Goal: Task Accomplishment & Management: Manage account settings

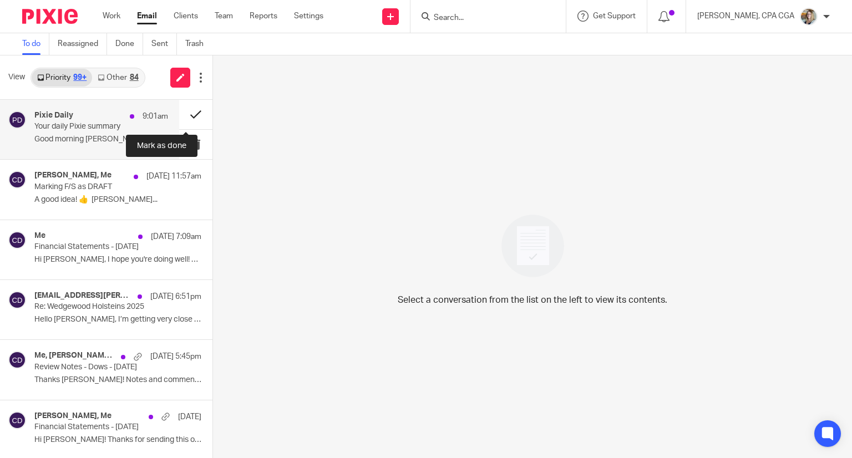
click at [185, 112] on button at bounding box center [195, 114] width 33 height 29
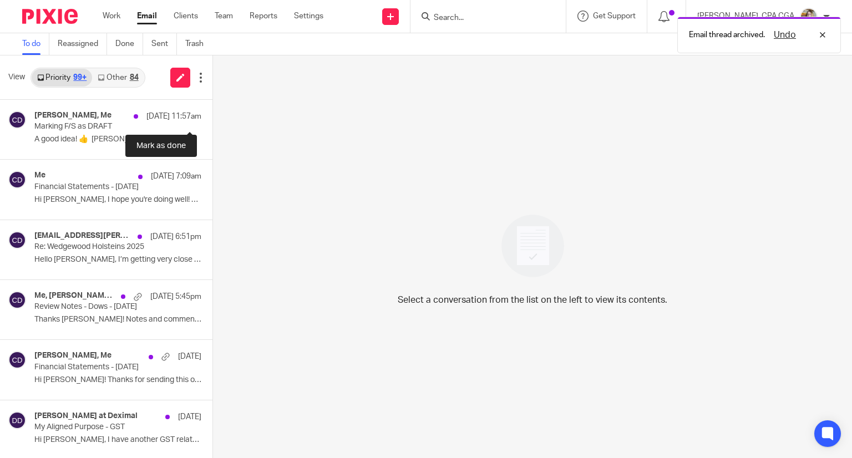
click at [213, 112] on button at bounding box center [217, 114] width 9 height 29
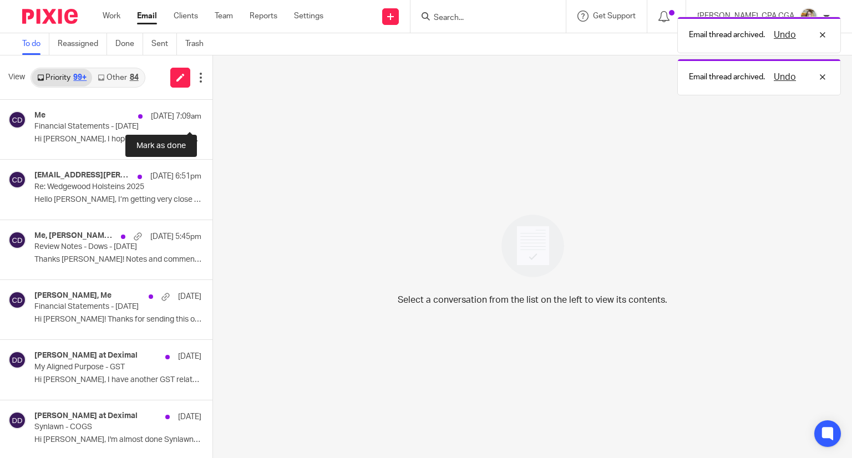
click at [213, 112] on button at bounding box center [217, 114] width 9 height 29
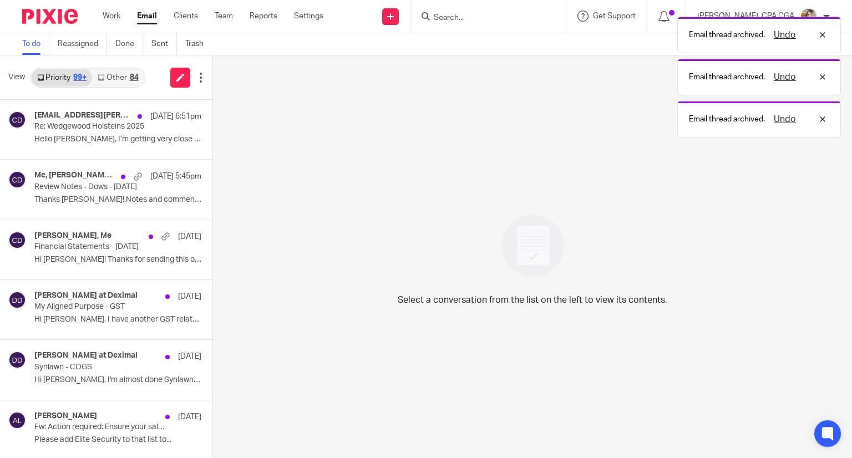
click at [113, 81] on link "Other 84" at bounding box center [118, 78] width 52 height 18
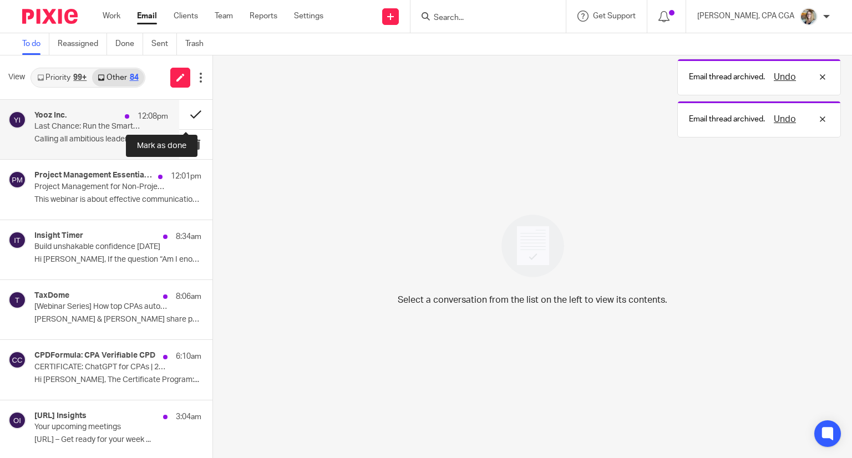
click at [180, 115] on button at bounding box center [195, 114] width 33 height 29
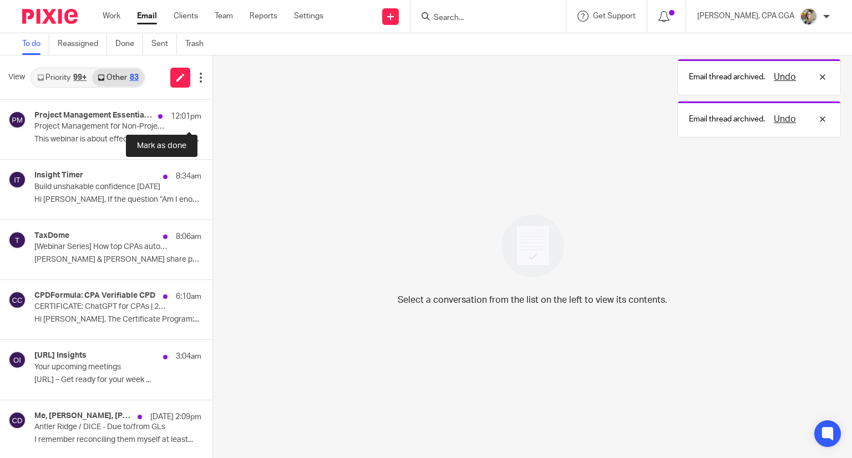
click at [213, 115] on button at bounding box center [217, 114] width 9 height 29
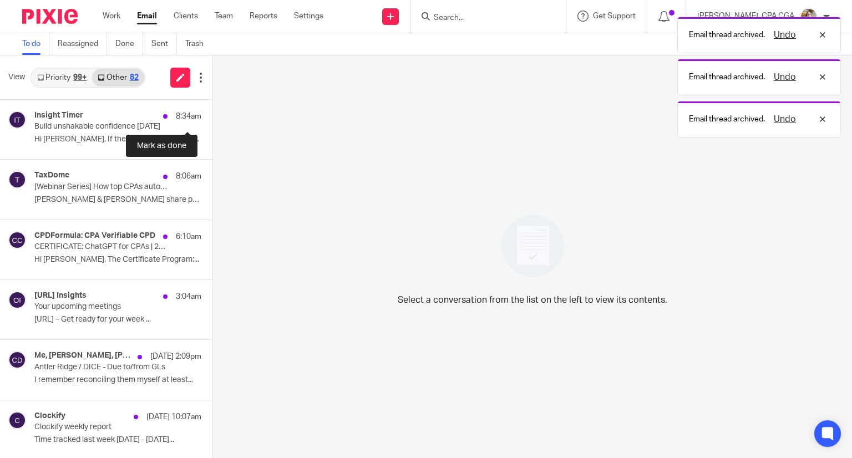
click at [213, 115] on button at bounding box center [217, 114] width 9 height 29
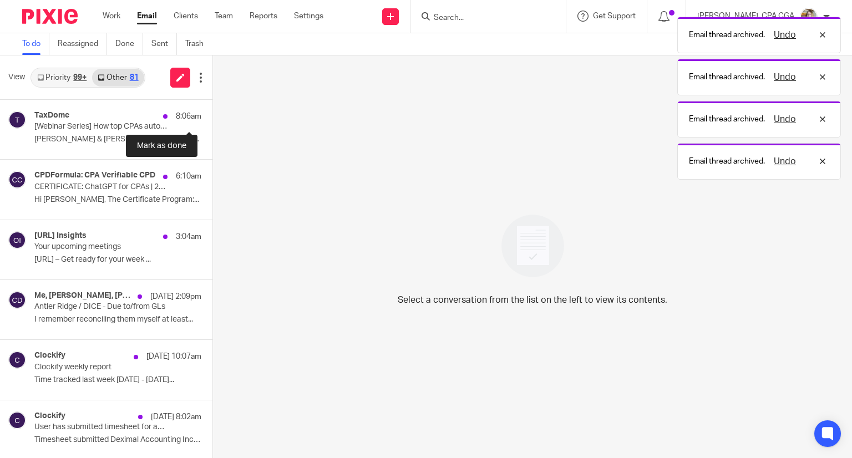
click at [213, 115] on button at bounding box center [217, 114] width 9 height 29
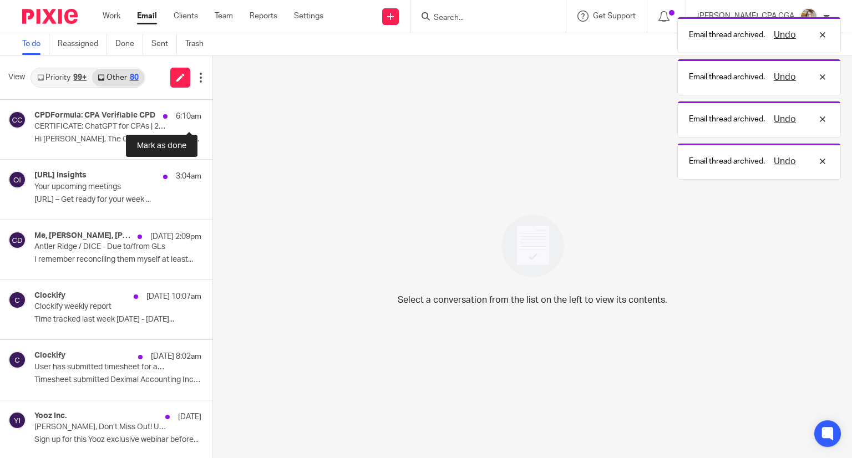
click at [213, 115] on button at bounding box center [217, 114] width 9 height 29
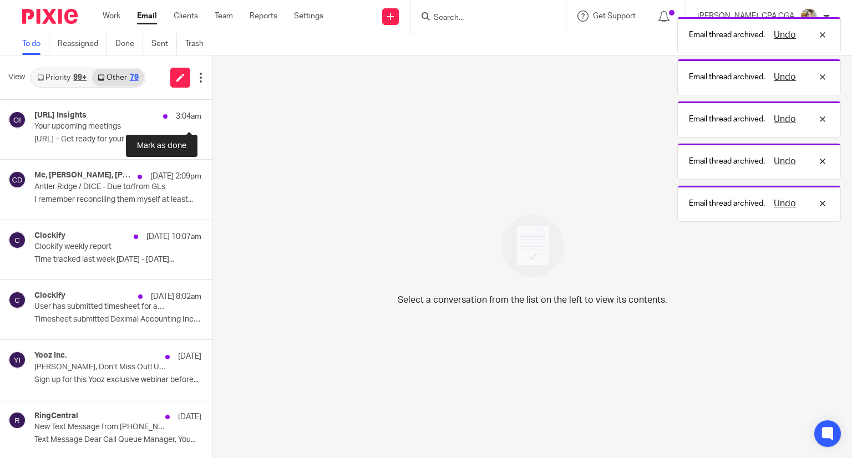
click at [213, 115] on button at bounding box center [217, 114] width 9 height 29
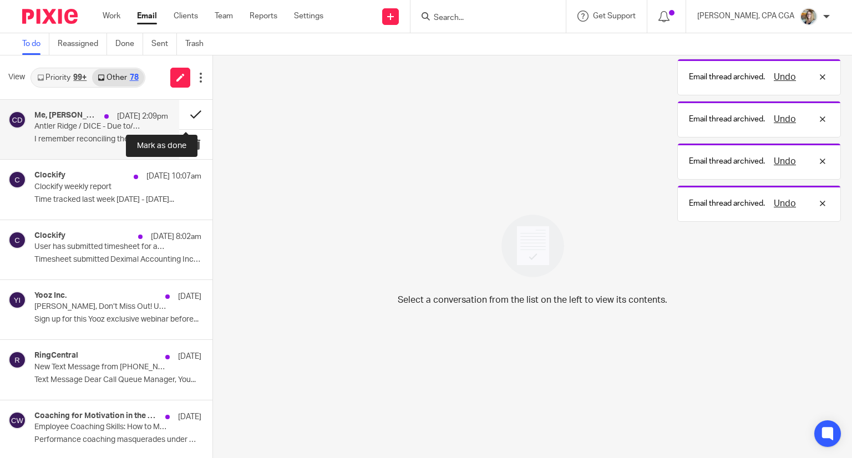
click at [185, 115] on button at bounding box center [195, 114] width 33 height 29
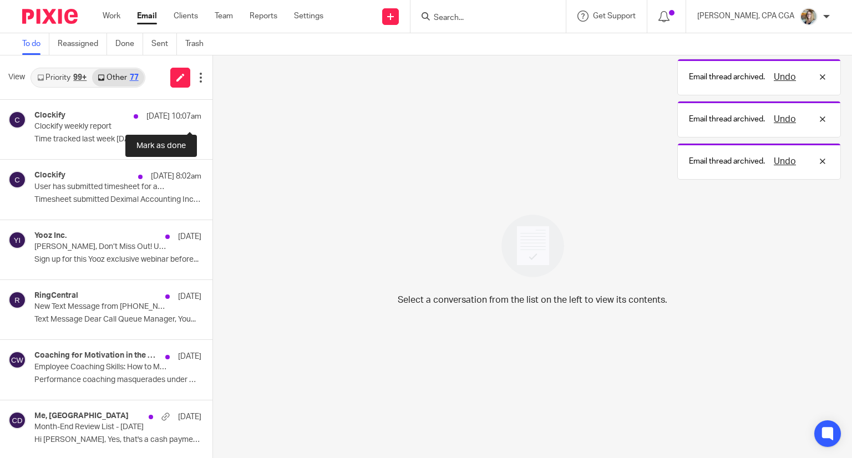
click at [213, 115] on button at bounding box center [217, 114] width 9 height 29
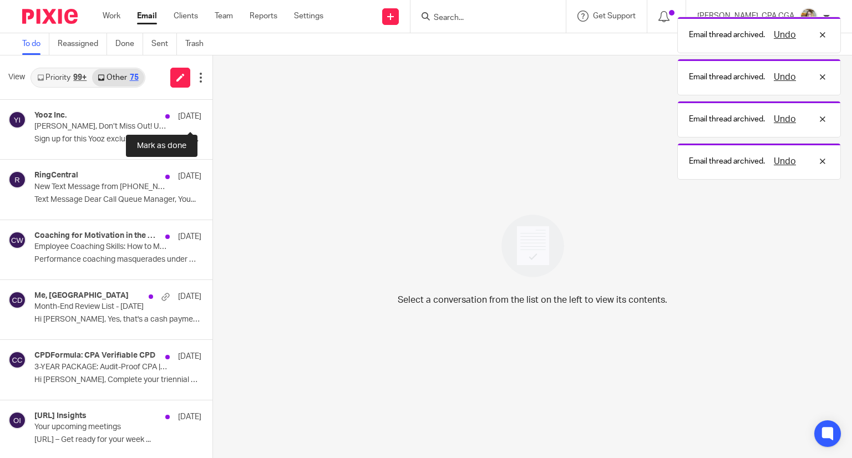
click at [213, 115] on button at bounding box center [217, 114] width 9 height 29
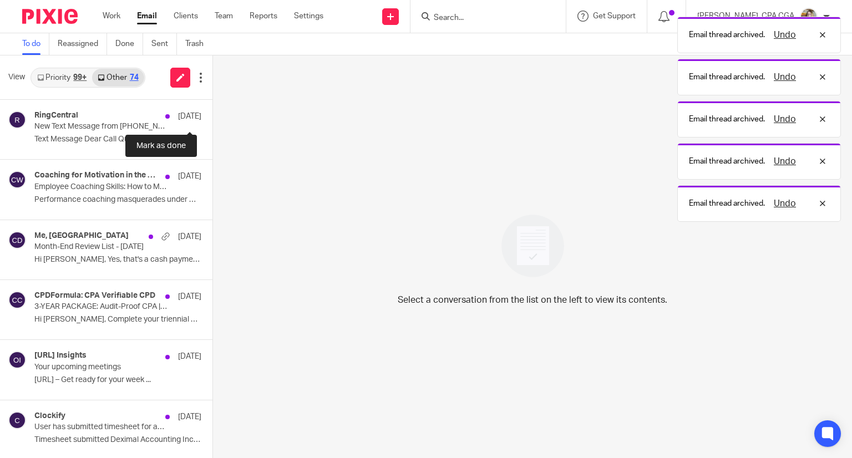
click at [213, 115] on button at bounding box center [217, 114] width 9 height 29
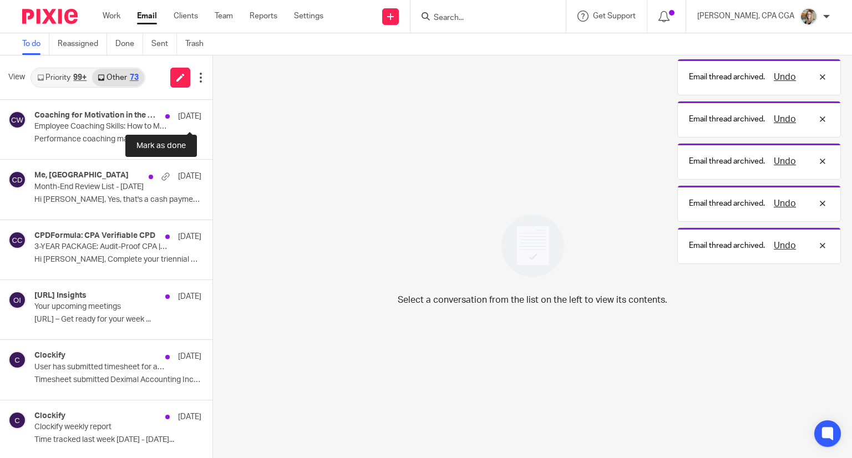
click at [213, 115] on button at bounding box center [217, 114] width 9 height 29
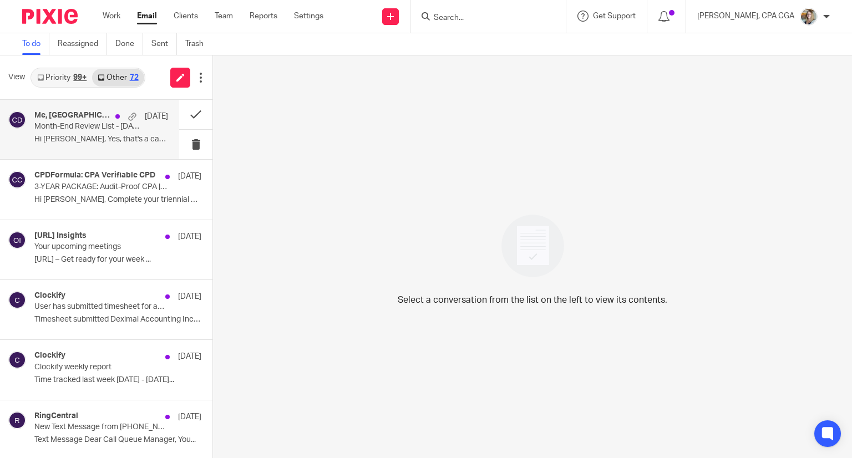
click at [88, 140] on p "Hi Chrissy, Yes, that's a cash payment for..." at bounding box center [101, 139] width 134 height 9
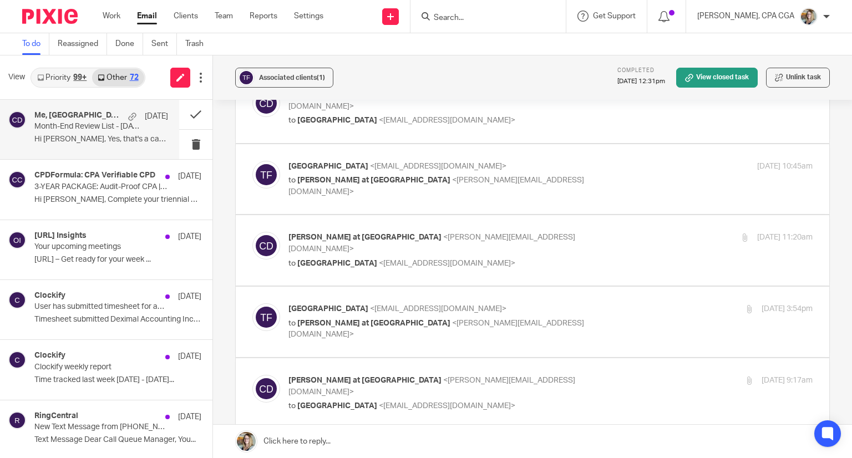
scroll to position [333, 0]
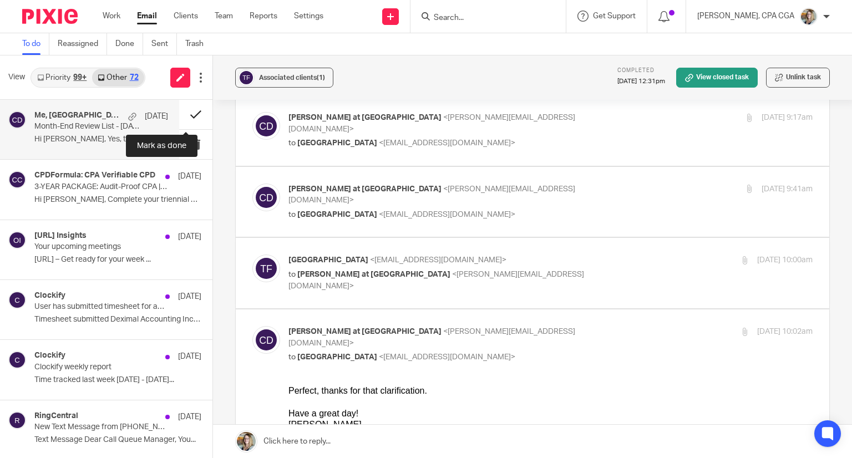
click at [181, 120] on button at bounding box center [195, 114] width 33 height 29
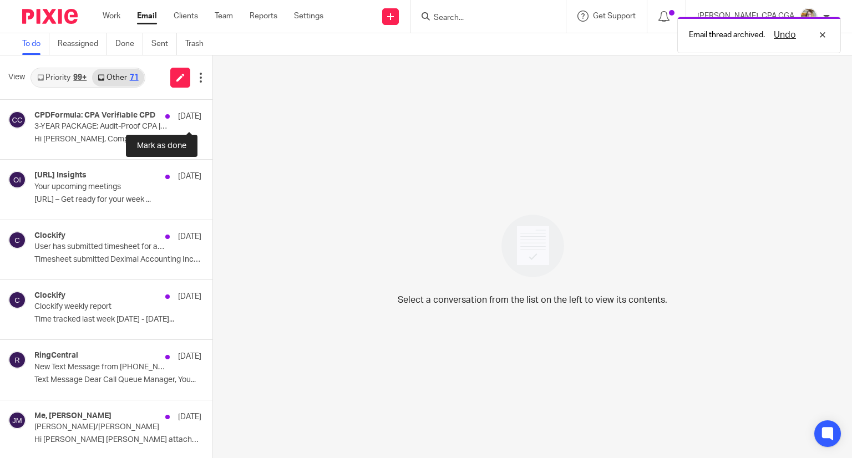
click at [213, 120] on button at bounding box center [217, 114] width 9 height 29
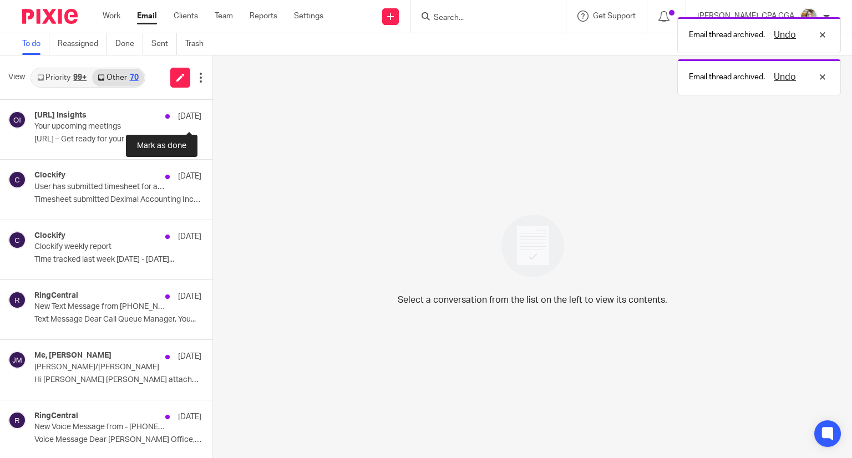
click at [213, 120] on button at bounding box center [217, 114] width 9 height 29
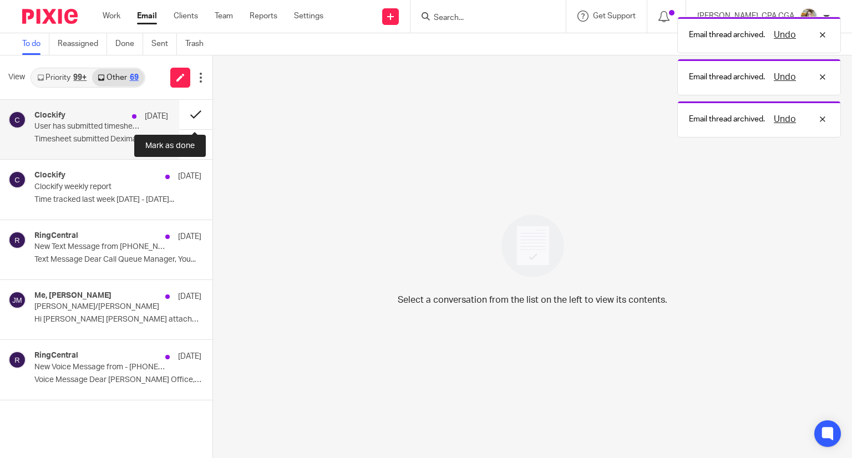
click at [192, 118] on button at bounding box center [195, 114] width 33 height 29
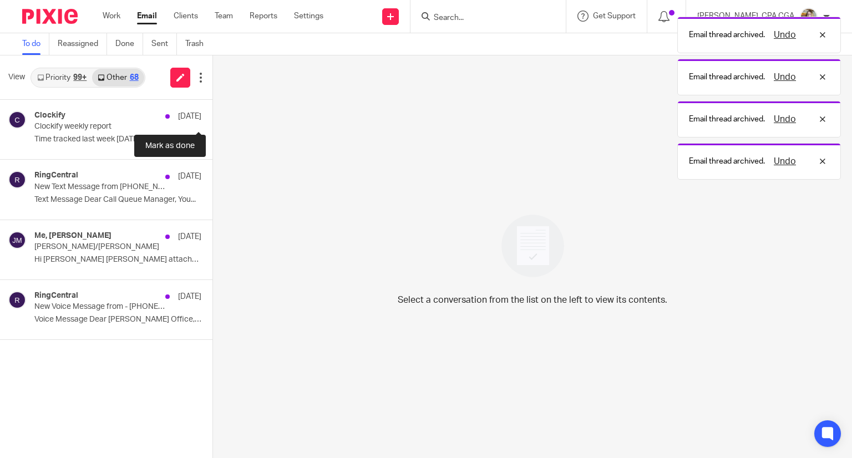
click at [213, 118] on button at bounding box center [217, 114] width 9 height 29
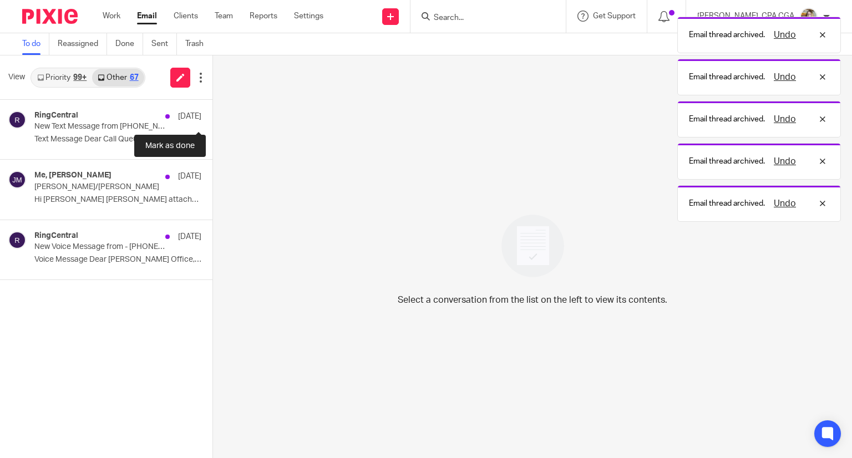
click at [213, 118] on button at bounding box center [217, 114] width 9 height 29
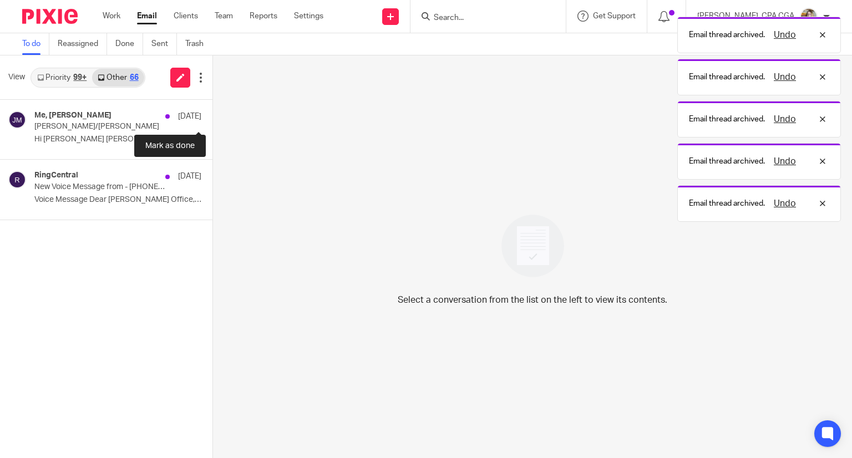
click at [213, 118] on button at bounding box center [217, 114] width 9 height 29
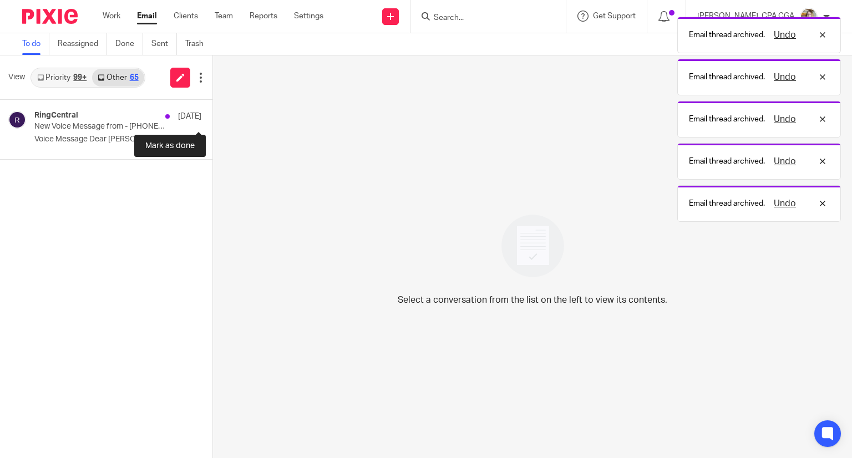
click at [213, 118] on button at bounding box center [217, 114] width 9 height 29
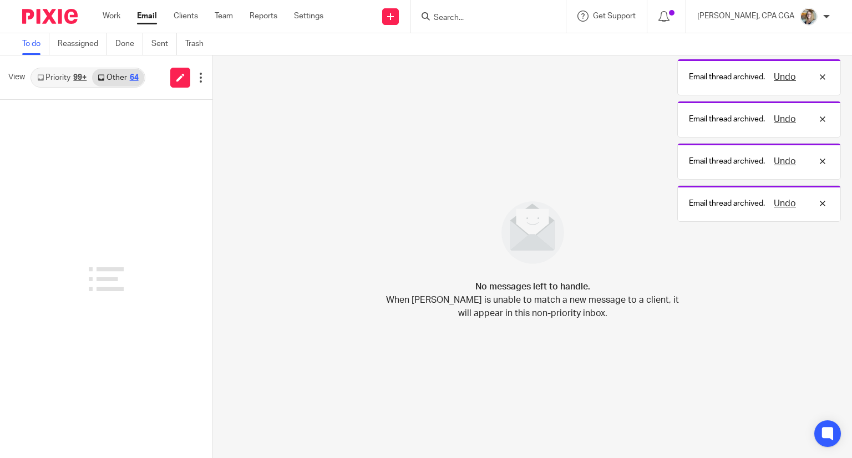
click at [72, 82] on link "Priority 99+" at bounding box center [62, 78] width 60 height 18
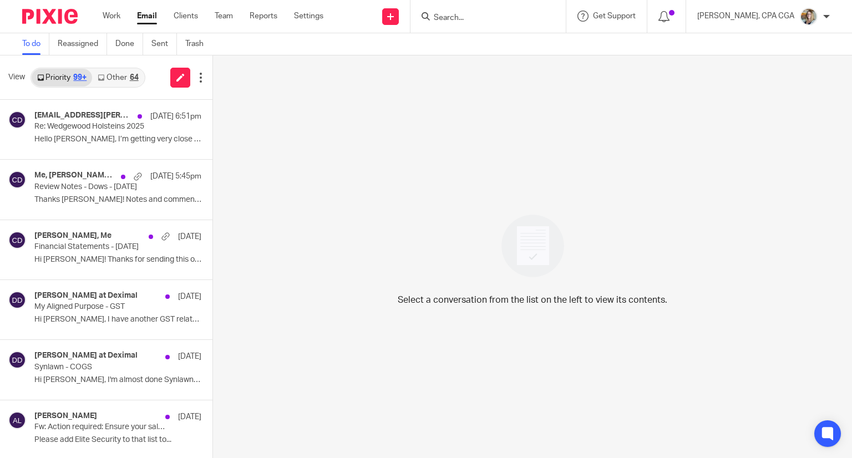
click at [125, 77] on link "Other 64" at bounding box center [118, 78] width 52 height 18
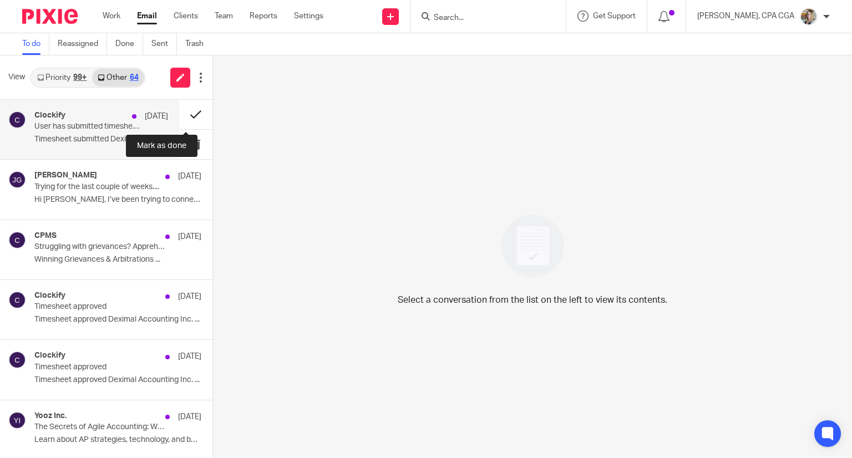
click at [184, 114] on button at bounding box center [195, 114] width 33 height 29
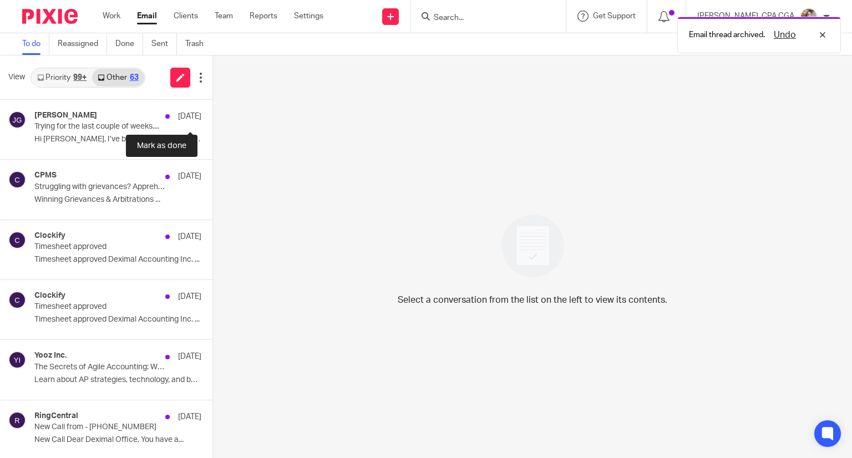
click at [213, 114] on button at bounding box center [217, 114] width 9 height 29
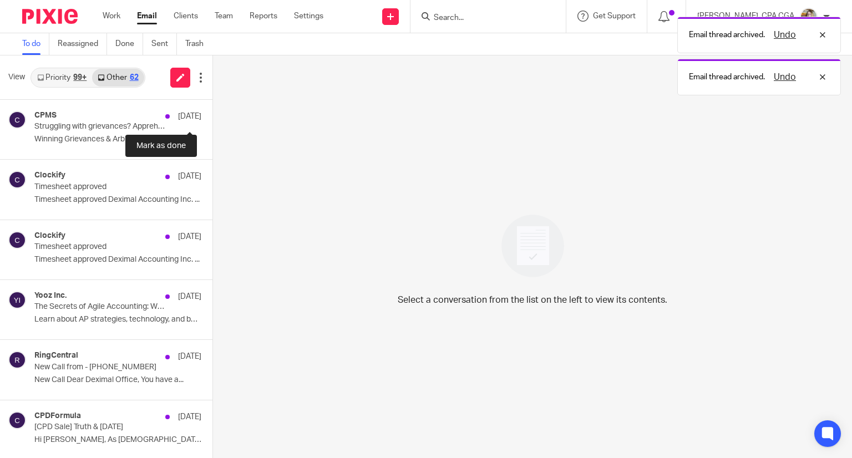
click at [213, 114] on button at bounding box center [217, 114] width 9 height 29
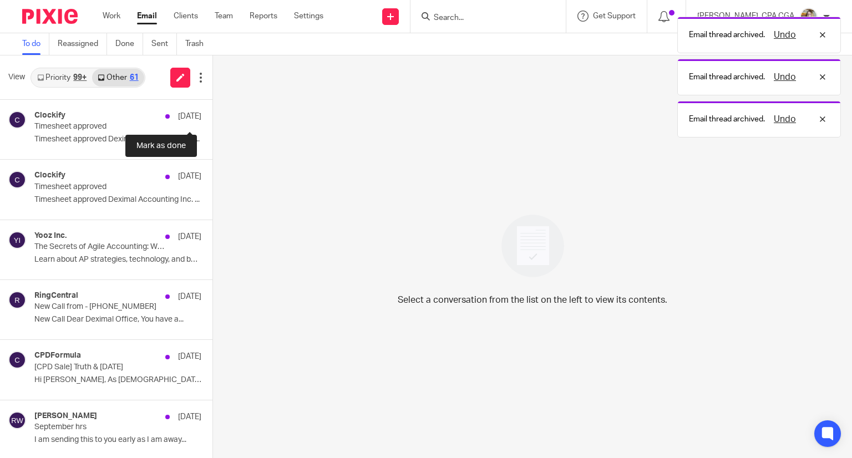
click at [213, 114] on button at bounding box center [217, 114] width 9 height 29
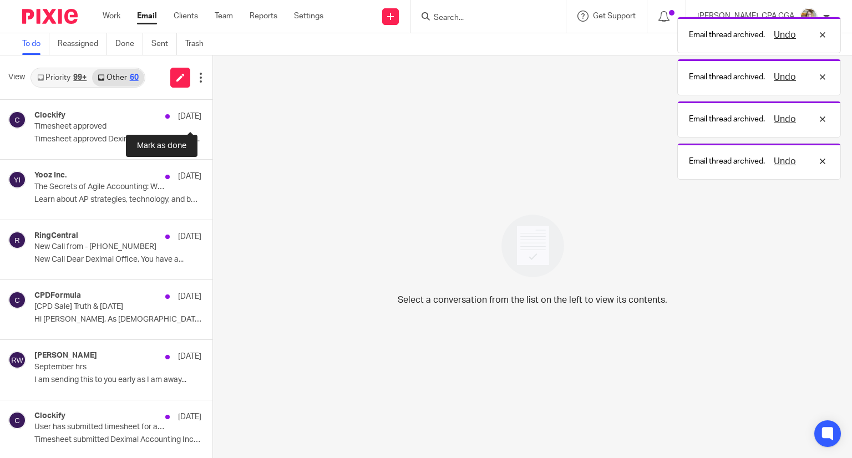
click at [213, 114] on button at bounding box center [217, 114] width 9 height 29
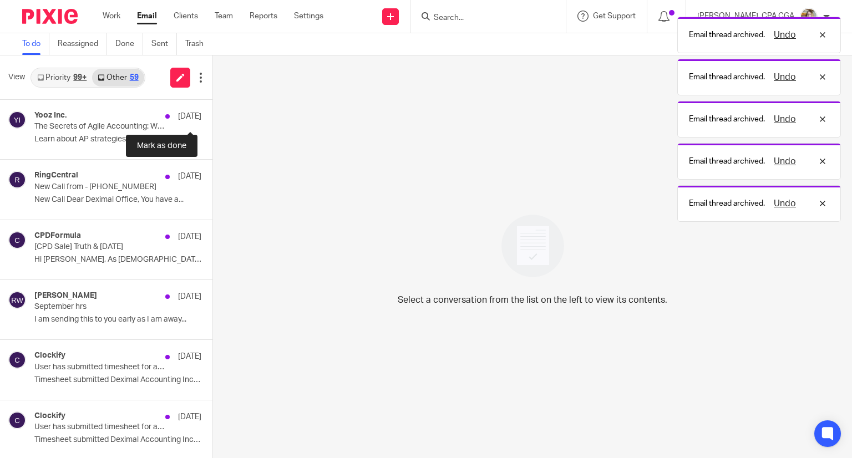
click at [213, 114] on button at bounding box center [217, 114] width 9 height 29
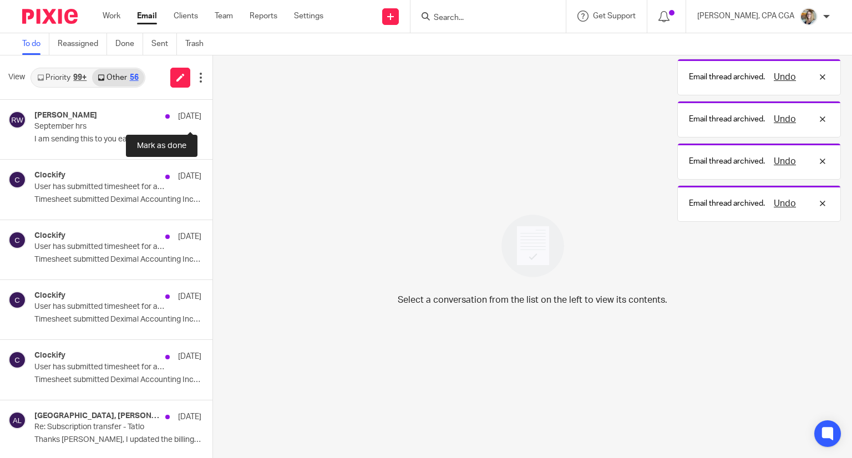
click at [213, 114] on button at bounding box center [217, 114] width 9 height 29
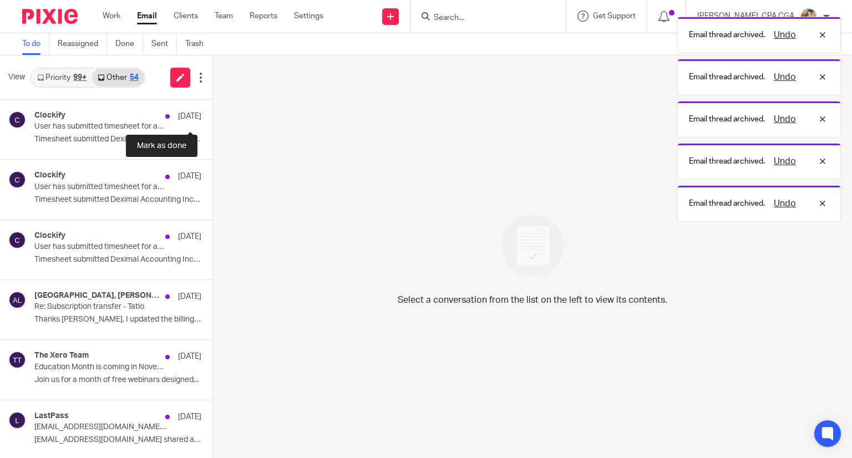
click at [213, 114] on button at bounding box center [217, 114] width 9 height 29
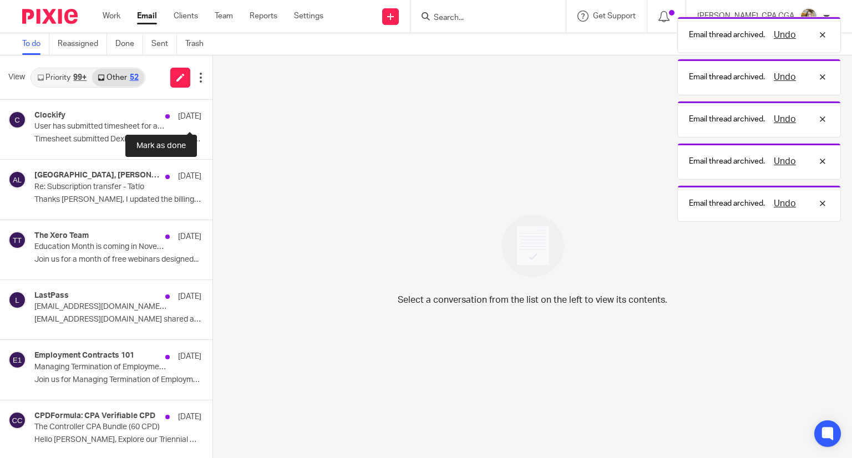
click at [213, 114] on button at bounding box center [217, 114] width 9 height 29
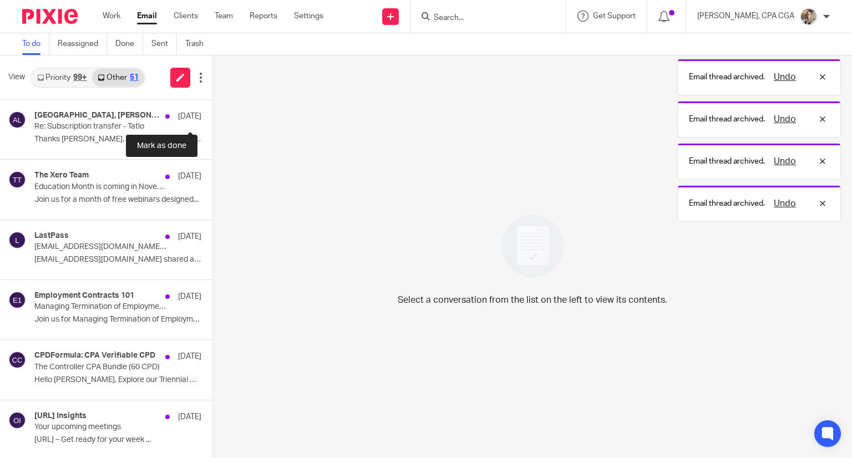
click at [213, 114] on button at bounding box center [217, 114] width 9 height 29
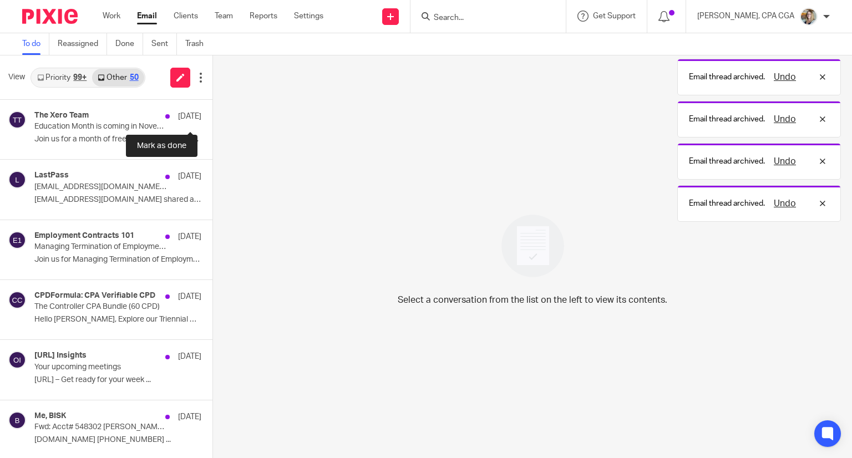
click at [213, 114] on button at bounding box center [217, 114] width 9 height 29
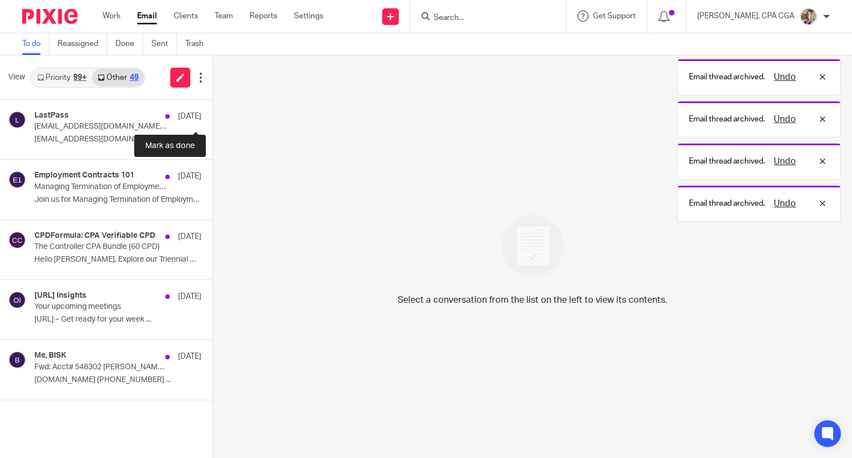
click at [213, 114] on button at bounding box center [217, 114] width 9 height 29
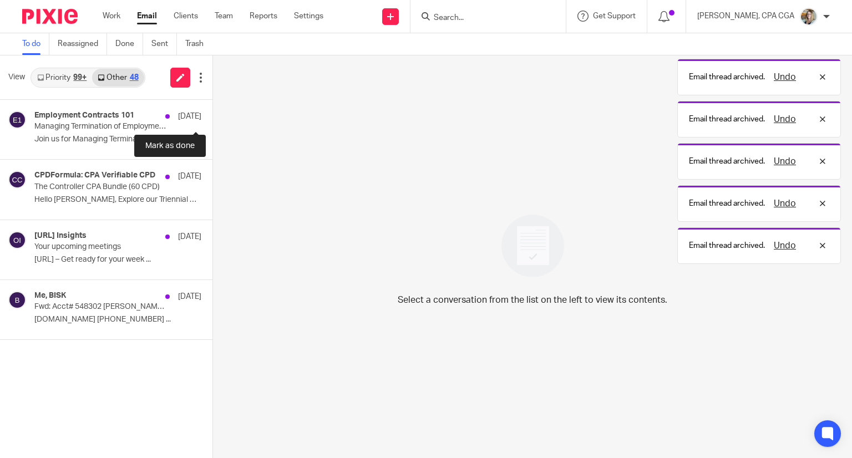
click at [213, 114] on button at bounding box center [217, 114] width 9 height 29
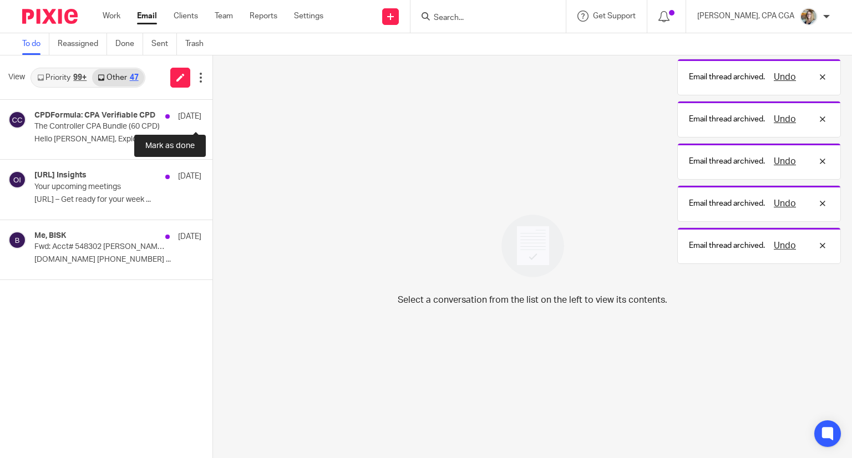
click at [213, 114] on button at bounding box center [217, 114] width 9 height 29
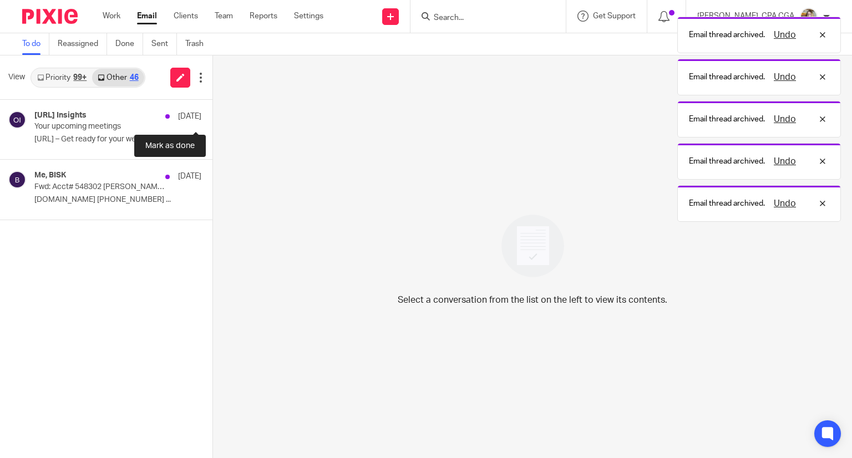
click at [213, 114] on button at bounding box center [217, 114] width 9 height 29
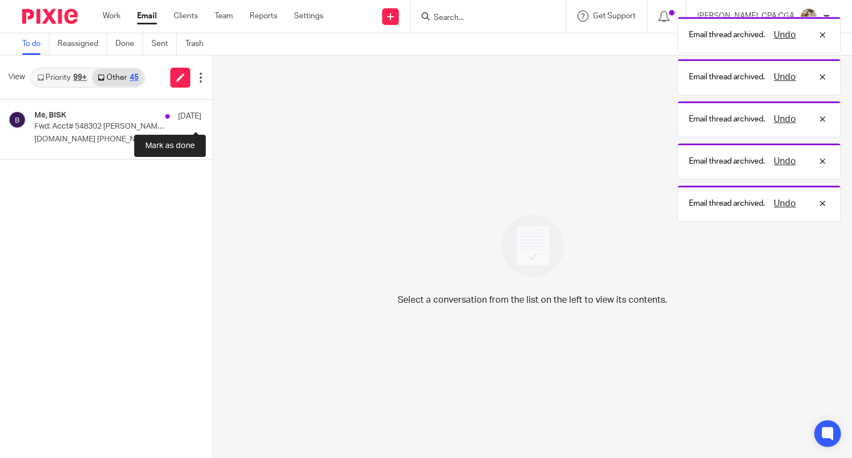
click at [213, 114] on button at bounding box center [217, 114] width 9 height 29
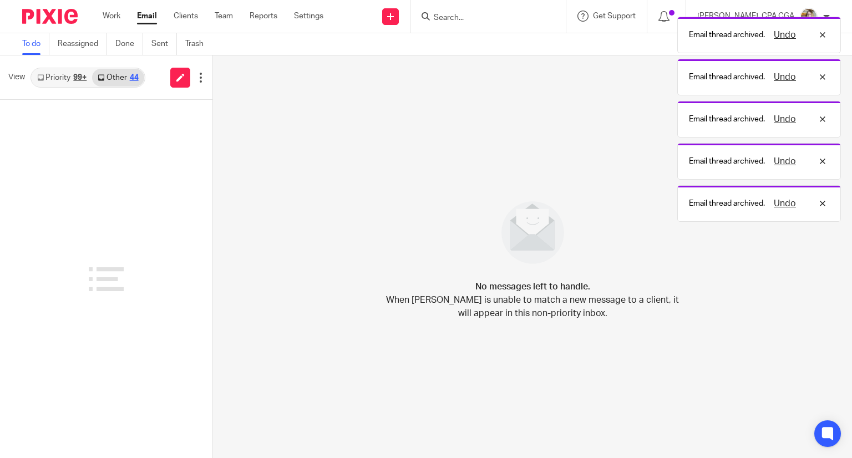
click at [64, 76] on link "Priority 99+" at bounding box center [62, 78] width 60 height 18
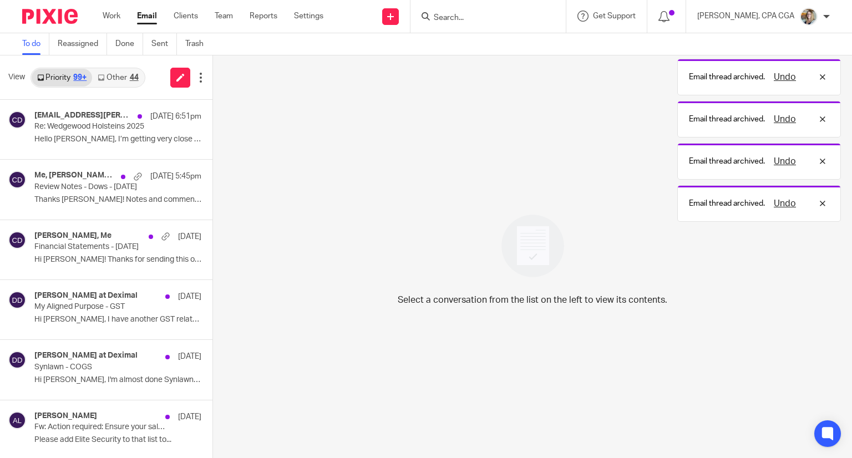
click at [111, 77] on link "Other 44" at bounding box center [118, 78] width 52 height 18
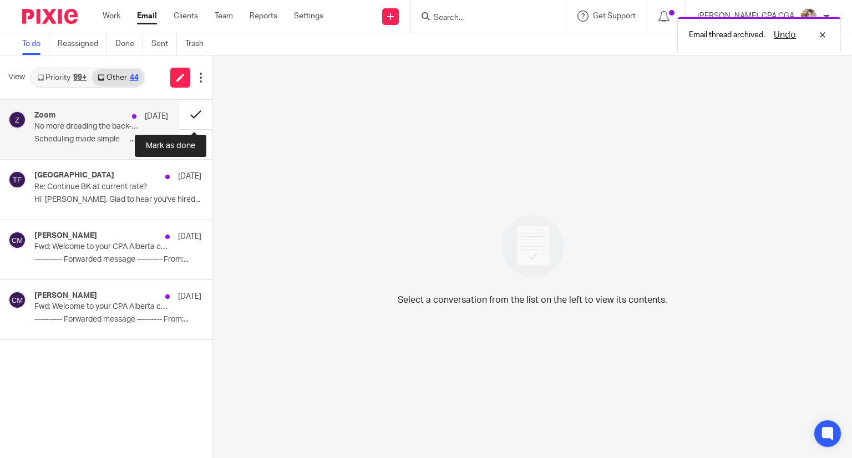
click at [195, 114] on button at bounding box center [195, 114] width 33 height 29
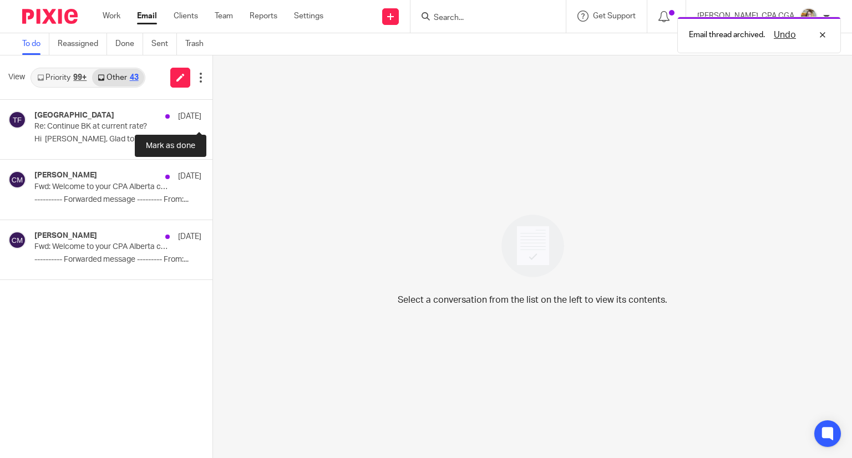
click at [213, 115] on button at bounding box center [217, 114] width 9 height 29
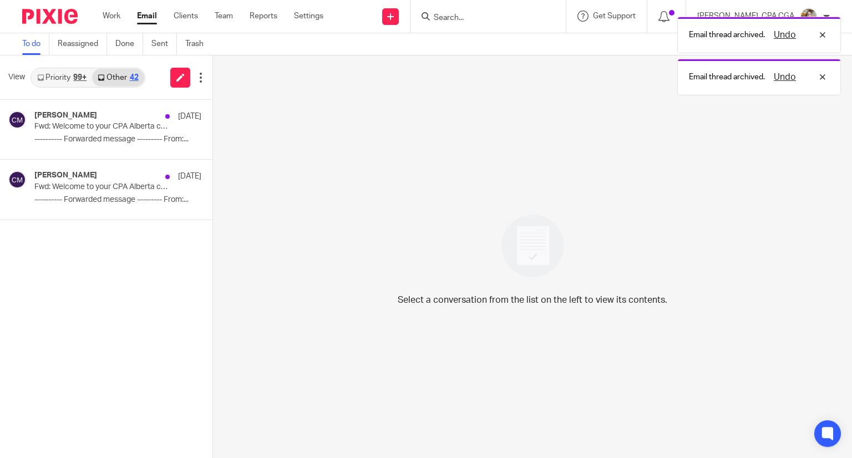
click at [63, 79] on link "Priority 99+" at bounding box center [62, 78] width 60 height 18
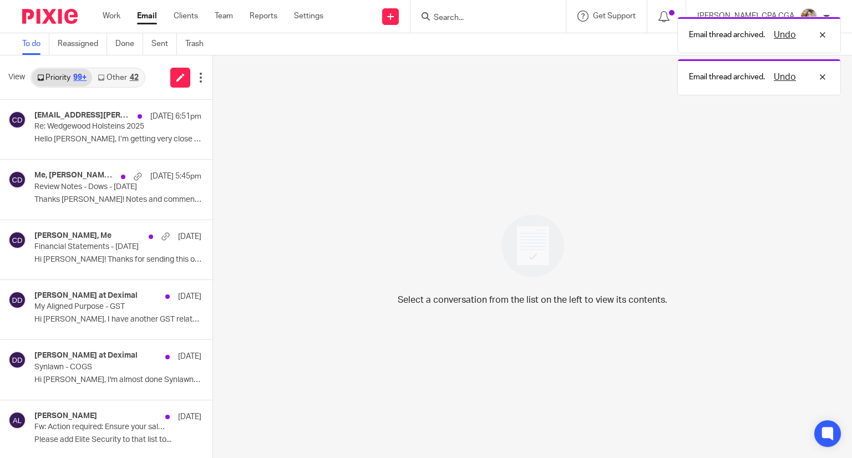
click at [93, 75] on link "Other 42" at bounding box center [118, 78] width 52 height 18
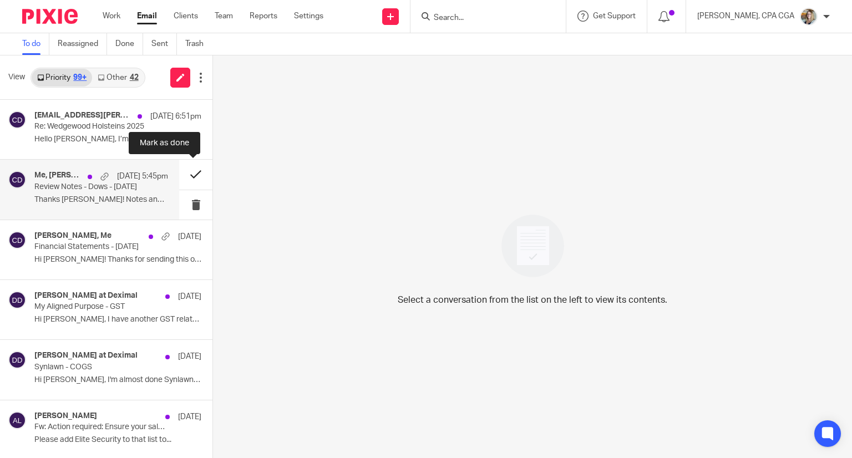
click at [186, 175] on button at bounding box center [195, 174] width 33 height 29
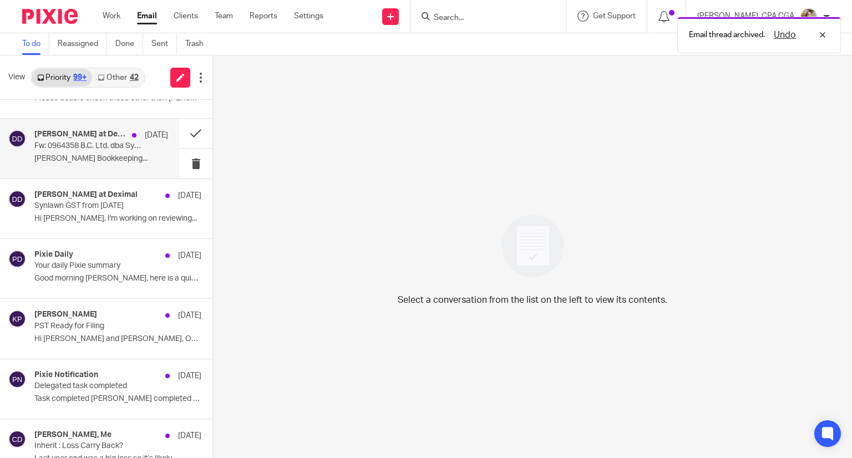
scroll to position [388, 0]
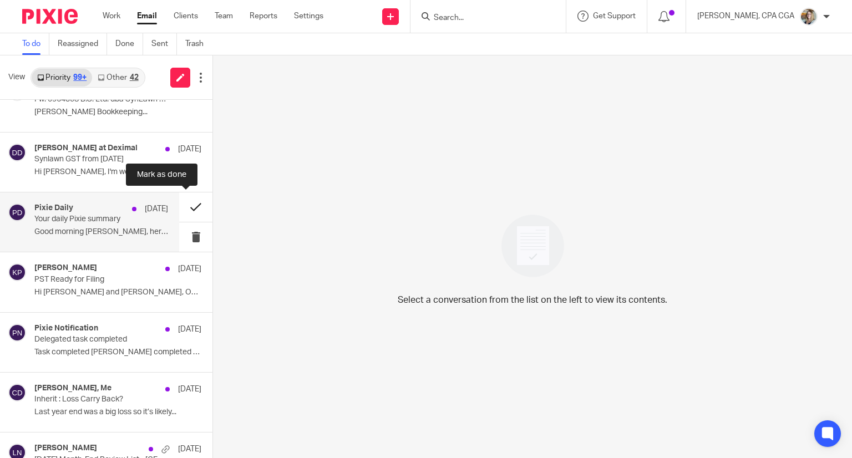
click at [184, 209] on button at bounding box center [195, 207] width 33 height 29
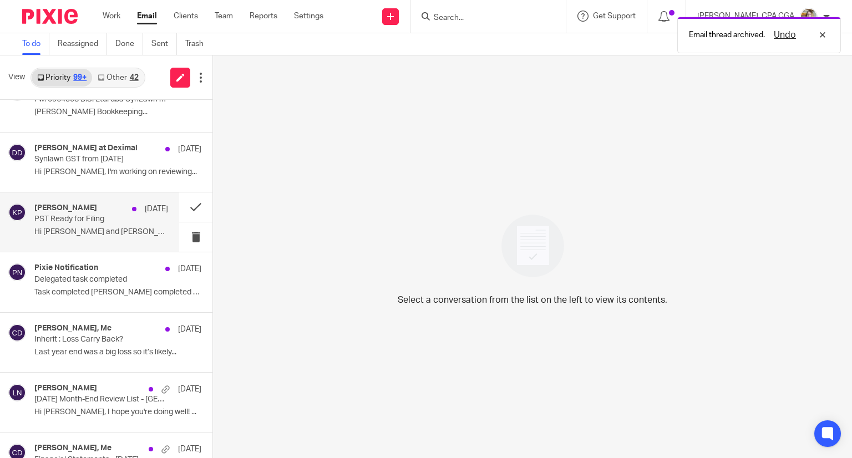
click at [55, 217] on p "PST Ready for Filing" at bounding box center [87, 219] width 107 height 9
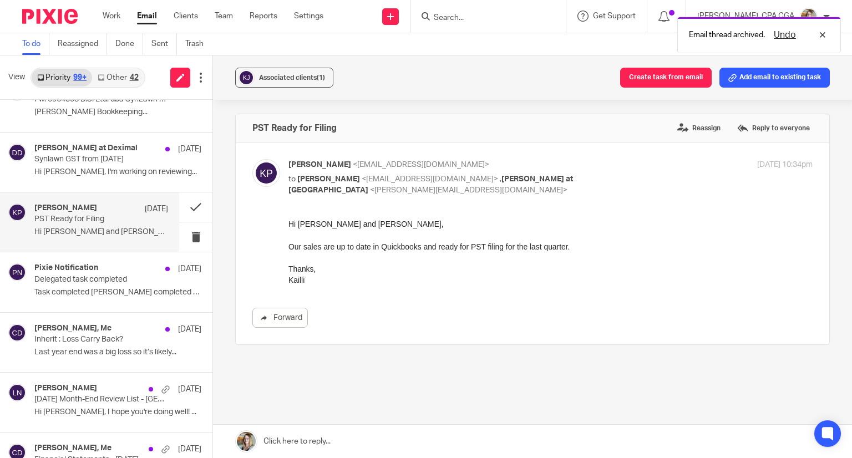
scroll to position [0, 0]
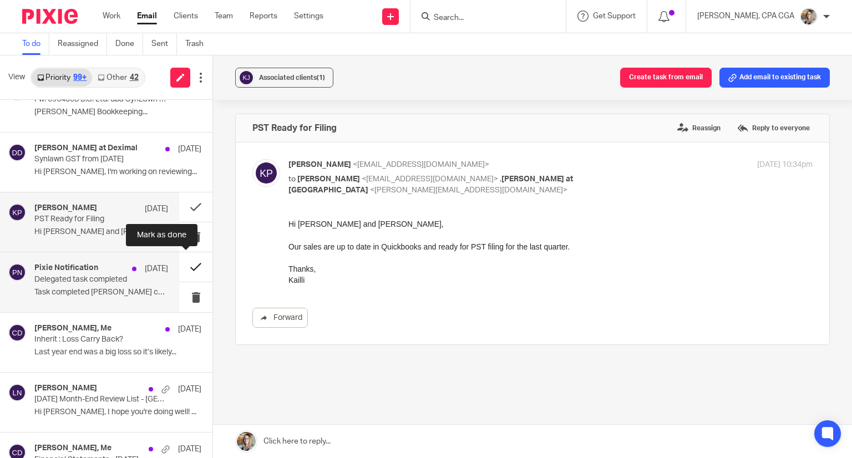
click at [180, 269] on button at bounding box center [195, 267] width 33 height 29
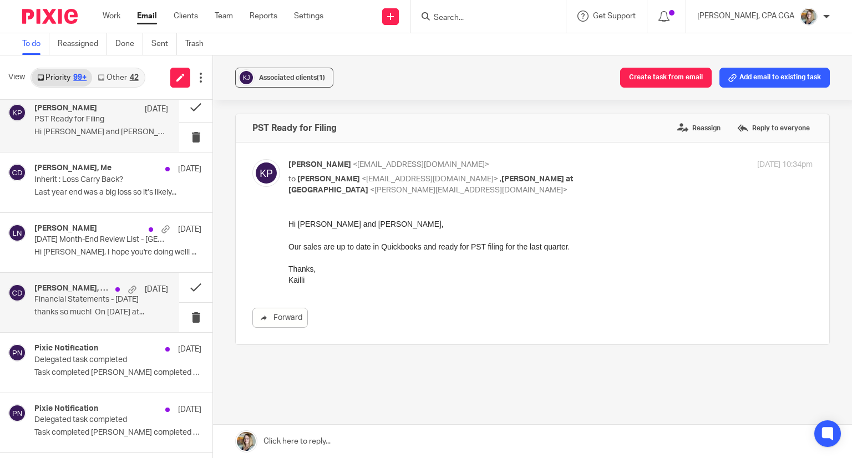
scroll to position [499, 0]
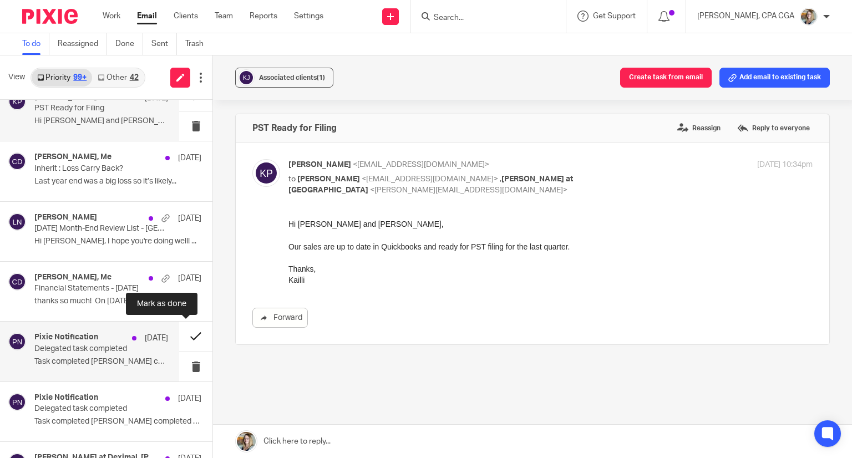
click at [184, 334] on button at bounding box center [195, 336] width 33 height 29
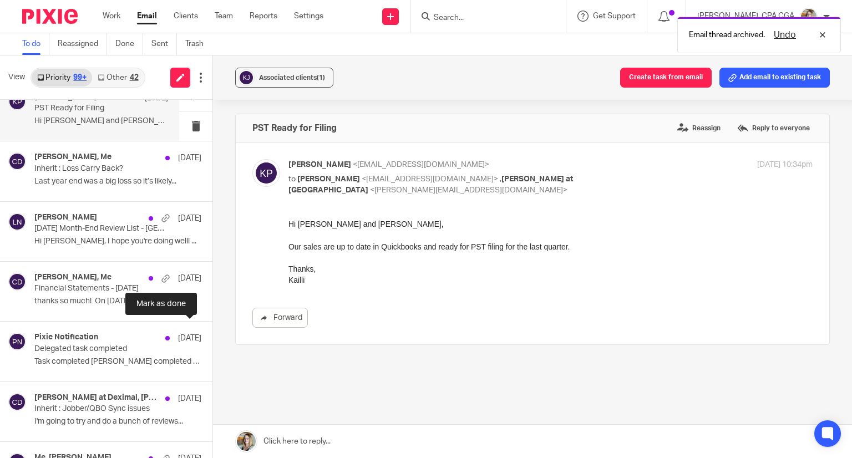
click at [213, 334] on button at bounding box center [217, 336] width 9 height 29
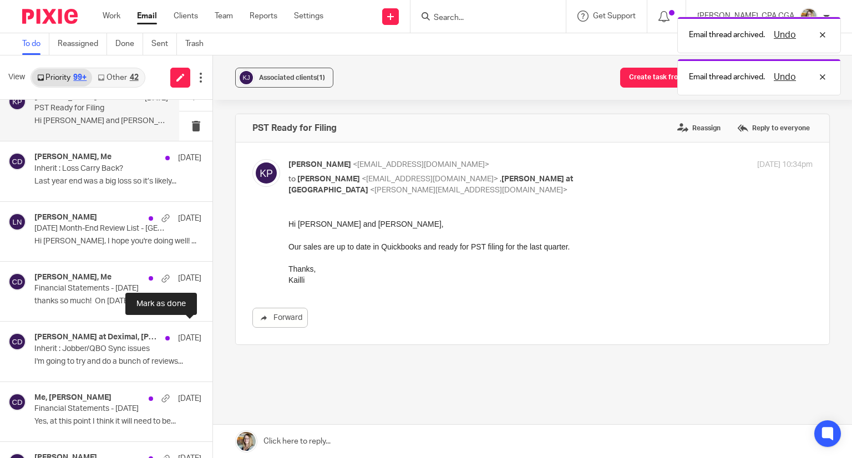
click at [213, 334] on button at bounding box center [217, 336] width 9 height 29
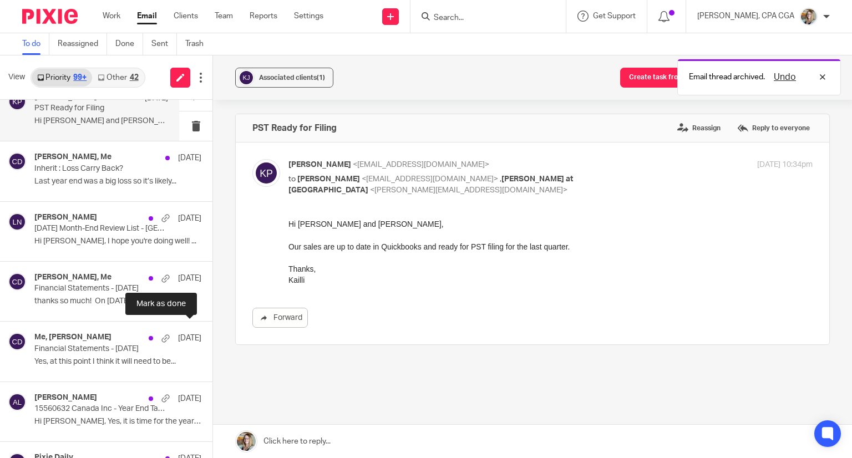
click at [213, 334] on button at bounding box center [217, 336] width 9 height 29
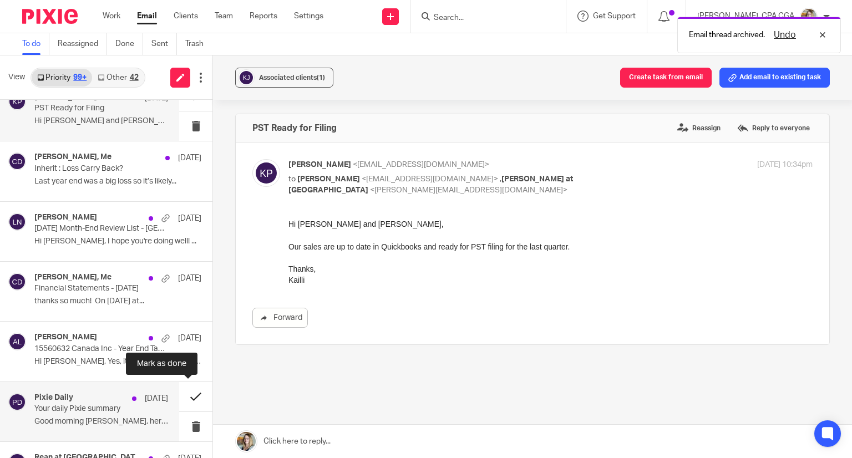
click at [183, 395] on button at bounding box center [195, 396] width 33 height 29
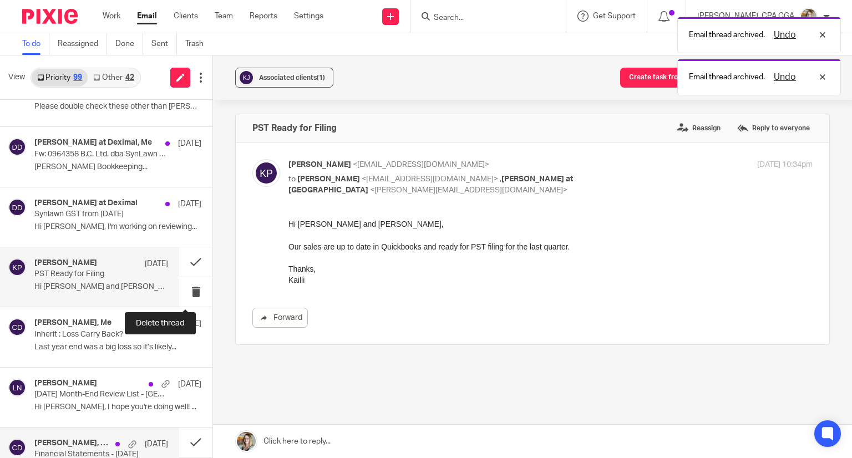
scroll to position [333, 0]
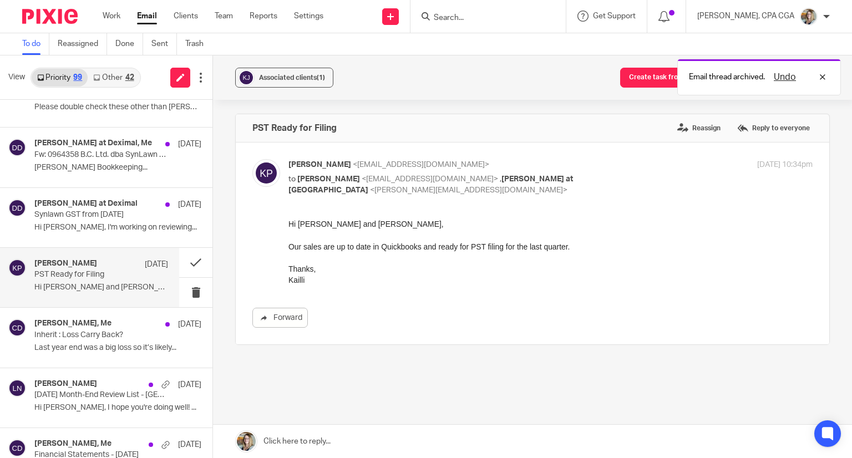
click at [547, 237] on div at bounding box center [551, 234] width 524 height 11
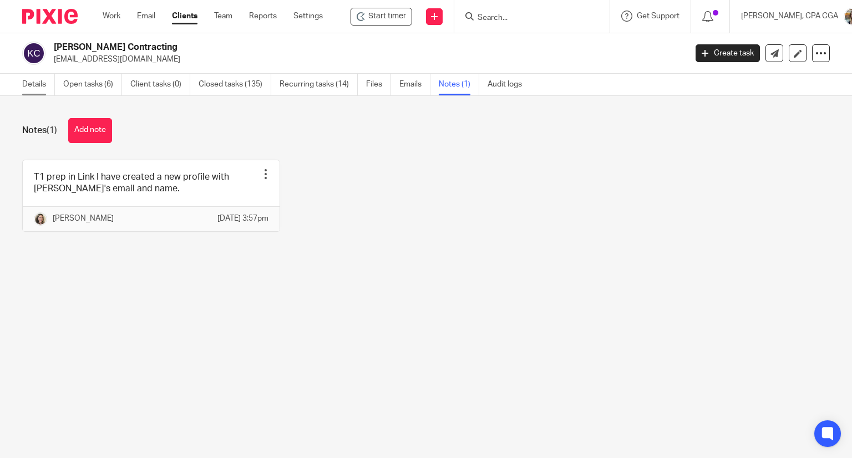
click at [43, 89] on link "Details" at bounding box center [38, 85] width 33 height 22
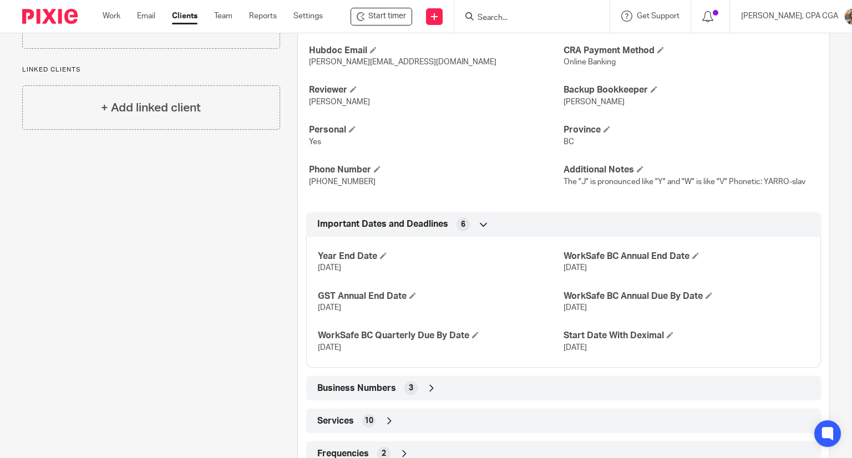
scroll to position [321, 0]
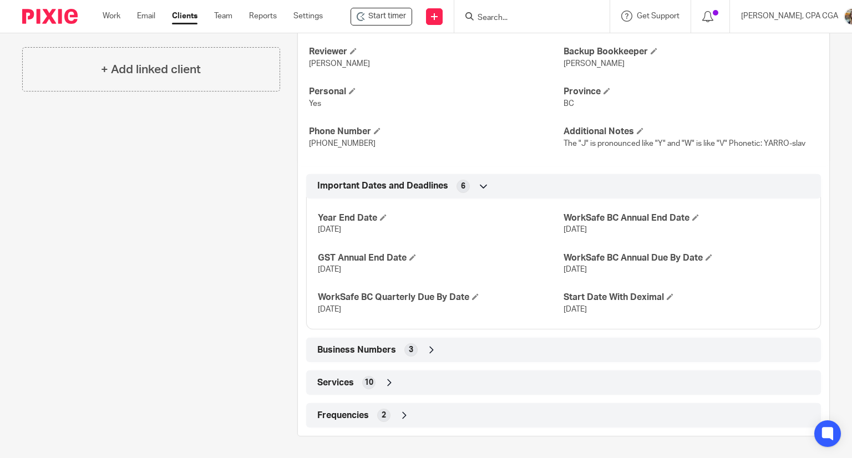
click at [429, 345] on icon at bounding box center [431, 350] width 11 height 11
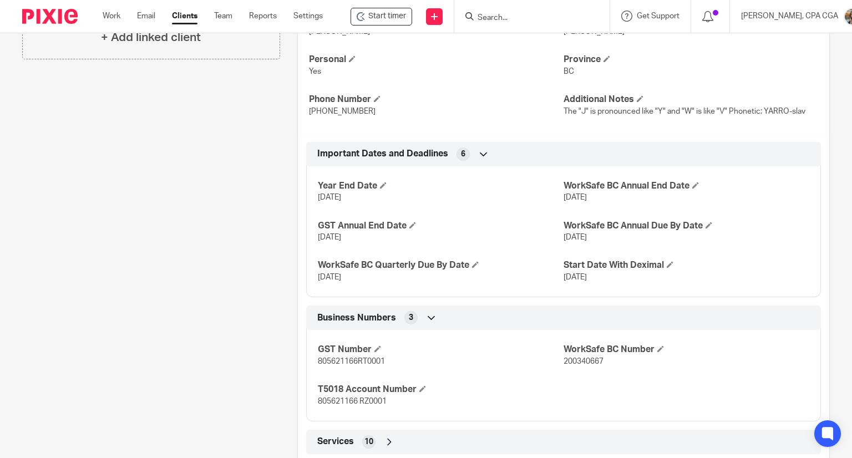
scroll to position [412, 0]
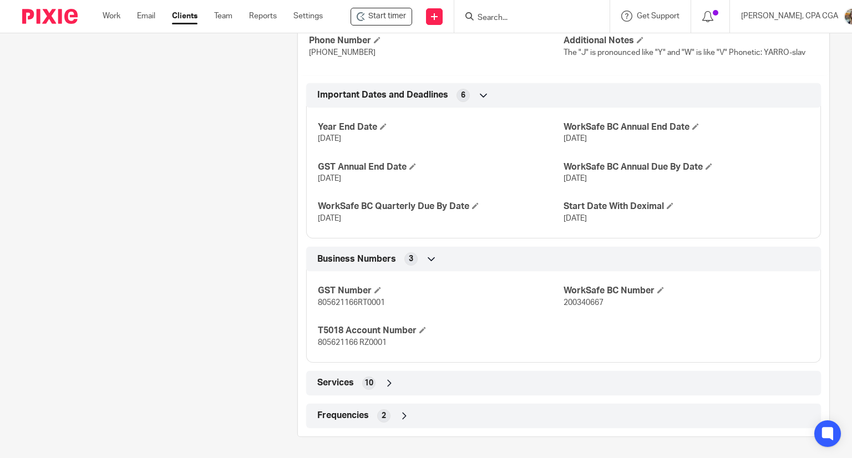
click at [323, 299] on span "805621166RT0001" at bounding box center [351, 303] width 67 height 8
click at [324, 299] on span "805621166RT0001" at bounding box center [351, 303] width 67 height 8
copy span "805621166RT0001"
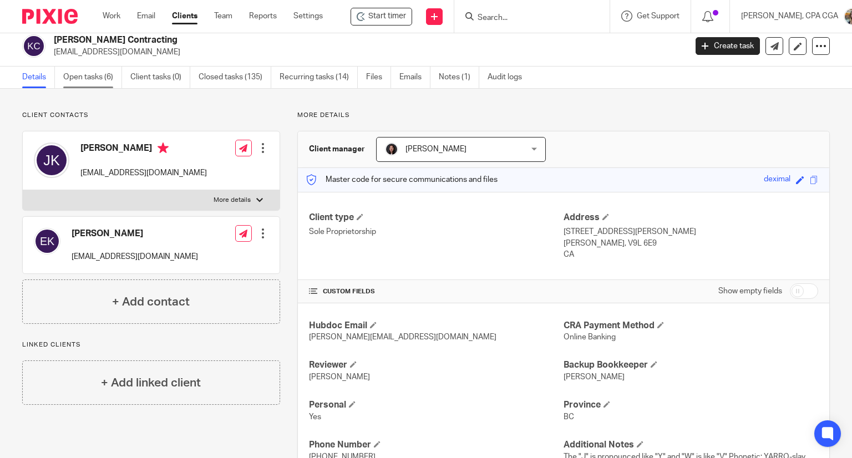
scroll to position [0, 0]
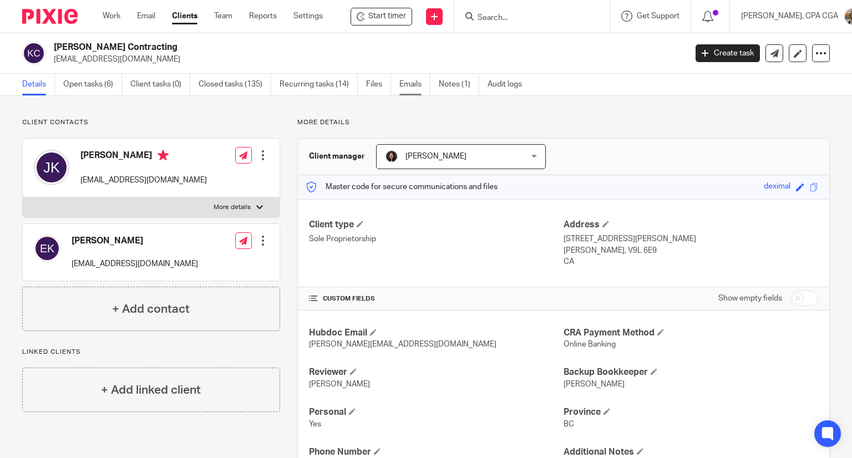
click at [420, 94] on link "Emails" at bounding box center [415, 85] width 31 height 22
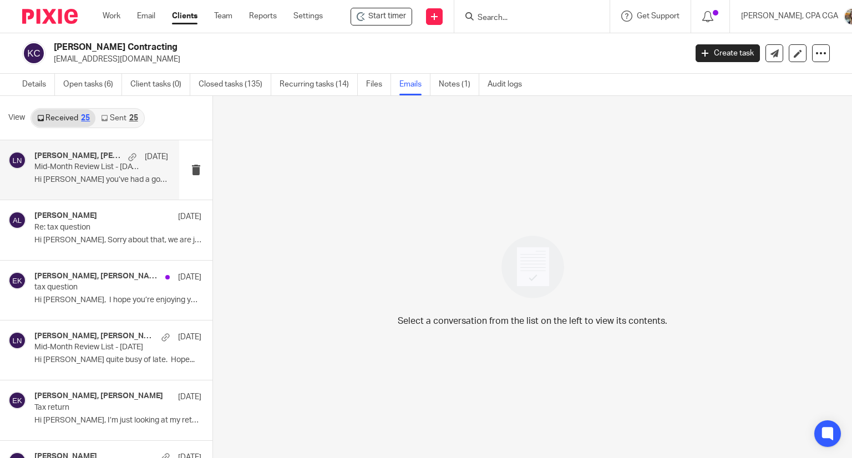
click at [113, 165] on p "Mid-Month Review List - [DATE]" at bounding box center [87, 167] width 107 height 9
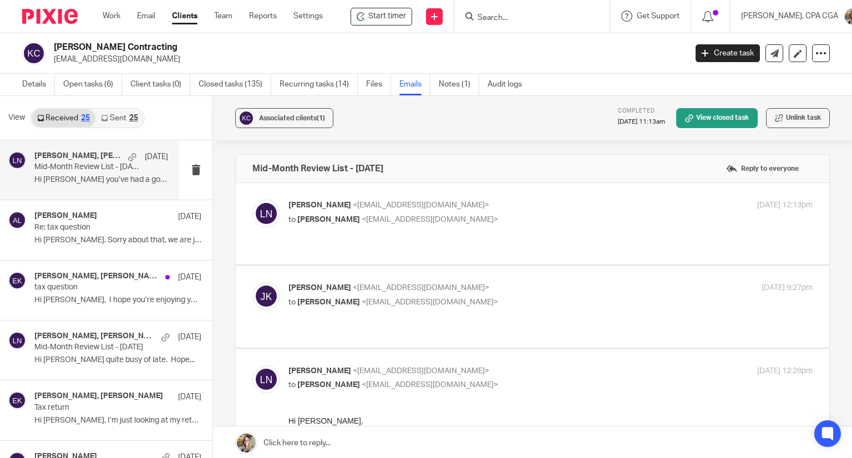
click at [472, 218] on p "to [PERSON_NAME] <[EMAIL_ADDRESS][DOMAIN_NAME]>" at bounding box center [464, 220] width 350 height 12
checkbox input "true"
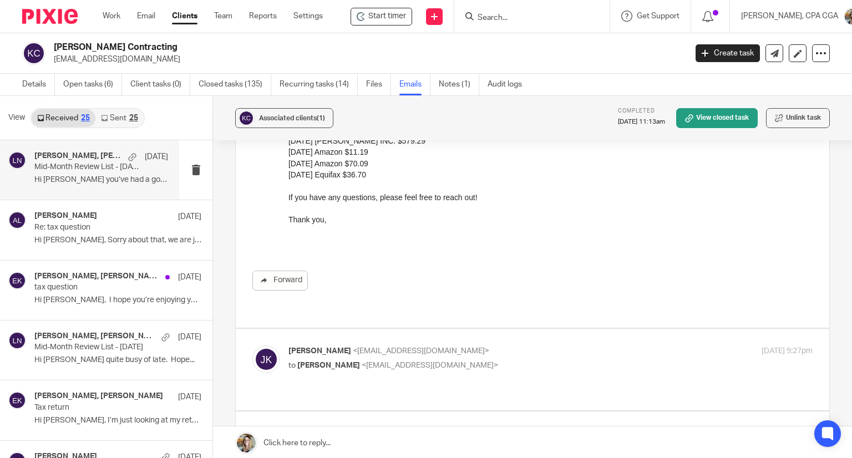
scroll to position [277, 0]
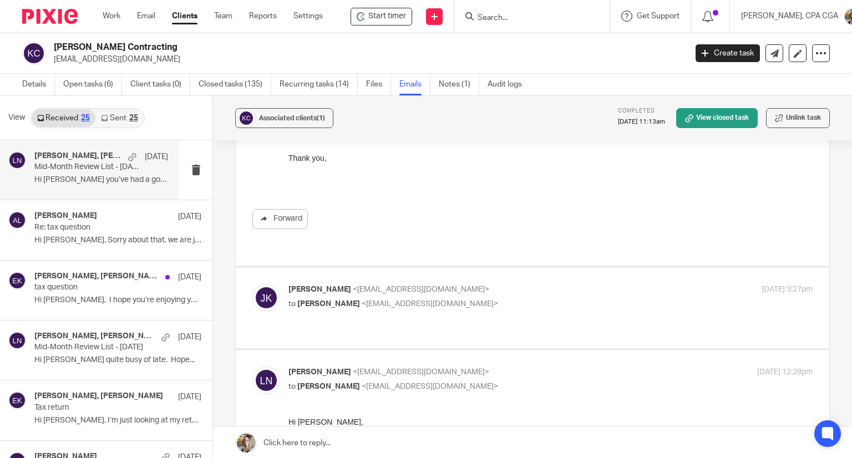
click at [468, 284] on p "Jaroslaw Kapela <jkapela1@gmail.com>" at bounding box center [464, 290] width 350 height 12
checkbox input "true"
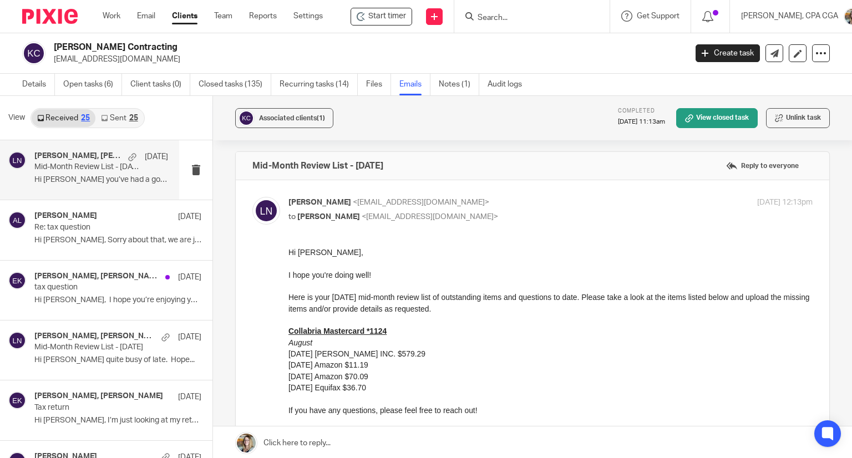
scroll to position [0, 0]
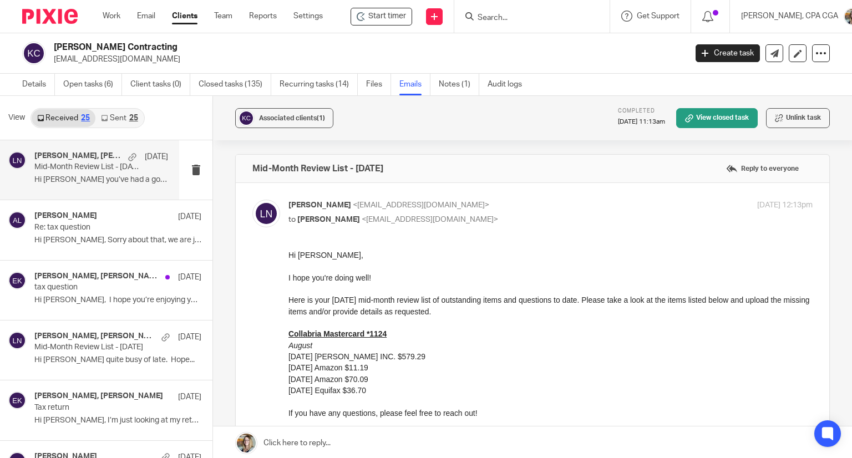
click at [115, 117] on link "Sent 25" at bounding box center [119, 118] width 48 height 18
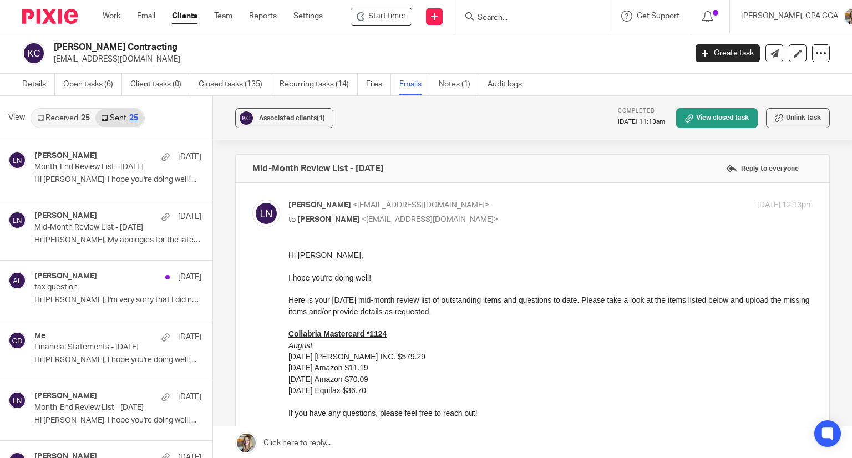
scroll to position [1, 0]
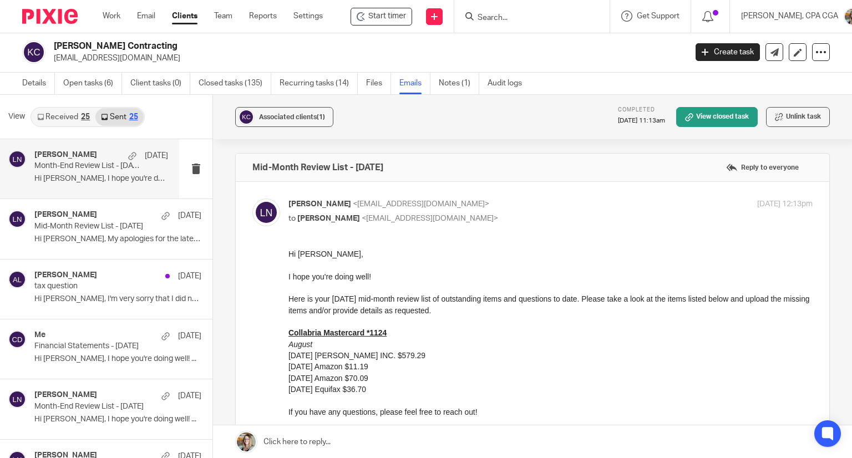
click at [123, 164] on p "Month-End Review List - September 2025" at bounding box center [87, 166] width 107 height 9
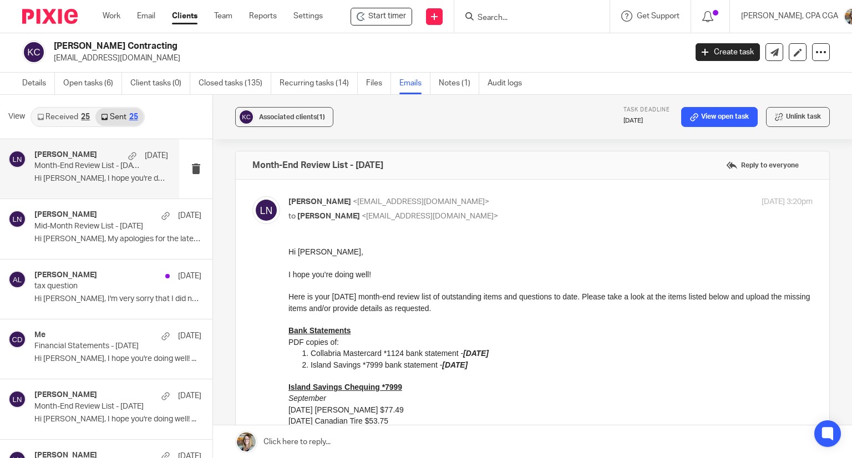
scroll to position [0, 0]
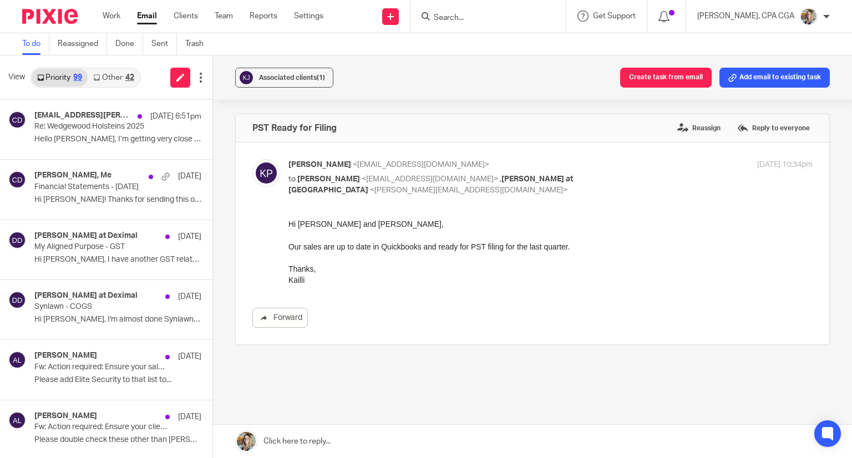
scroll to position [333, 0]
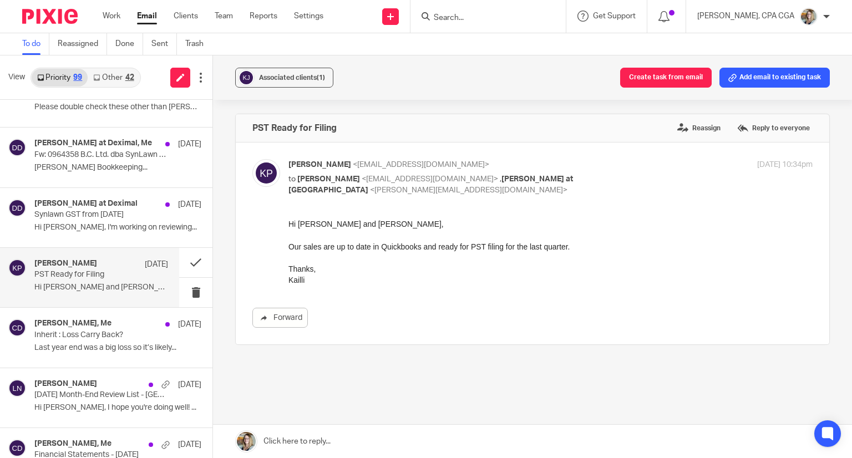
click at [458, 14] on input "Search" at bounding box center [483, 18] width 100 height 10
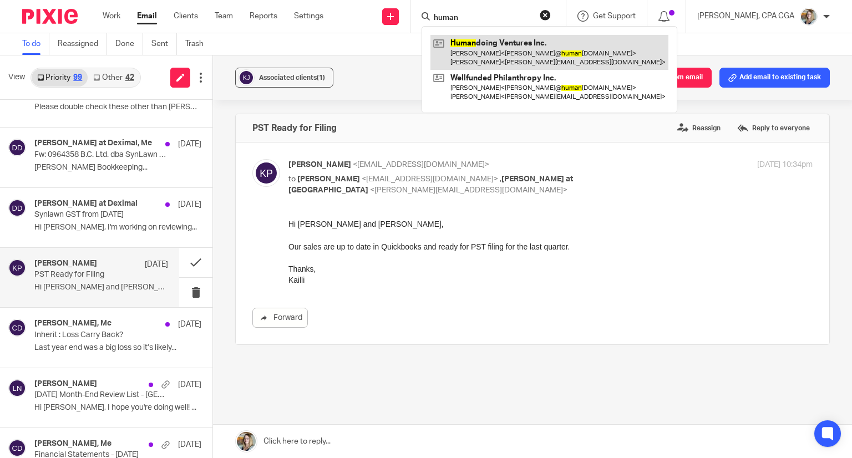
type input "human"
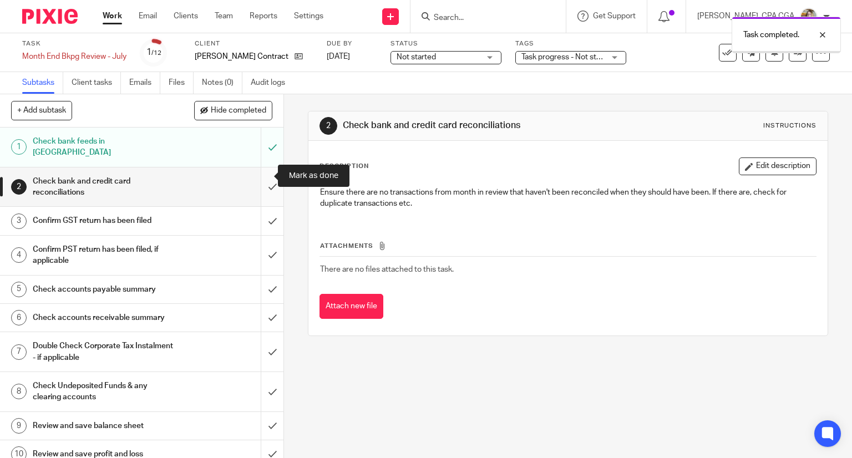
click at [261, 177] on input "submit" at bounding box center [142, 187] width 284 height 39
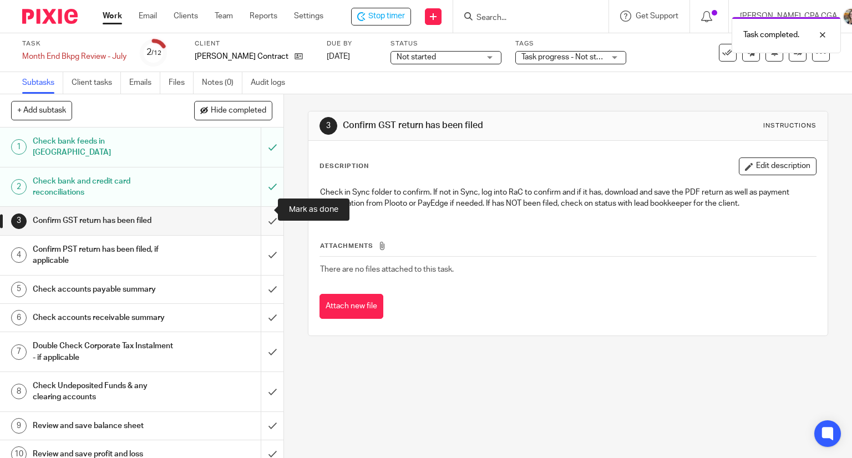
click at [258, 211] on input "submit" at bounding box center [142, 221] width 284 height 28
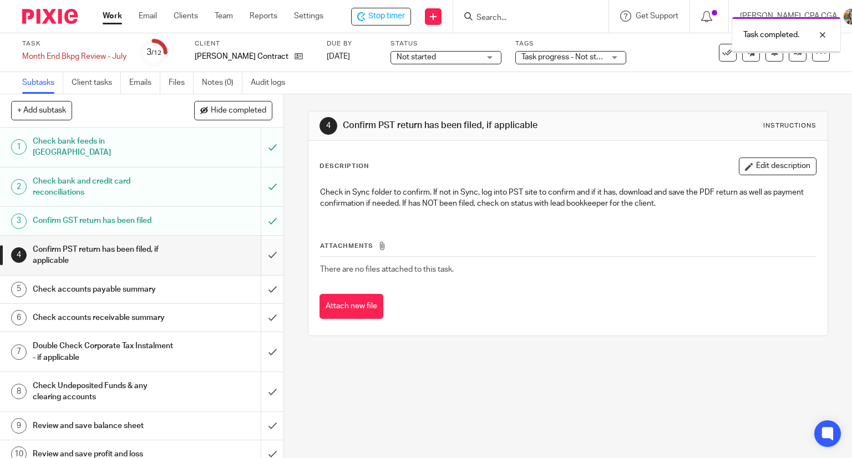
click at [259, 240] on input "submit" at bounding box center [142, 255] width 284 height 39
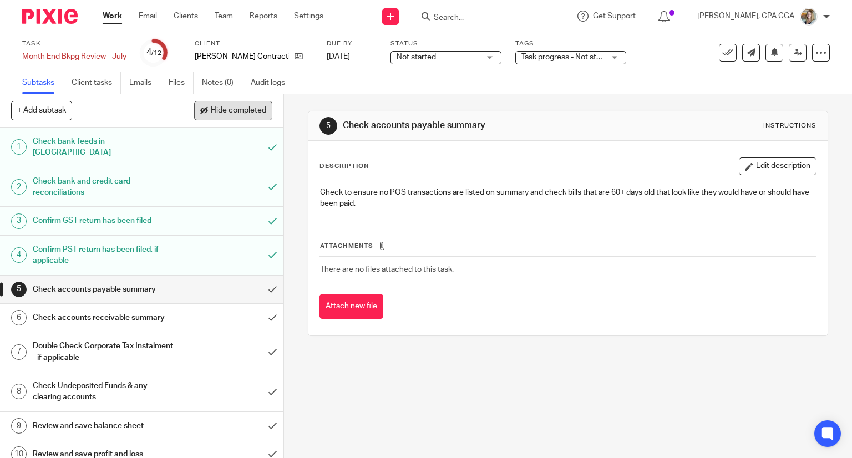
click at [233, 114] on span "Hide completed" at bounding box center [238, 111] width 55 height 9
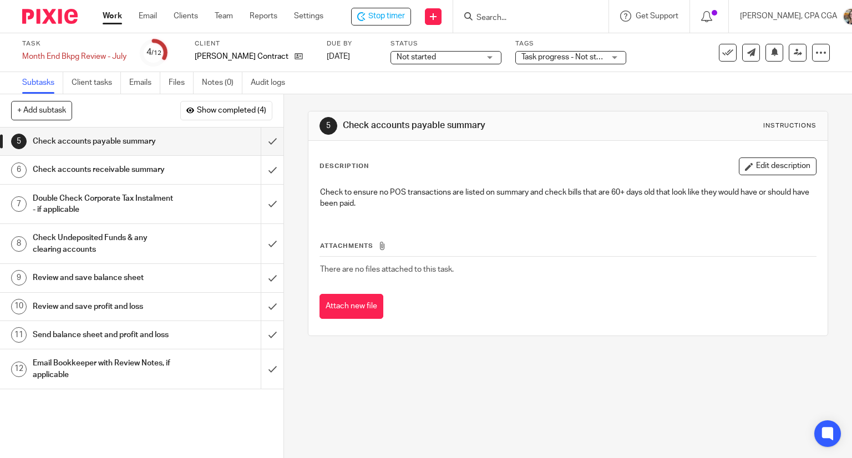
click at [112, 333] on h1 "Send balance sheet and profit and loss" at bounding box center [105, 335] width 145 height 17
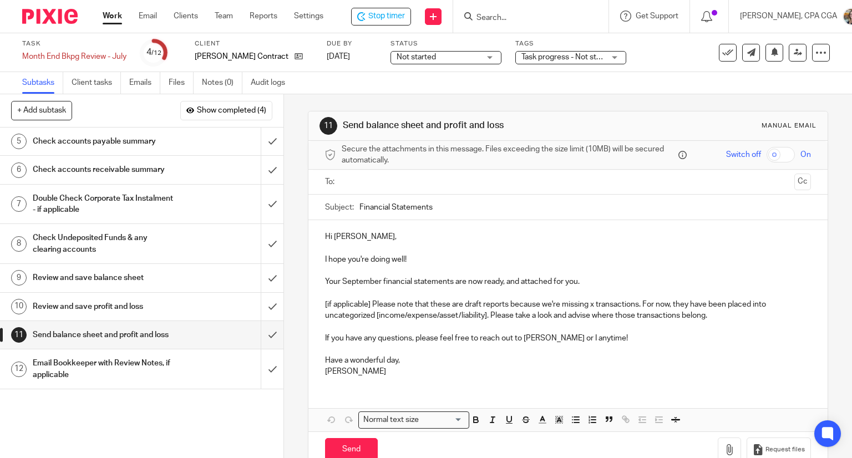
click at [723, 320] on p "[if applicable] Please note that these are draft reports because we're missing …" at bounding box center [568, 310] width 487 height 23
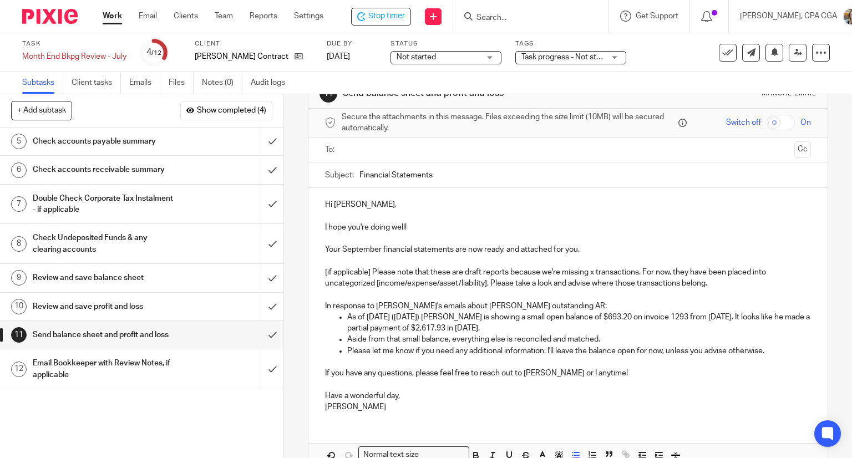
scroll to position [93, 0]
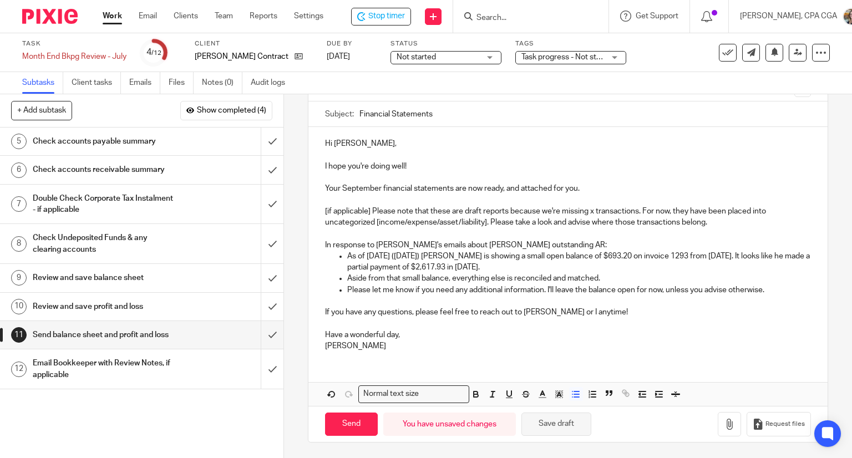
click at [537, 417] on button "Save draft" at bounding box center [557, 425] width 70 height 24
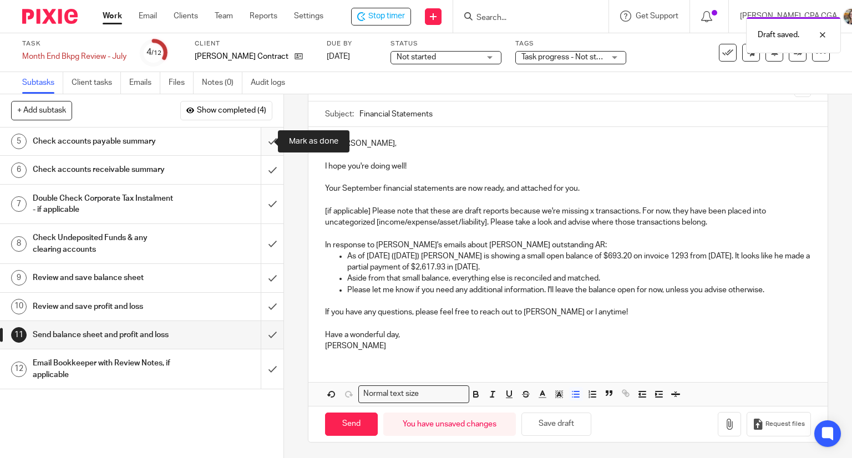
click at [258, 145] on input "submit" at bounding box center [142, 142] width 284 height 28
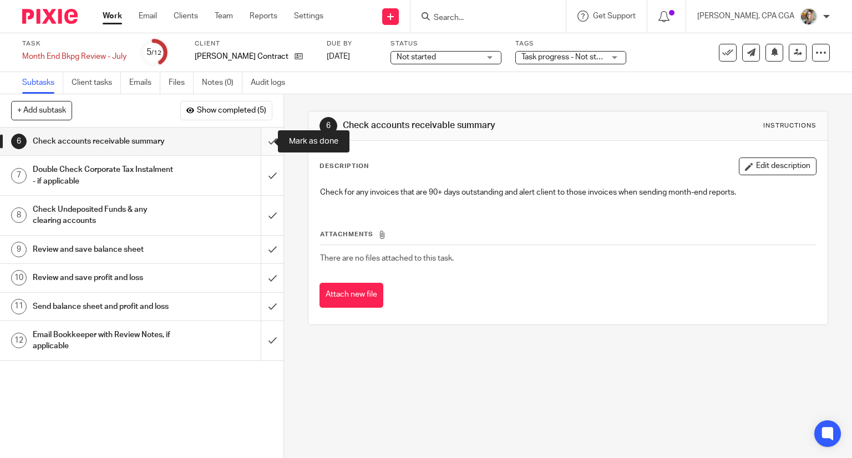
click at [258, 139] on input "submit" at bounding box center [142, 142] width 284 height 28
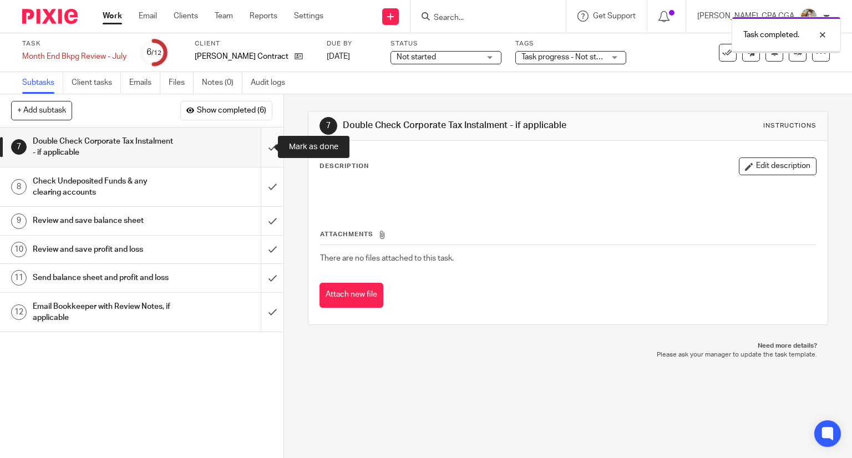
click at [264, 145] on input "submit" at bounding box center [142, 147] width 284 height 39
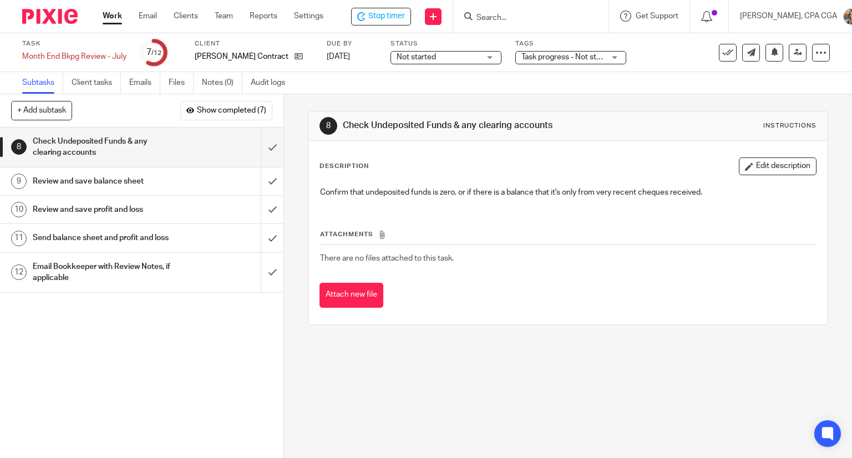
click at [134, 246] on h1 "Send balance sheet and profit and loss" at bounding box center [105, 238] width 145 height 17
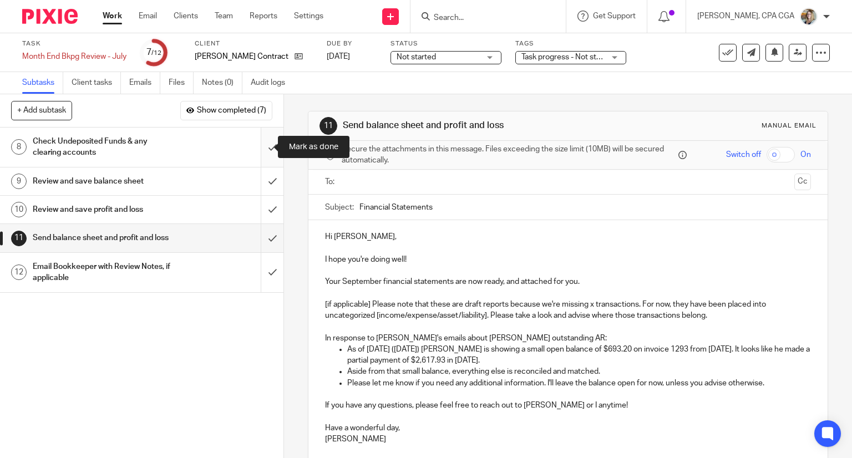
click at [260, 146] on input "submit" at bounding box center [142, 147] width 284 height 39
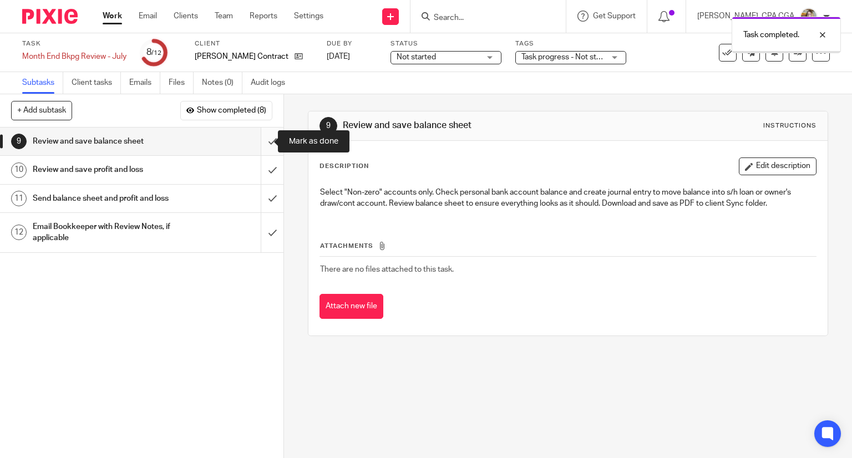
click at [260, 140] on input "submit" at bounding box center [142, 142] width 284 height 28
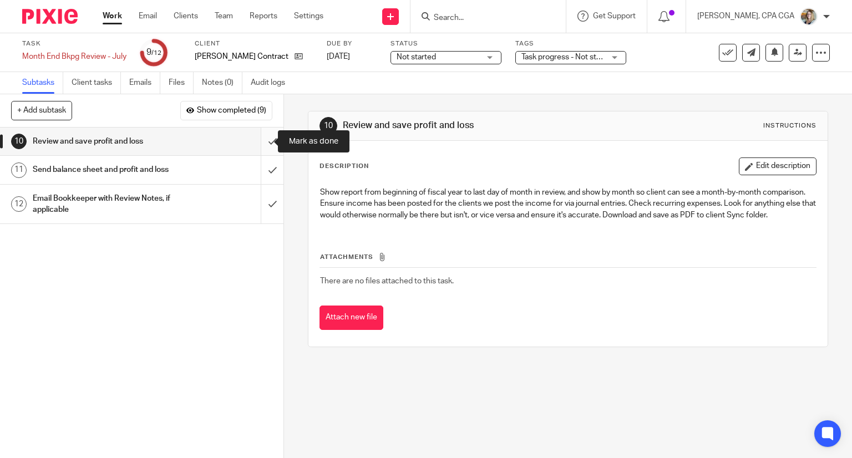
click at [262, 140] on input "submit" at bounding box center [142, 142] width 284 height 28
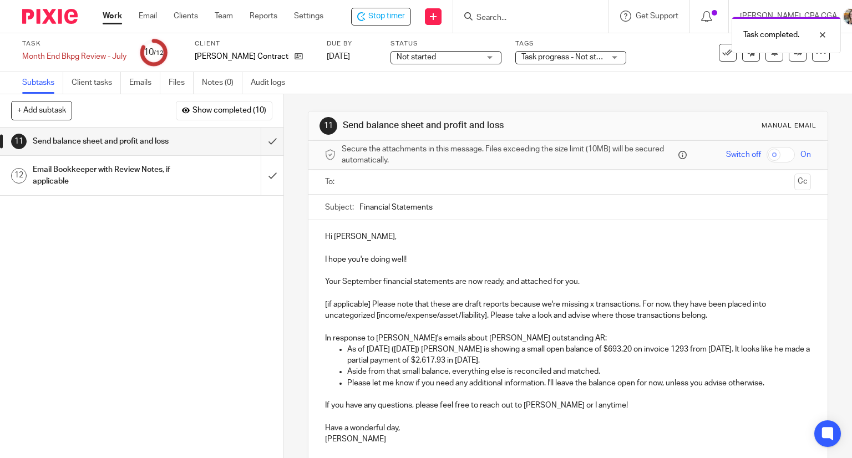
click at [444, 207] on input "Financial Statements" at bounding box center [586, 207] width 452 height 25
type input "Financial Statements - August 2025"
click at [111, 190] on h1 "Email Bookkeeper with Review Notes, if applicable" at bounding box center [105, 176] width 145 height 28
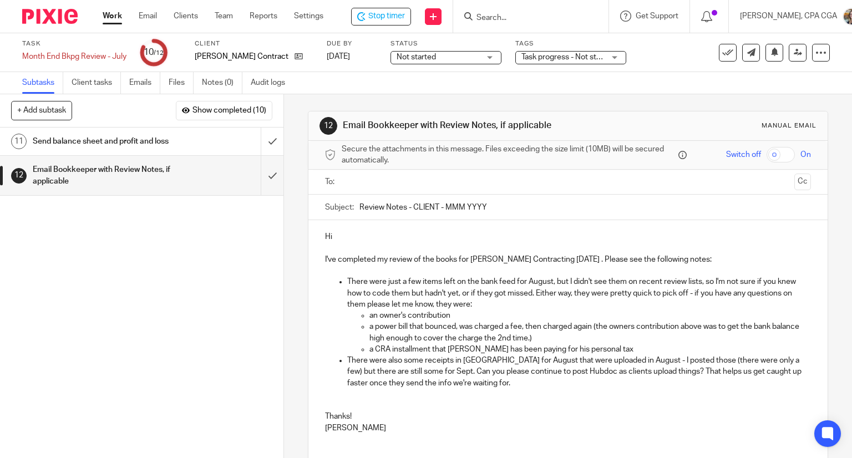
click at [354, 184] on input "text" at bounding box center [568, 182] width 445 height 13
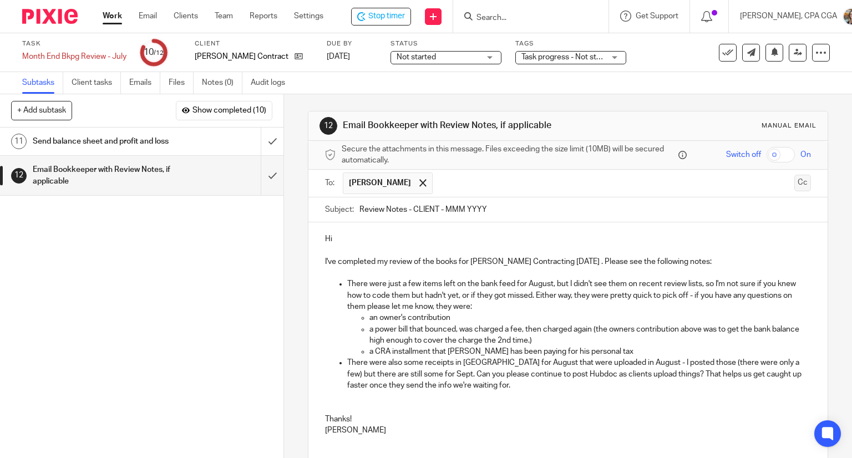
click at [795, 185] on button "Cc" at bounding box center [803, 183] width 17 height 17
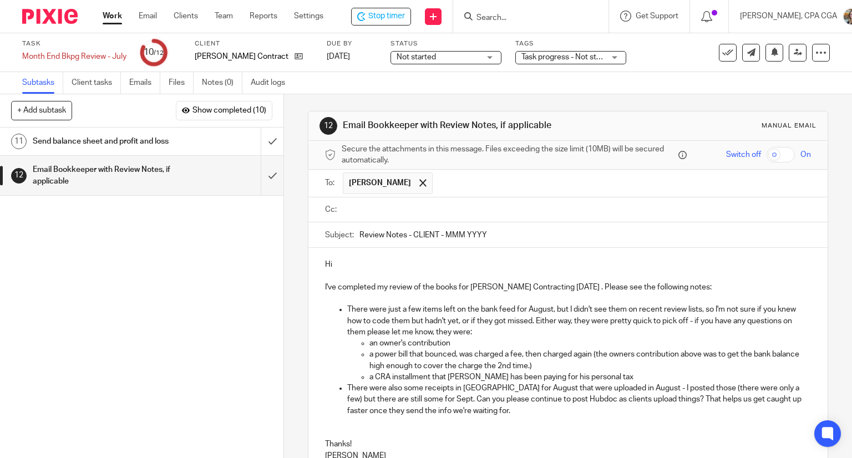
click at [362, 212] on input "text" at bounding box center [576, 210] width 461 height 13
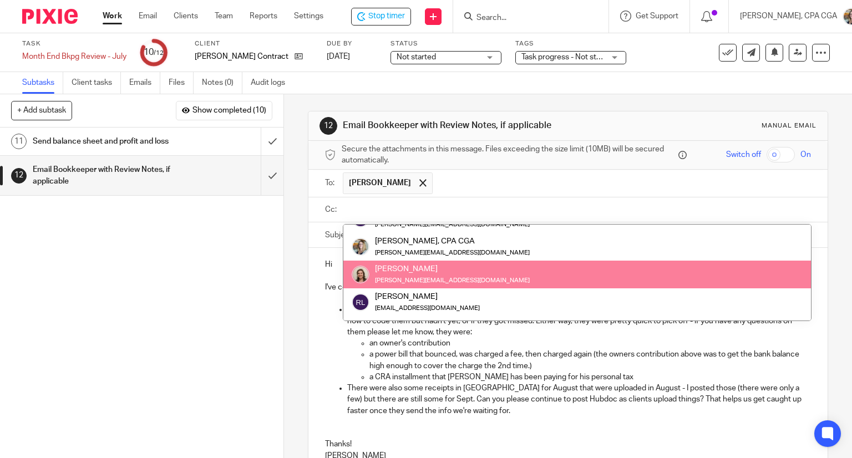
scroll to position [166, 0]
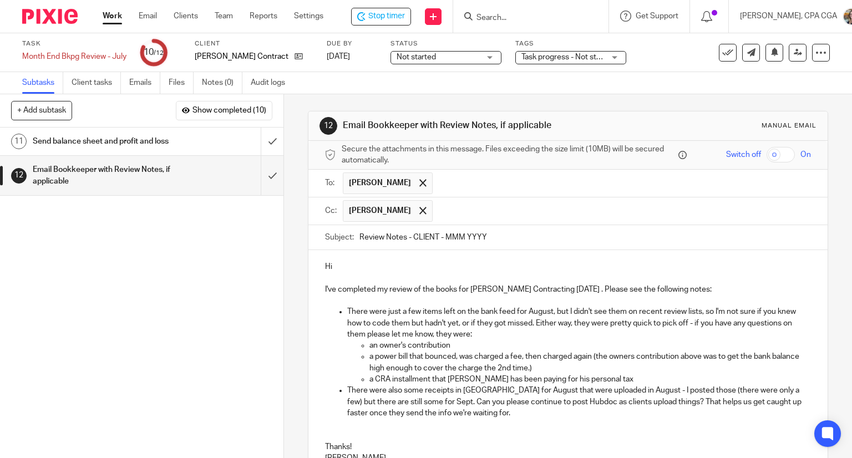
click at [420, 233] on input "Review Notes - CLIENT - MMM YYYY" at bounding box center [586, 237] width 452 height 25
drag, startPoint x: 484, startPoint y: 231, endPoint x: 672, endPoint y: 236, distance: 188.2
click at [672, 236] on input "Review Notes - Kapela Contracting - MMM YYYY" at bounding box center [586, 237] width 452 height 25
type input "Review Notes - Kapela Contracting - Jul & Aug"
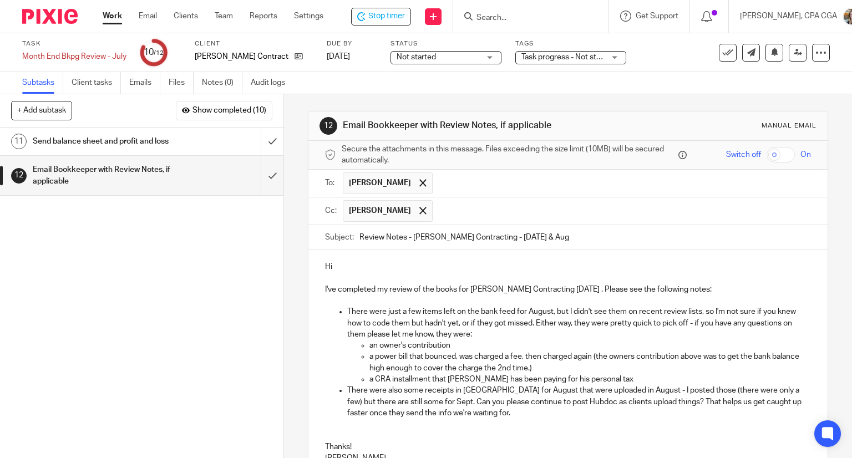
click at [361, 263] on p "Hi" at bounding box center [568, 266] width 487 height 11
click at [549, 290] on p "I've completed my review of the books for Kapela Contracting September 2025 . P…" at bounding box center [568, 289] width 487 height 11
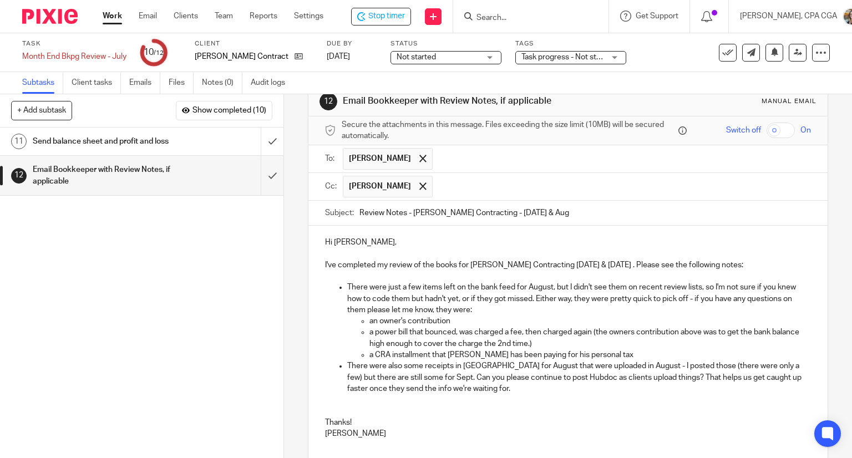
scroll to position [111, 0]
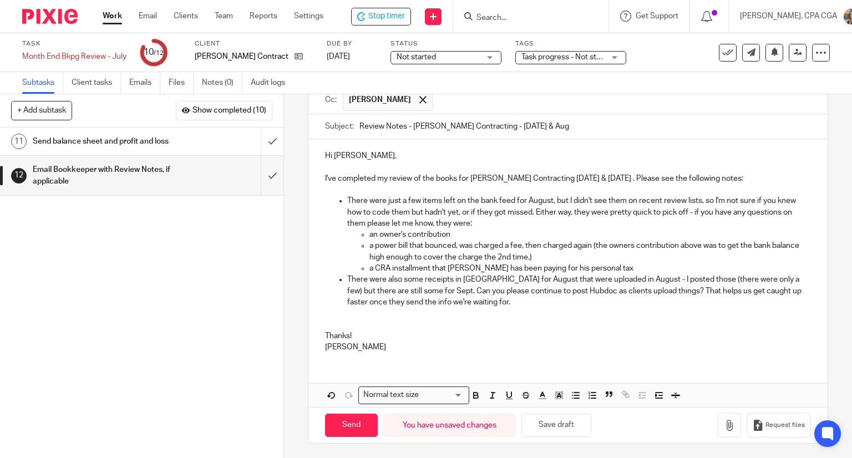
click at [512, 200] on p "There were just a few items left on the bank feed for August, but I didn't see …" at bounding box center [579, 212] width 465 height 34
click at [375, 234] on p "an owner's contribution" at bounding box center [591, 234] width 442 height 11
click at [330, 318] on ul "There were just a few items left on the bank feed for August, but I didn't see …" at bounding box center [568, 262] width 487 height 135
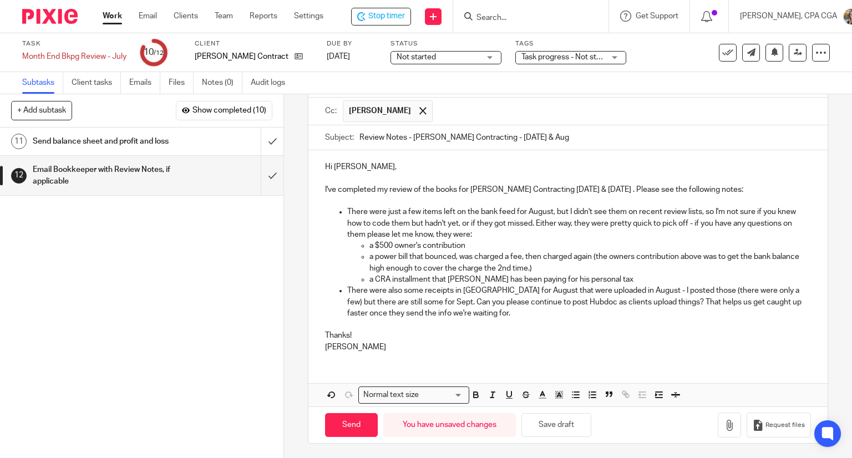
click at [378, 336] on p "Thanks!" at bounding box center [568, 335] width 487 height 11
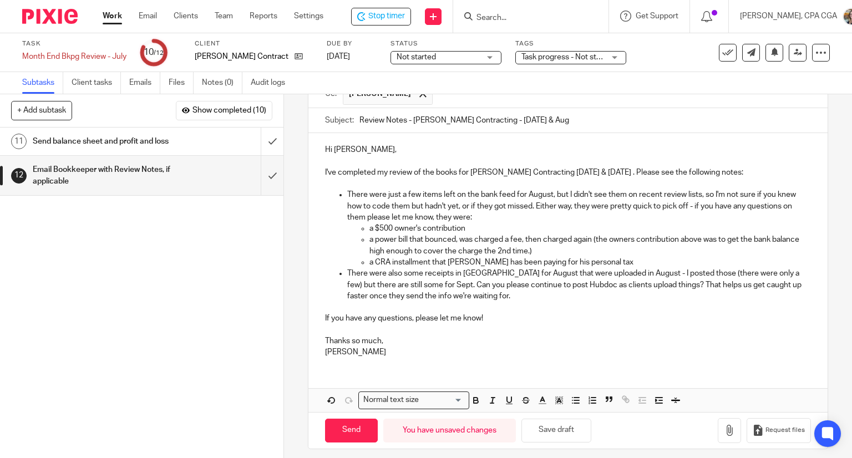
scroll to position [123, 0]
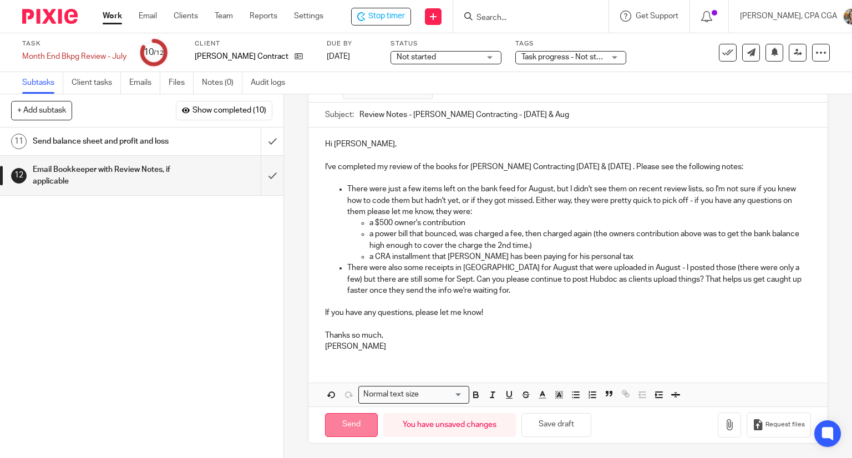
click at [354, 424] on input "Send" at bounding box center [351, 425] width 53 height 24
type input "Sent"
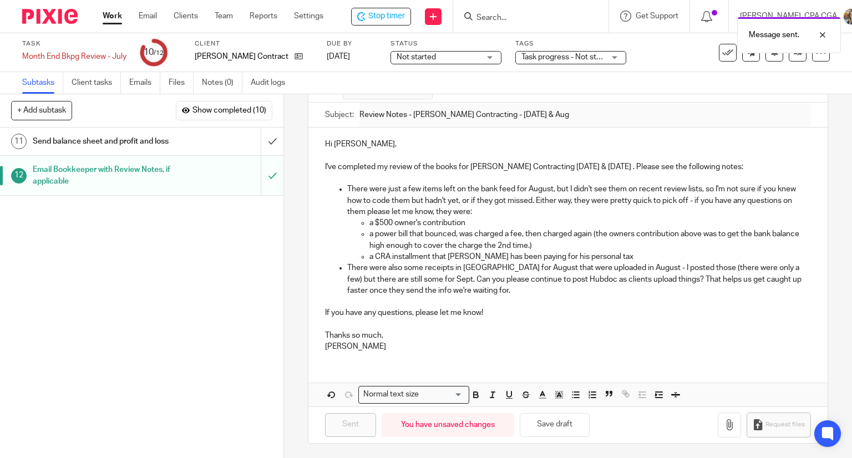
click at [155, 143] on h1 "Send balance sheet and profit and loss" at bounding box center [105, 141] width 145 height 17
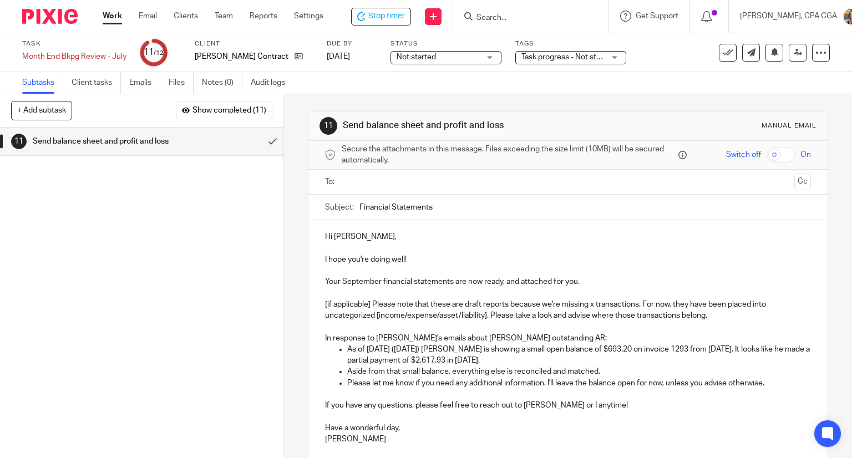
click at [414, 259] on p "I hope you're doing well!" at bounding box center [568, 259] width 487 height 11
click at [359, 281] on p "Your September financial statements are now ready, and attached for you." at bounding box center [568, 281] width 487 height 11
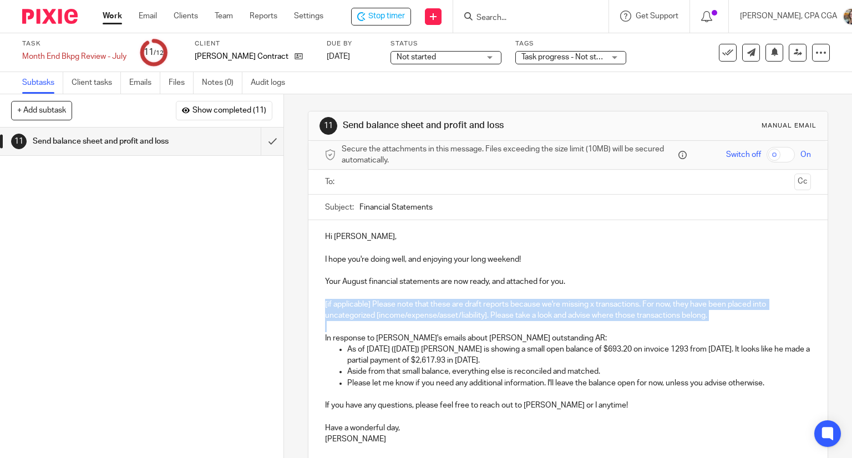
drag, startPoint x: 321, startPoint y: 301, endPoint x: 761, endPoint y: 329, distance: 441.0
click at [761, 329] on div "Hi Jaroslaw, I hope you're doing well, and enjoying your long weekend! Your Aug…" at bounding box center [569, 336] width 520 height 233
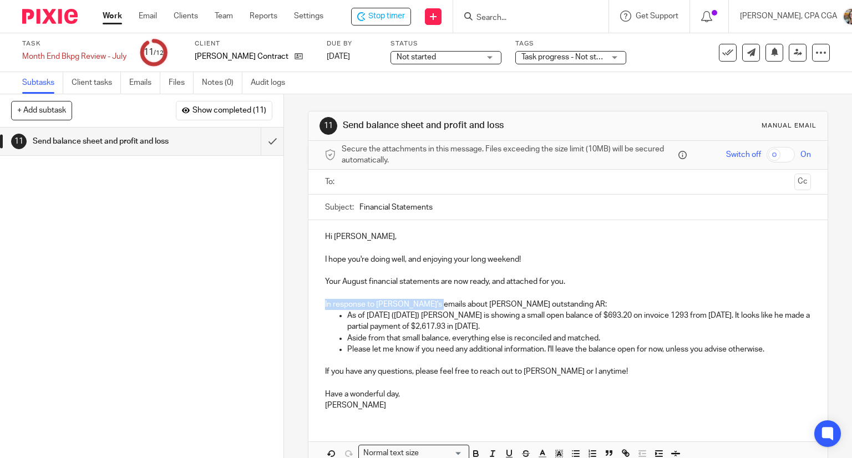
drag, startPoint x: 423, startPoint y: 302, endPoint x: 320, endPoint y: 305, distance: 103.3
click at [320, 305] on div "Hi Jaroslaw, I hope you're doing well, and enjoying your long weekend! Your Aug…" at bounding box center [569, 319] width 520 height 199
drag, startPoint x: 414, startPoint y: 315, endPoint x: 387, endPoint y: 318, distance: 27.3
click at [387, 317] on p "As of today (Sept 9) Steve Smith is showing a small open balance of $693.20 on …" at bounding box center [579, 321] width 465 height 23
drag, startPoint x: 774, startPoint y: 349, endPoint x: 546, endPoint y: 345, distance: 227.6
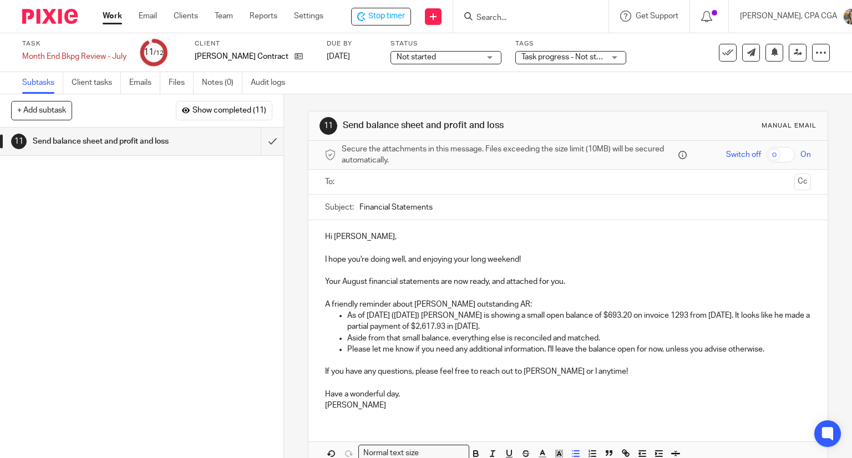
click at [546, 345] on p "Please let me know if you need any additional information. I'll leave the balan…" at bounding box center [579, 349] width 465 height 11
click at [554, 369] on p "If you have any questions, please feel free to reach out to [PERSON_NAME] or I …" at bounding box center [568, 371] width 487 height 11
click at [542, 370] on p "If you have any questions, please feel free to reach out to [PERSON_NAME] or I …" at bounding box center [568, 371] width 487 height 11
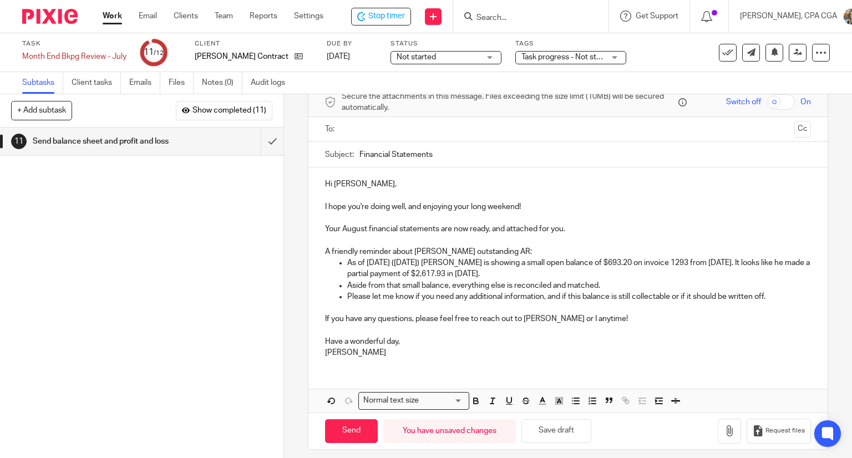
scroll to position [59, 0]
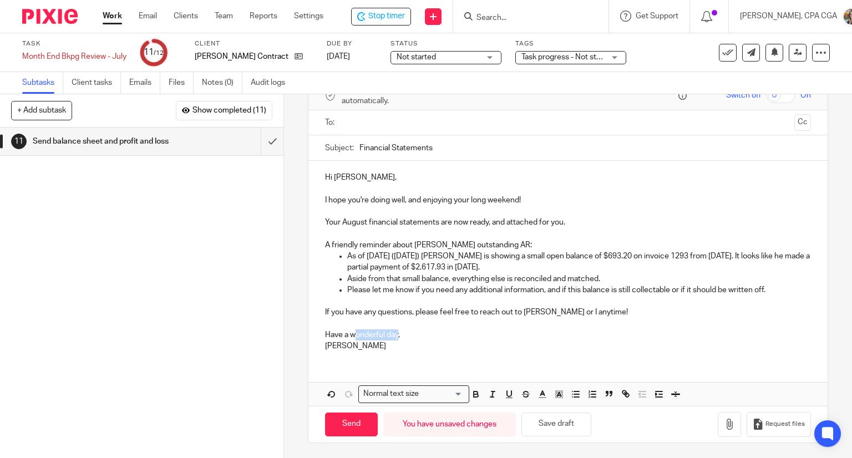
drag, startPoint x: 395, startPoint y: 336, endPoint x: 350, endPoint y: 338, distance: 45.5
click at [350, 338] on p "Have a wonderful day," at bounding box center [568, 335] width 487 height 11
click at [724, 422] on icon "button" at bounding box center [729, 424] width 11 height 11
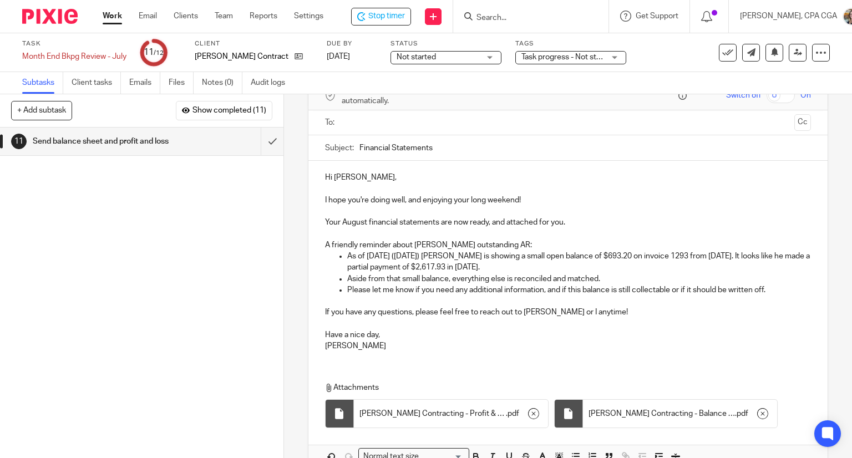
click at [464, 145] on input "Financial Statements" at bounding box center [586, 147] width 452 height 25
type input "Financial Statements - August 2025"
click at [390, 127] on input "text" at bounding box center [568, 123] width 445 height 13
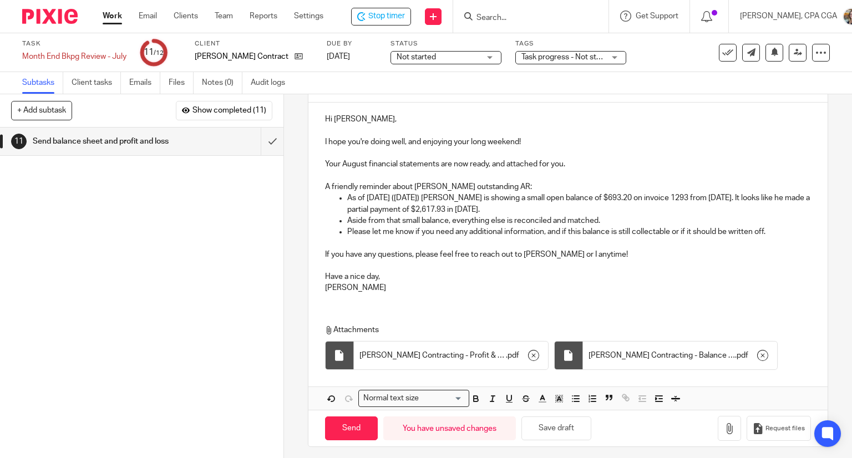
scroll to position [124, 0]
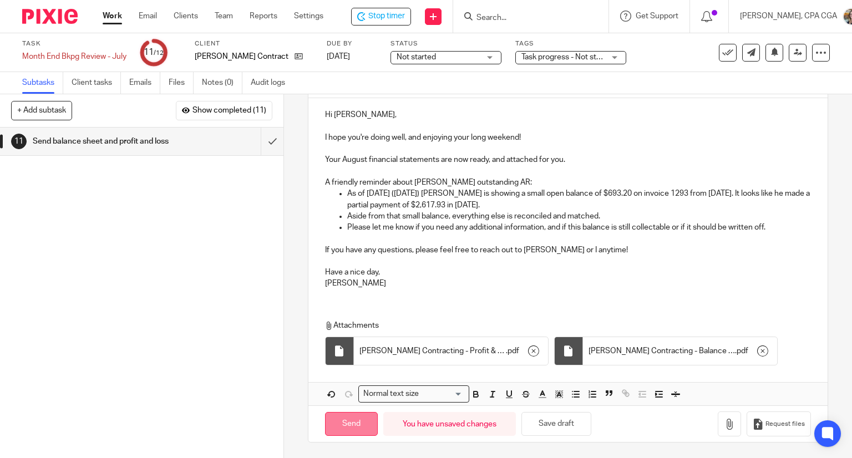
click at [351, 425] on input "Send" at bounding box center [351, 424] width 53 height 24
type input "Sent"
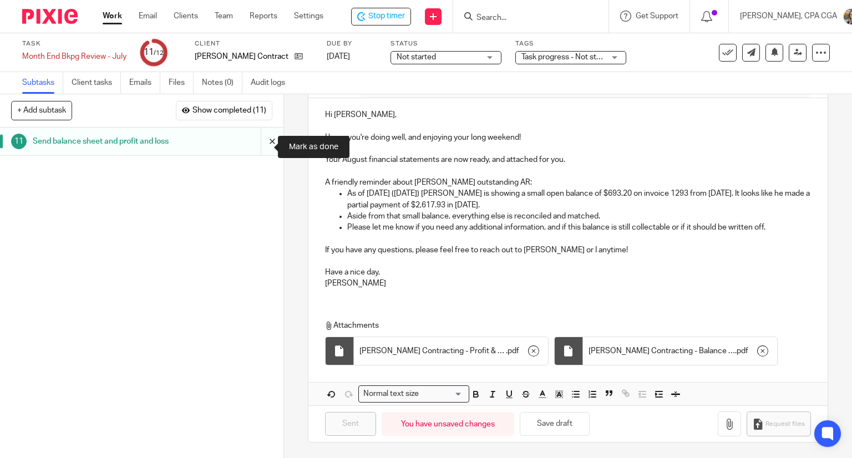
click at [260, 145] on input "submit" at bounding box center [142, 142] width 284 height 28
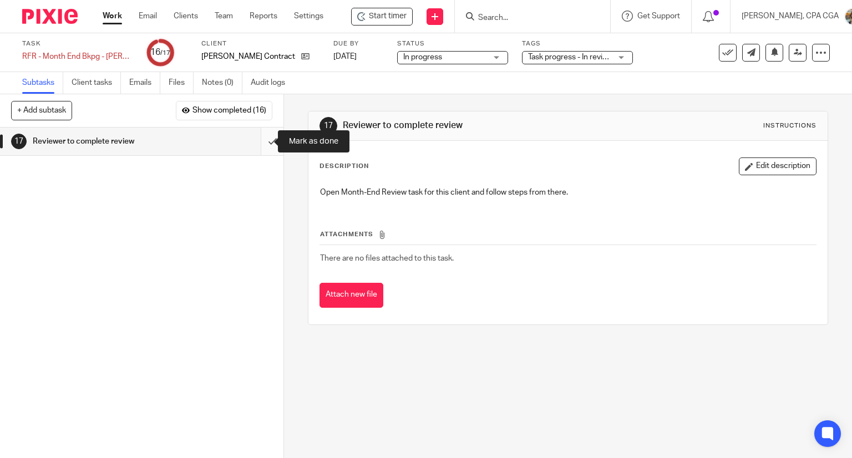
click at [261, 142] on input "submit" at bounding box center [142, 142] width 284 height 28
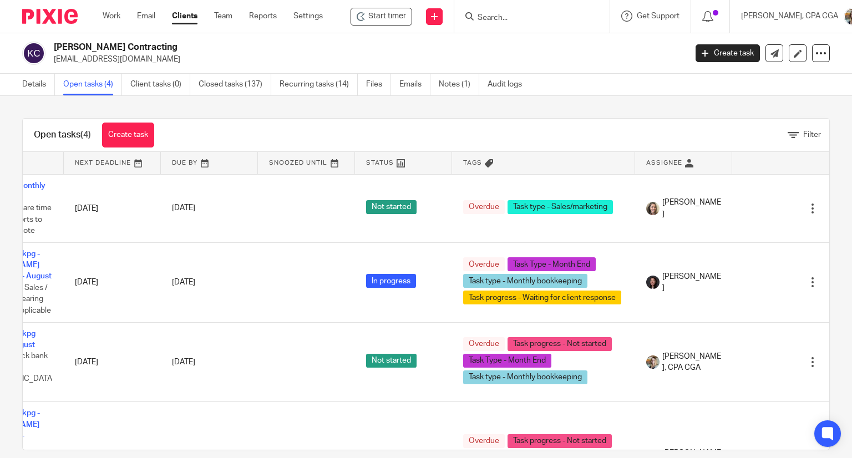
scroll to position [0, 82]
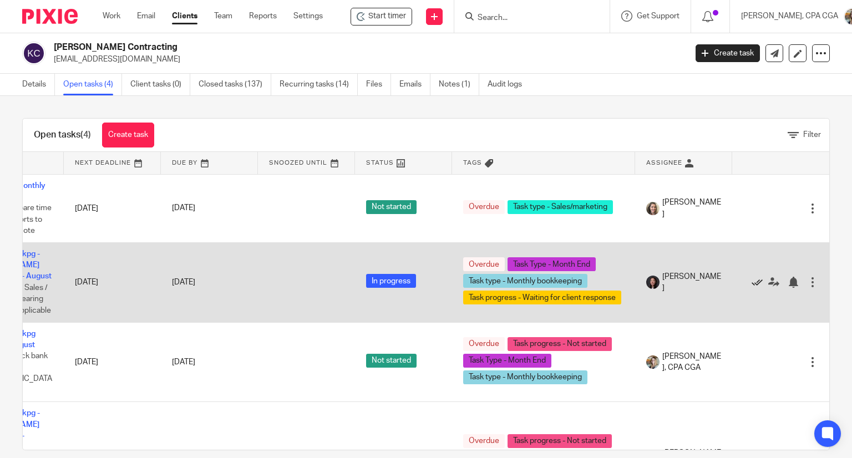
click at [752, 281] on icon at bounding box center [757, 282] width 11 height 11
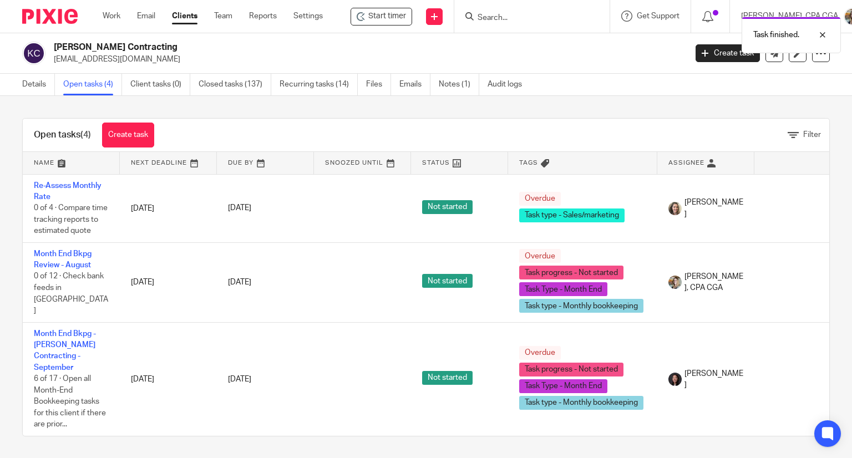
scroll to position [0, 41]
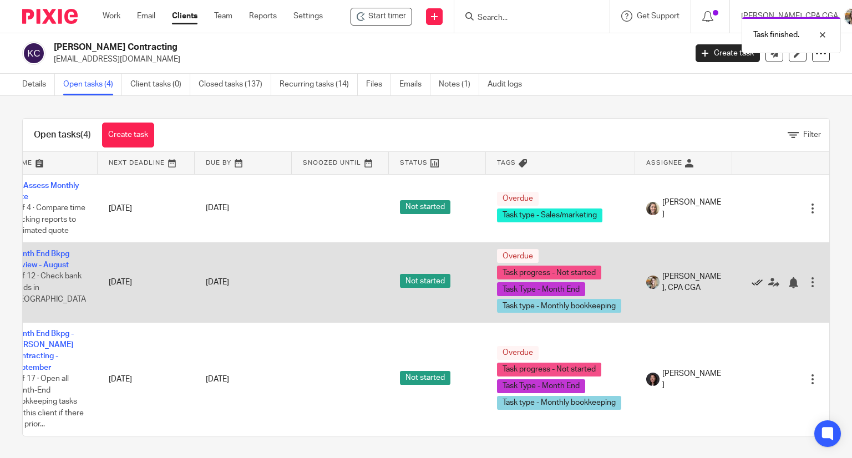
click at [752, 280] on icon at bounding box center [757, 282] width 11 height 11
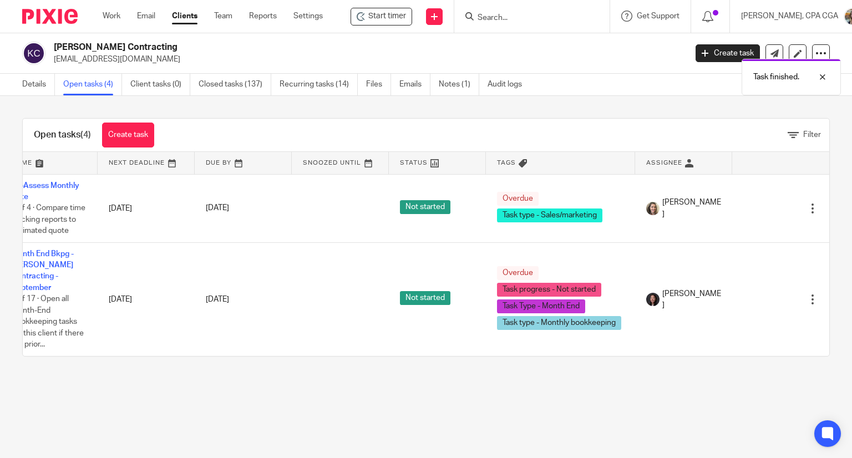
scroll to position [0, 0]
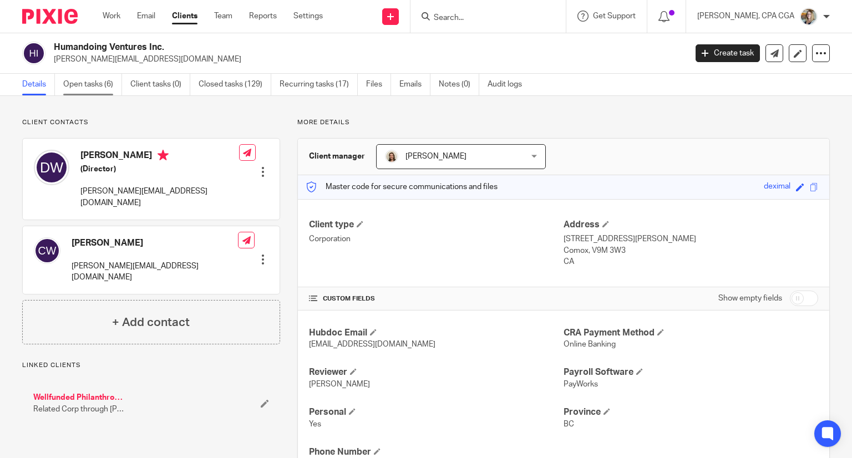
click at [90, 88] on link "Open tasks (6)" at bounding box center [92, 85] width 59 height 22
click at [95, 89] on link "Open tasks (6)" at bounding box center [92, 85] width 59 height 22
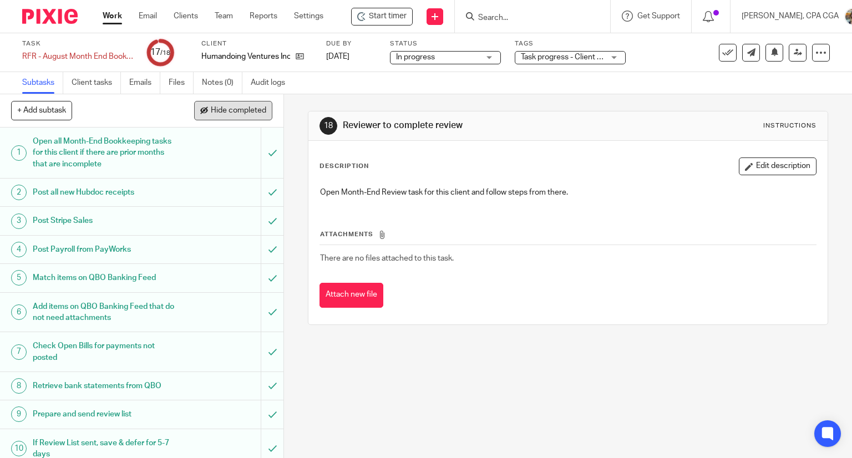
click at [232, 114] on span "Hide completed" at bounding box center [238, 111] width 55 height 9
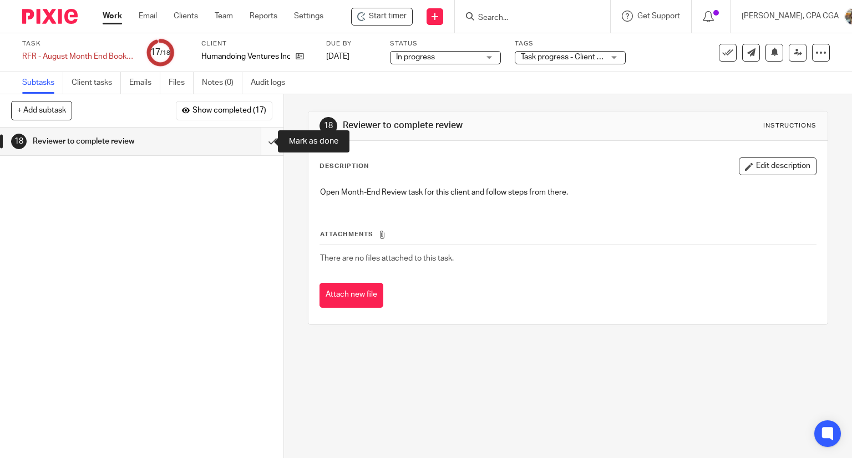
drag, startPoint x: 259, startPoint y: 140, endPoint x: 275, endPoint y: 123, distance: 22.8
click at [259, 140] on input "submit" at bounding box center [142, 142] width 284 height 28
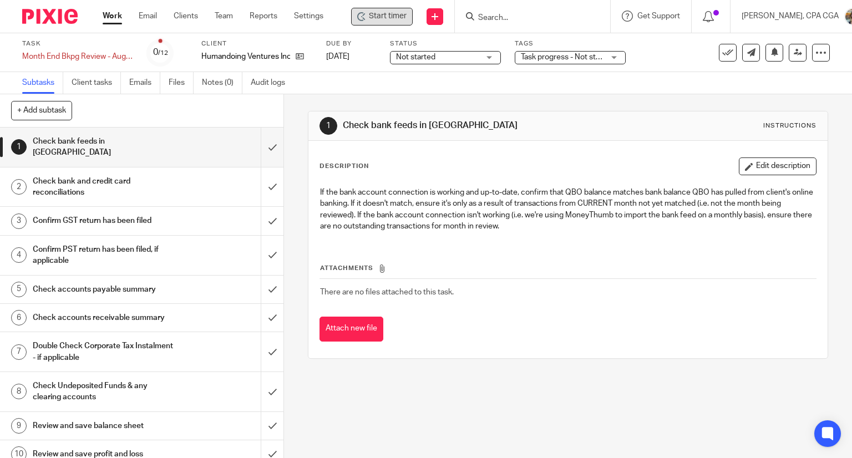
click at [378, 18] on span "Start timer" at bounding box center [388, 17] width 38 height 12
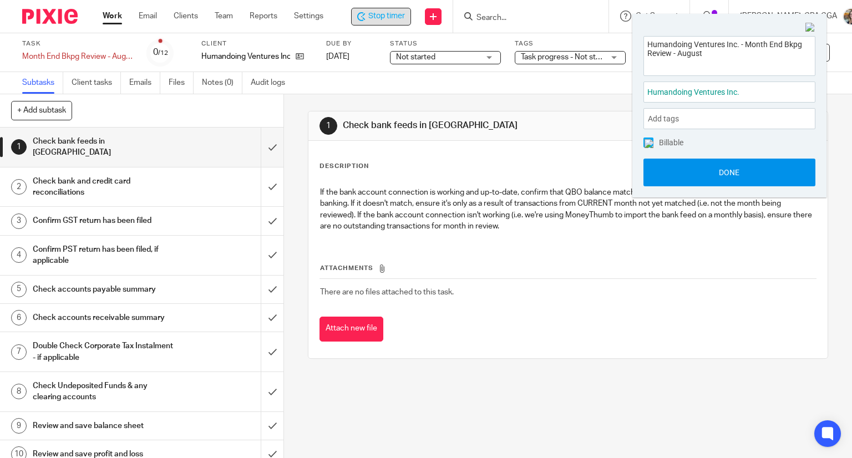
click at [744, 173] on button "Done" at bounding box center [730, 173] width 172 height 28
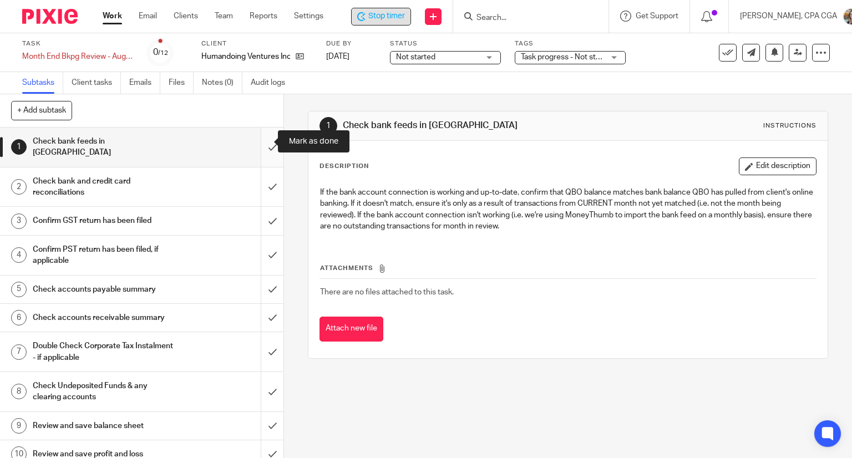
click at [260, 140] on input "submit" at bounding box center [142, 147] width 284 height 39
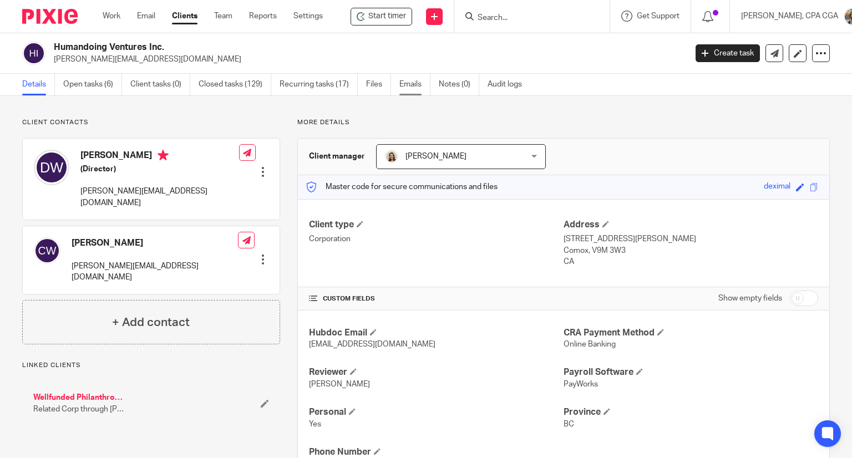
click at [404, 84] on link "Emails" at bounding box center [415, 85] width 31 height 22
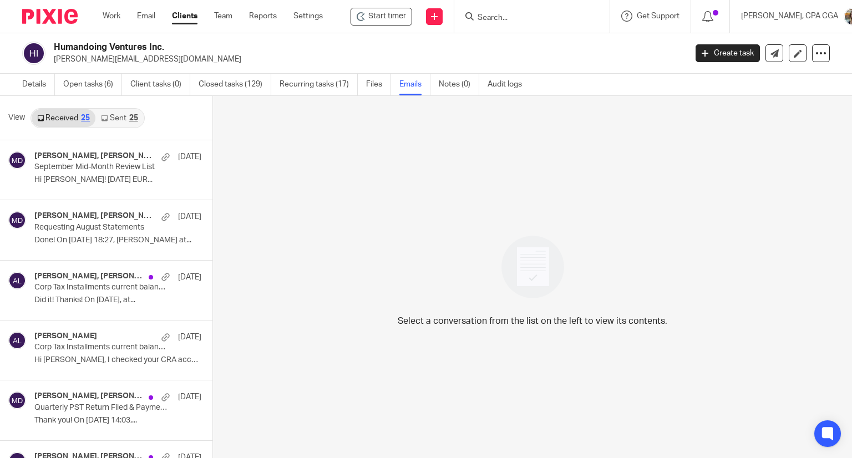
click at [122, 119] on link "Sent 25" at bounding box center [119, 118] width 48 height 18
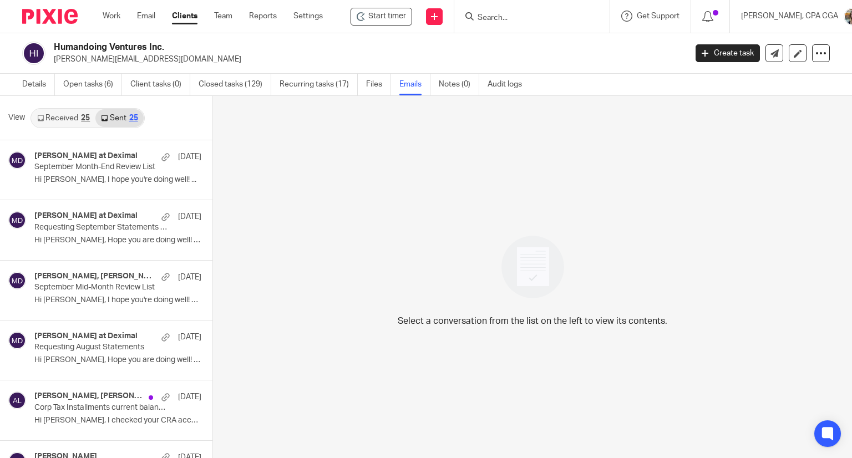
scroll to position [1, 0]
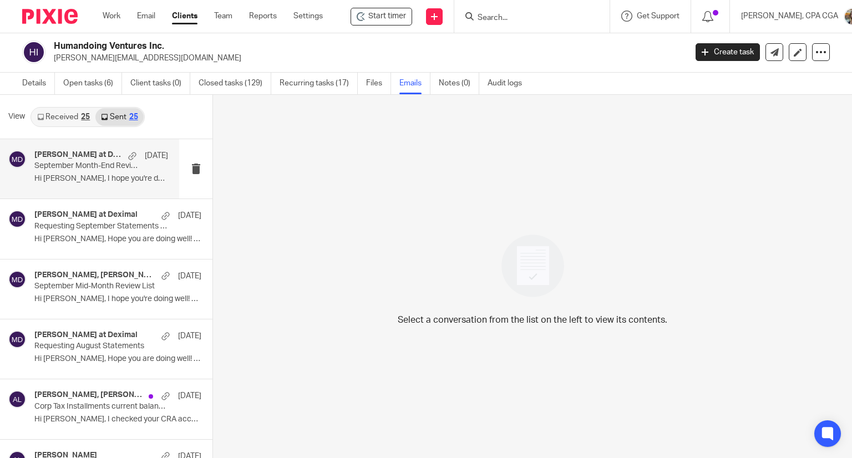
click at [112, 162] on p "September Month-End Review List" at bounding box center [87, 166] width 107 height 9
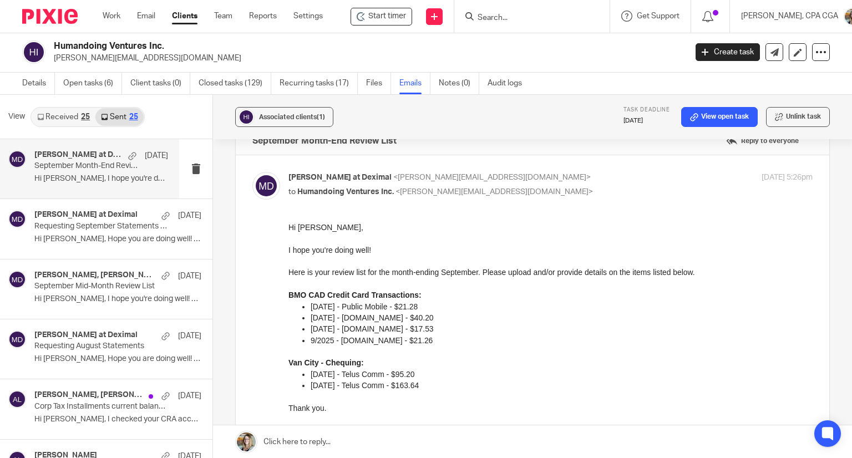
scroll to position [0, 0]
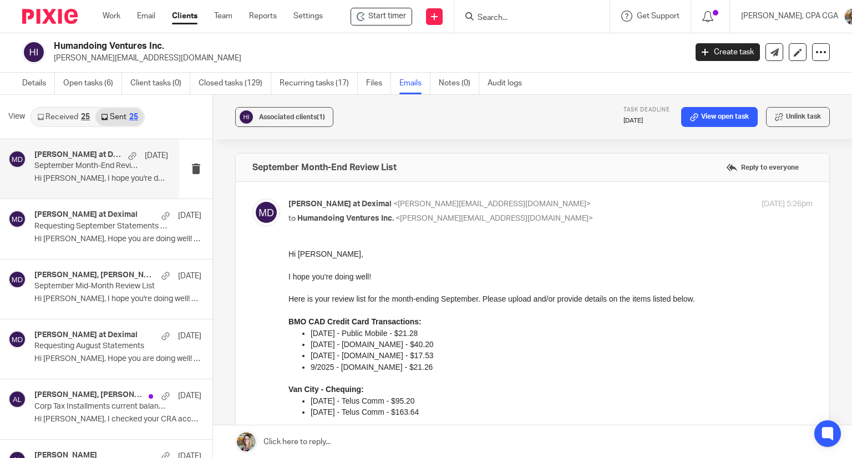
click at [64, 120] on link "Received 25" at bounding box center [64, 117] width 64 height 18
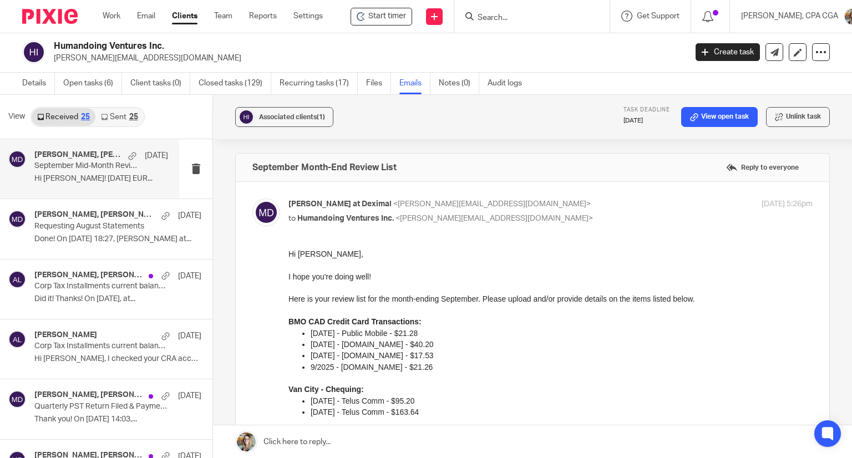
click at [78, 171] on div "Daniel Wintschel, Morgan at Deximal Sep 20 September Mid-Month Review List Hi M…" at bounding box center [101, 168] width 134 height 37
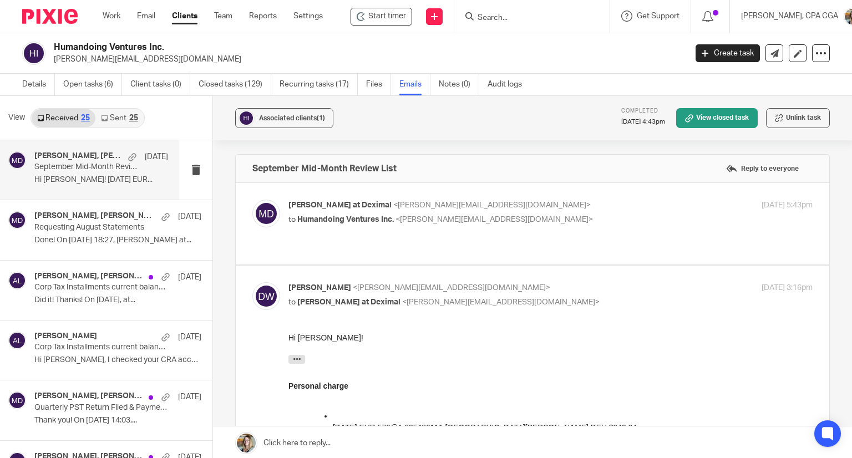
click at [133, 120] on div "25" at bounding box center [133, 118] width 9 height 8
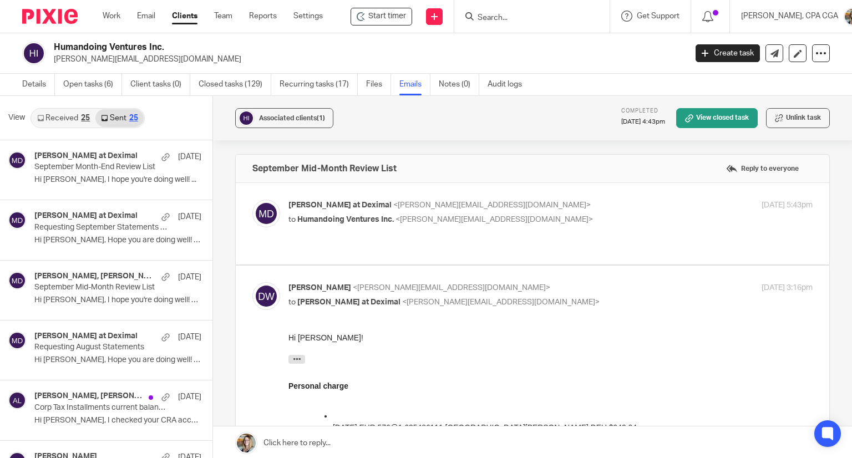
scroll to position [1, 0]
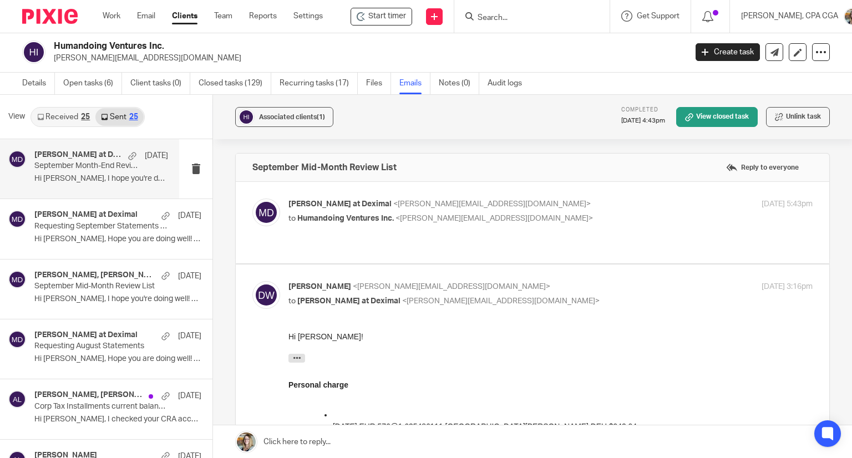
click at [113, 166] on p "September Month-End Review List" at bounding box center [87, 166] width 107 height 9
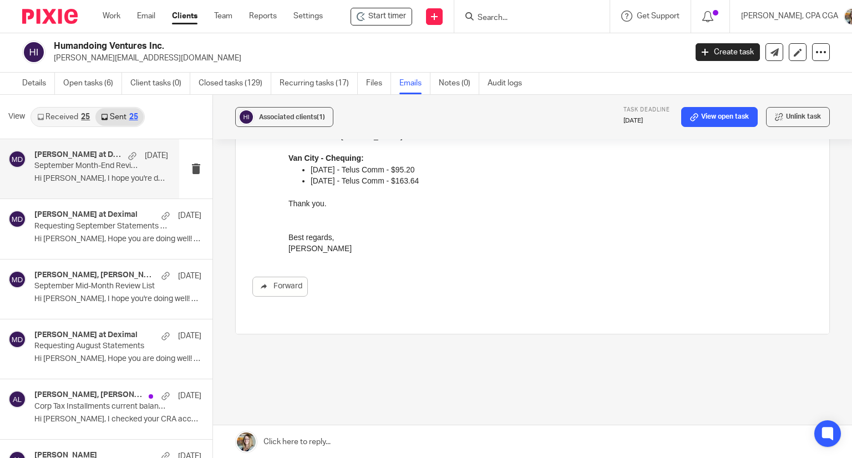
scroll to position [240, 0]
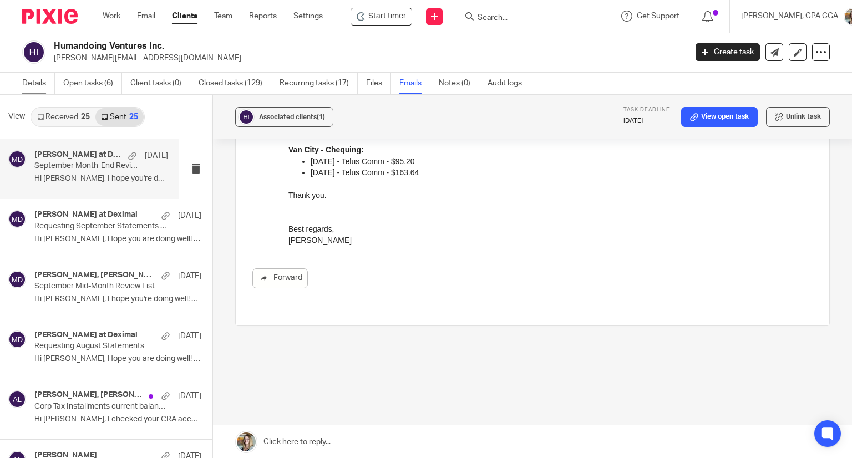
click at [43, 85] on link "Details" at bounding box center [38, 84] width 33 height 22
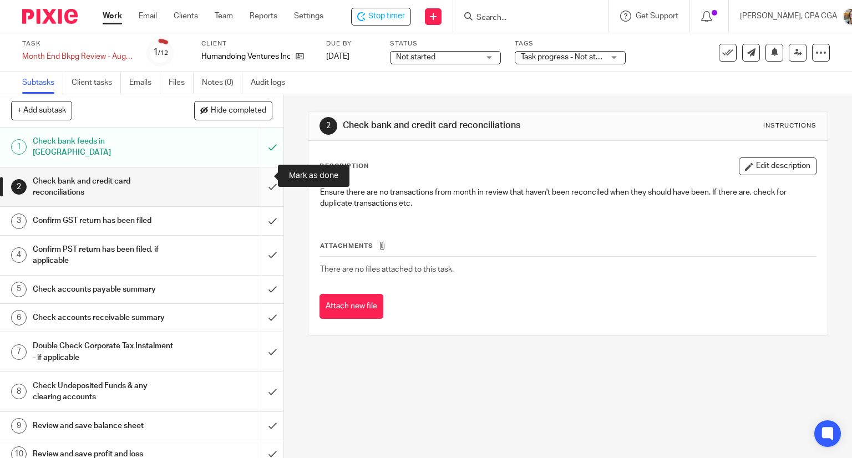
click at [264, 176] on input "submit" at bounding box center [142, 187] width 284 height 39
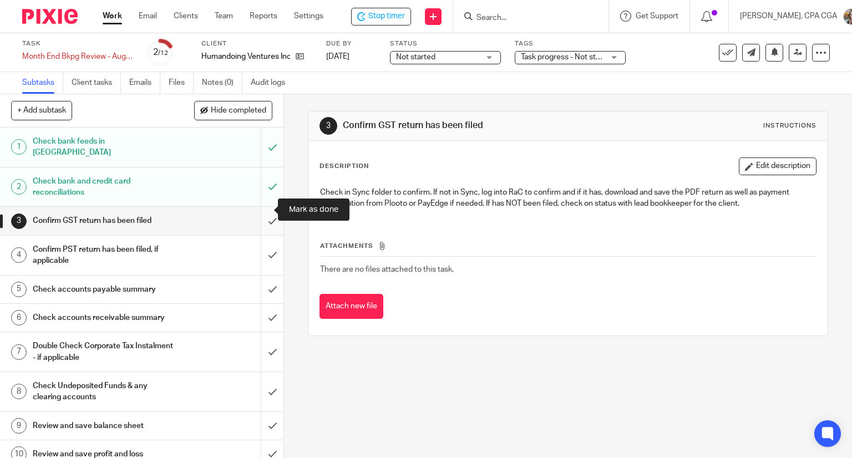
click at [262, 207] on input "submit" at bounding box center [142, 221] width 284 height 28
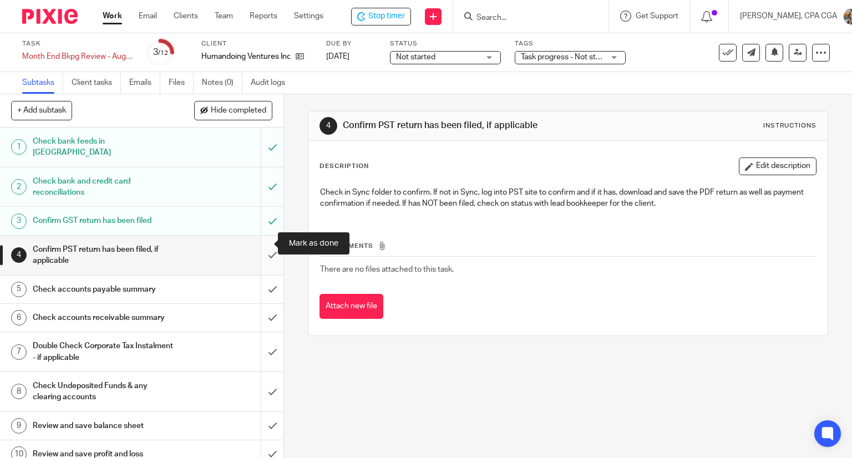
click at [259, 240] on input "submit" at bounding box center [142, 255] width 284 height 39
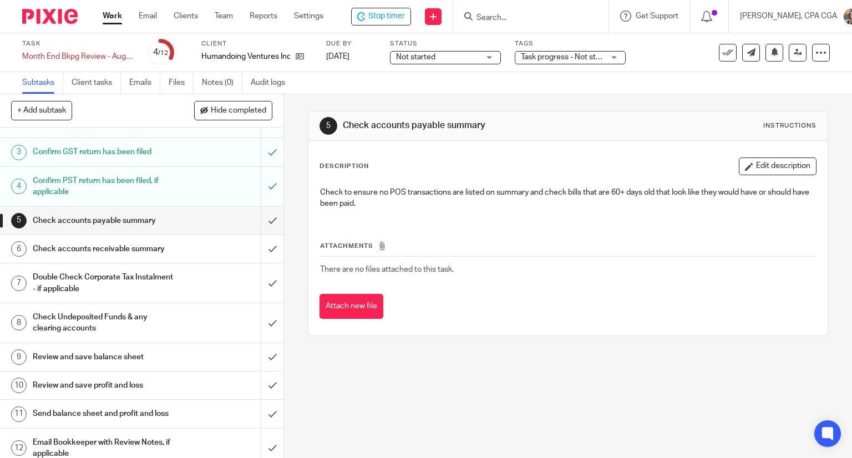
scroll to position [78, 0]
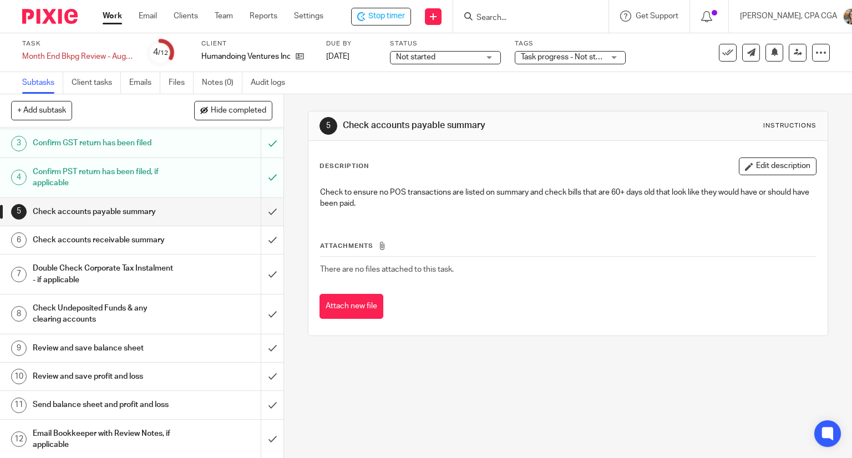
click at [72, 448] on h1 "Email Bookkeeper with Review Notes, if applicable" at bounding box center [105, 440] width 145 height 28
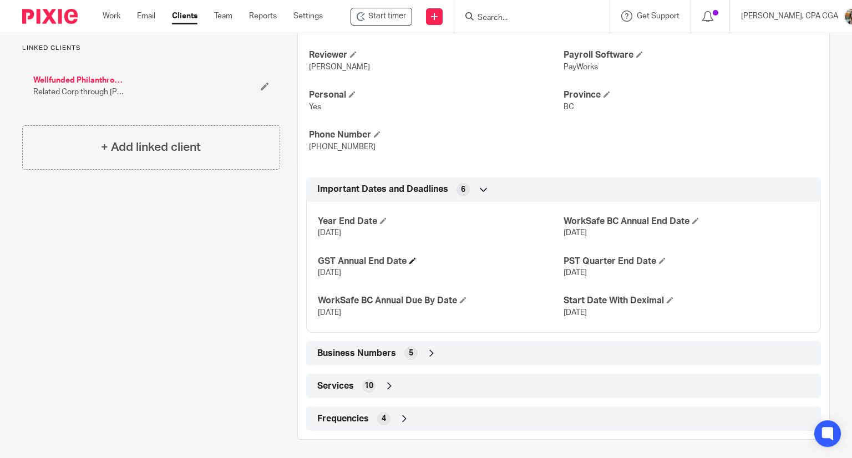
scroll to position [321, 0]
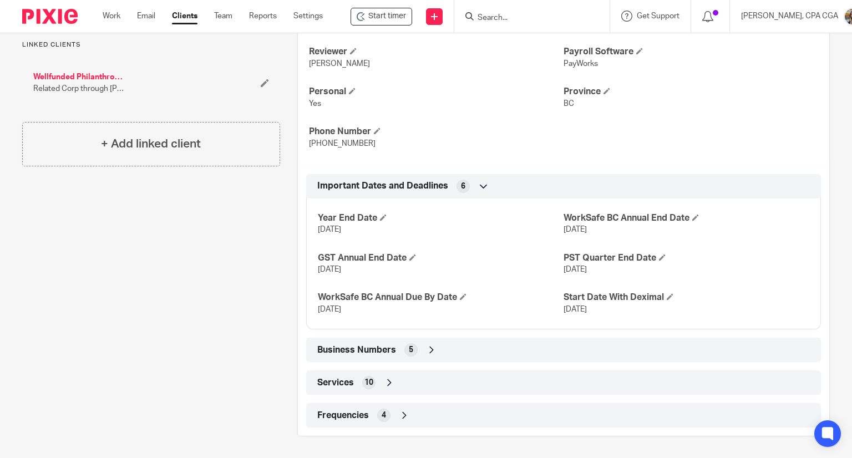
click at [428, 347] on icon at bounding box center [431, 350] width 11 height 11
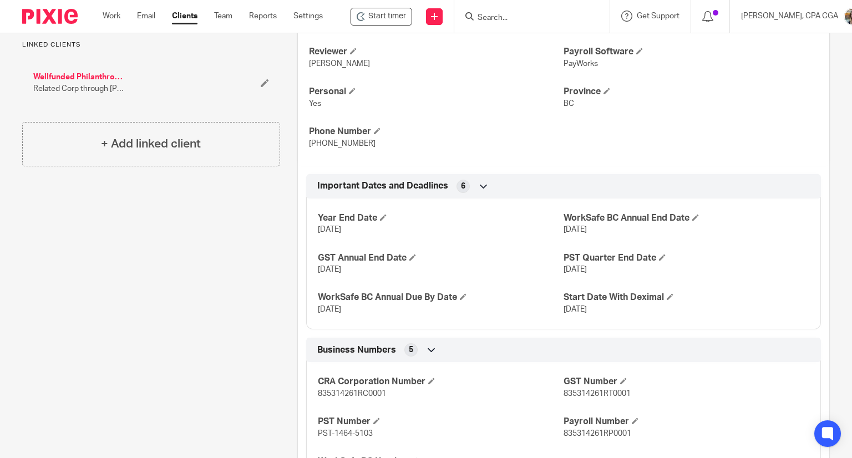
click at [344, 395] on span "835314261RC0001" at bounding box center [352, 394] width 68 height 8
copy span "835314261RC0001"
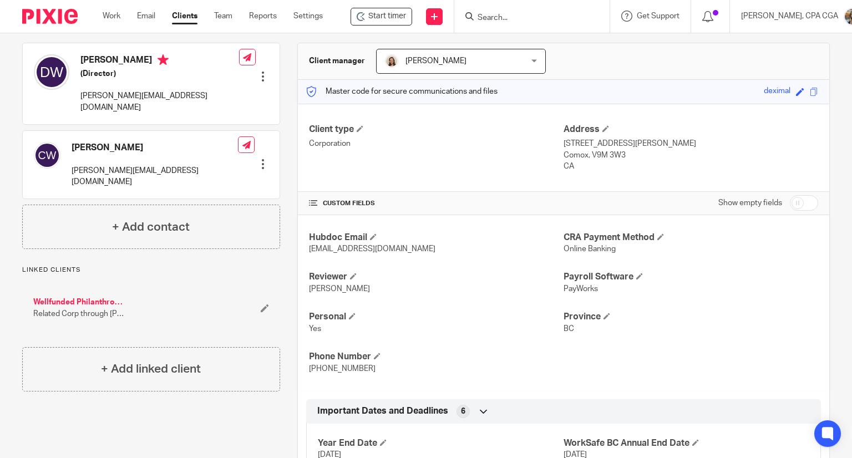
scroll to position [0, 0]
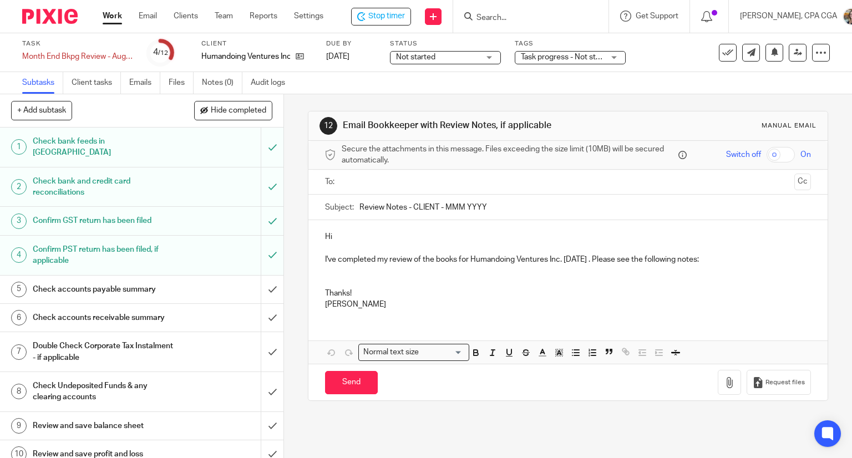
click at [739, 260] on p "I've completed my review of the books for Humandoing Ventures Inc. [DATE] . Ple…" at bounding box center [568, 259] width 487 height 11
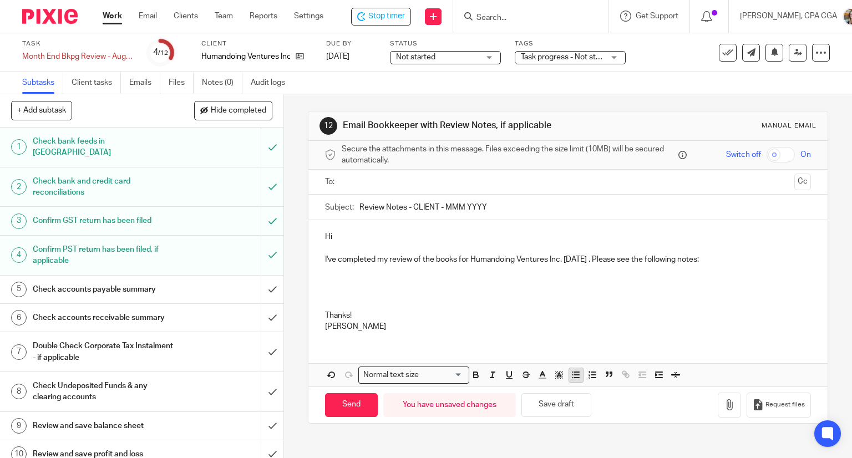
click at [571, 381] on button "button" at bounding box center [576, 376] width 14 height 14
click at [575, 260] on p "I've completed my review of the books for Humandoing Ventures Inc. September 20…" at bounding box center [568, 259] width 487 height 11
click at [374, 286] on p at bounding box center [579, 281] width 465 height 11
click at [463, 282] on p "In reviewing his GST for the p" at bounding box center [579, 281] width 465 height 11
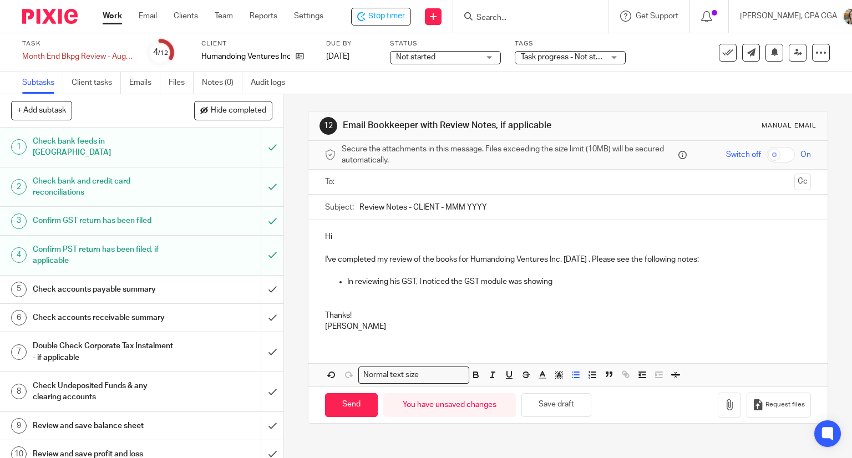
click at [463, 282] on p "In reviewing his GST, I noticed the GST module was showing" at bounding box center [579, 281] width 465 height 11
click at [567, 284] on p "In reviewing his GST, I noticed the tax module was showing" at bounding box center [579, 281] width 465 height 11
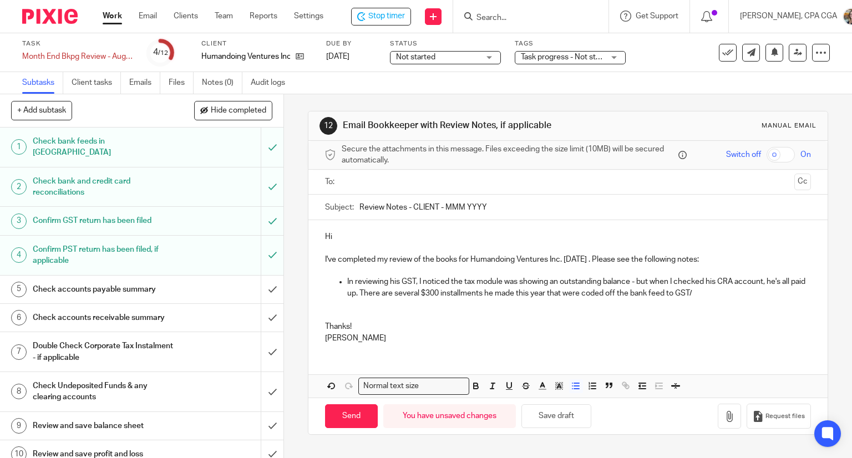
click at [707, 290] on p "In reviewing his GST, I noticed the tax module was showing an outstanding balan…" at bounding box center [579, 287] width 465 height 23
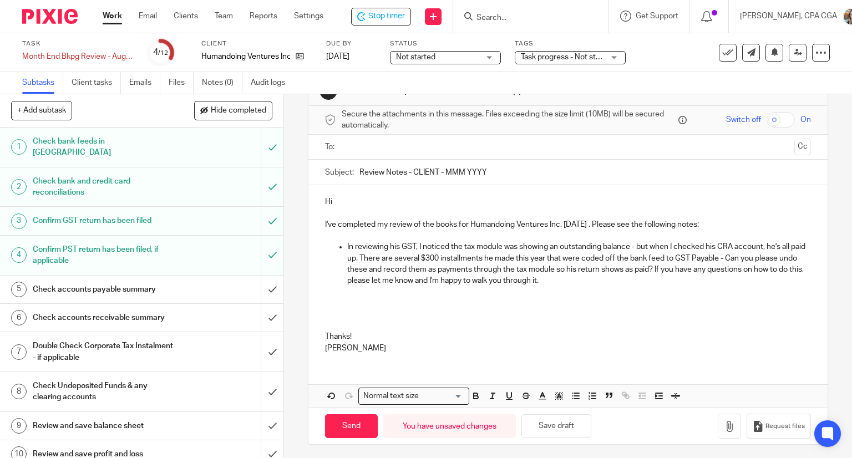
scroll to position [37, 0]
click at [551, 425] on button "Save draft" at bounding box center [557, 425] width 70 height 24
click at [552, 427] on button "Save draft" at bounding box center [557, 425] width 70 height 24
click at [425, 172] on input "Review Notes - CLIENT - MMM YYYY" at bounding box center [586, 170] width 452 height 25
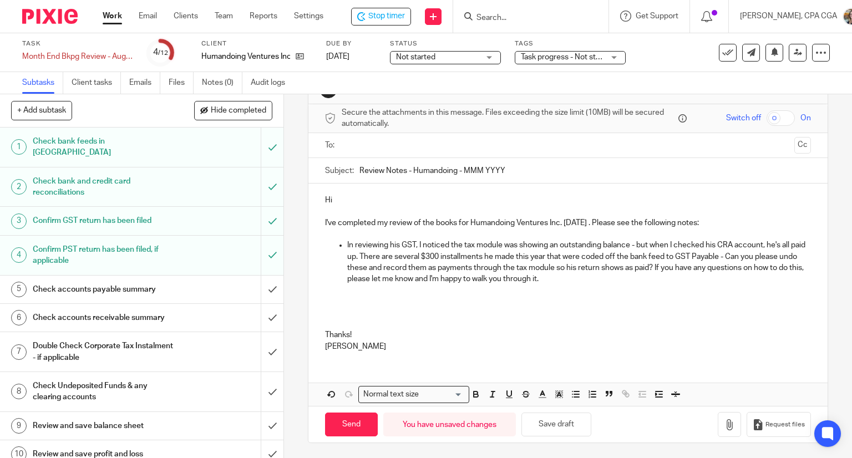
drag, startPoint x: 463, startPoint y: 168, endPoint x: 599, endPoint y: 168, distance: 135.4
click at [599, 168] on input "Review Notes - Humandoing - MMM YYYY" at bounding box center [586, 170] width 452 height 25
type input "Review Notes - Humandoing - Aug 2025"
click at [357, 199] on p "Hi" at bounding box center [568, 200] width 487 height 11
click at [335, 312] on p at bounding box center [568, 318] width 487 height 23
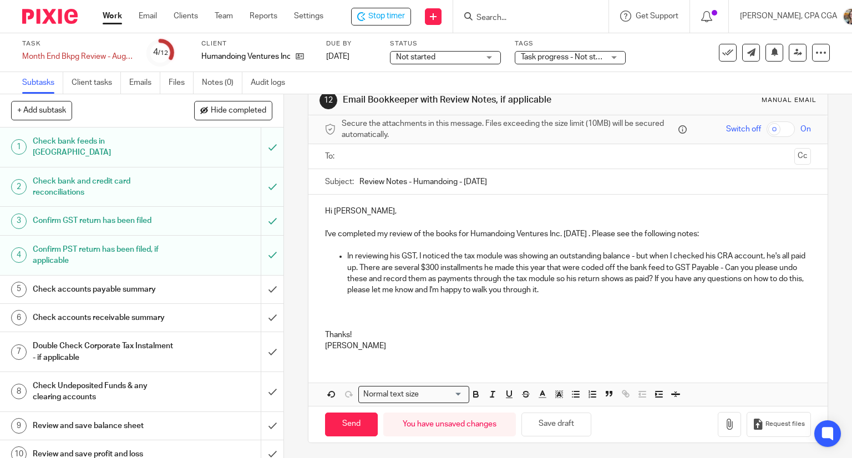
scroll to position [14, 0]
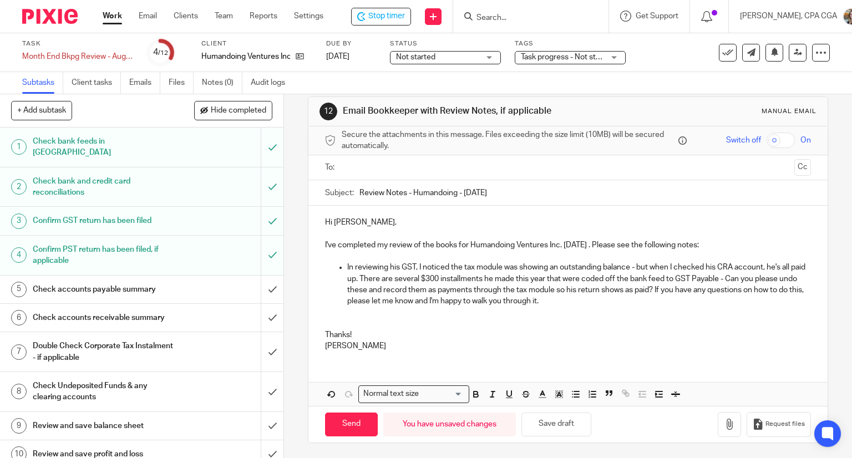
click at [372, 336] on p "Thanks!" at bounding box center [568, 335] width 487 height 11
click at [551, 418] on button "Save draft" at bounding box center [557, 425] width 70 height 24
click at [558, 422] on button "Save draft" at bounding box center [557, 425] width 70 height 24
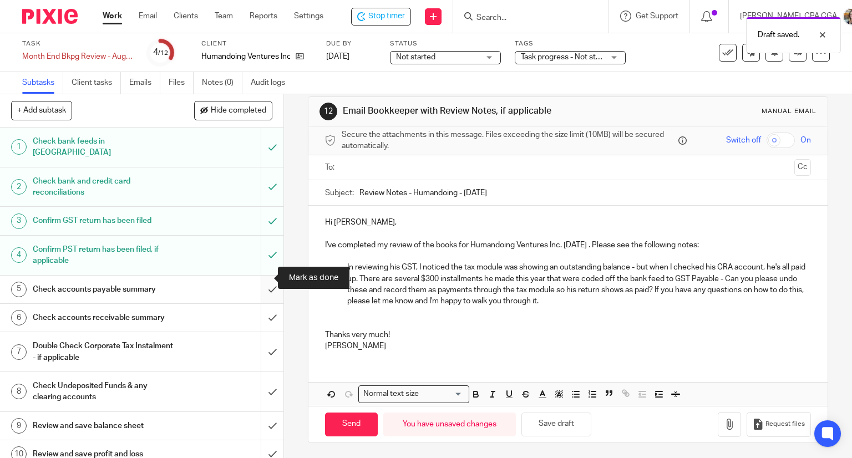
click at [260, 276] on input "submit" at bounding box center [142, 290] width 284 height 28
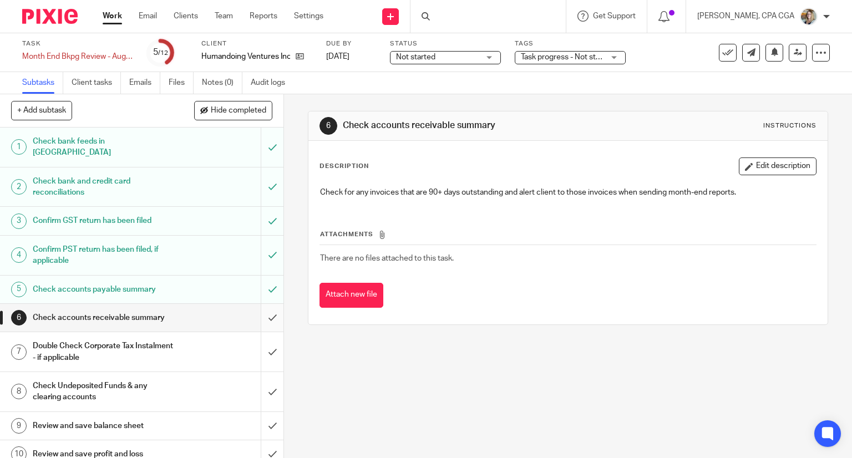
click at [260, 304] on input "submit" at bounding box center [142, 318] width 284 height 28
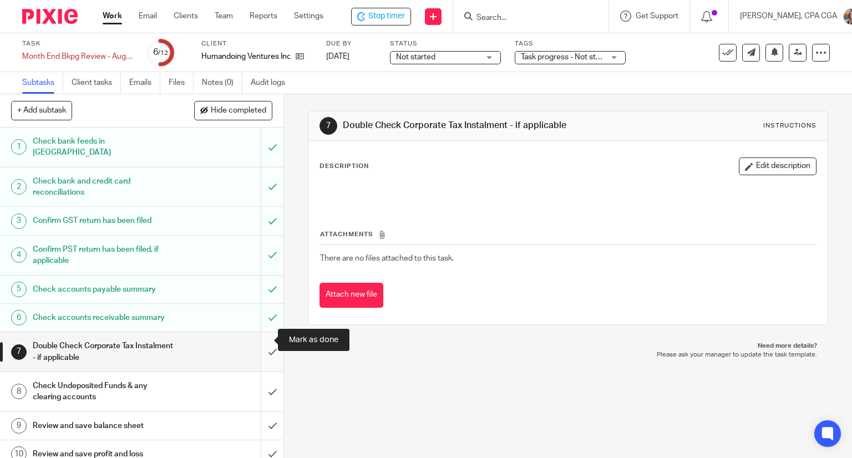
click at [255, 345] on input "submit" at bounding box center [142, 351] width 284 height 39
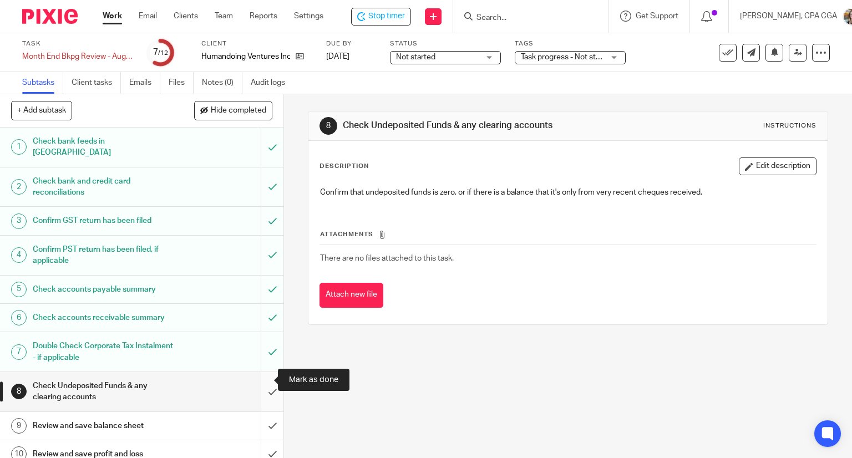
click at [264, 385] on input "submit" at bounding box center [142, 391] width 284 height 39
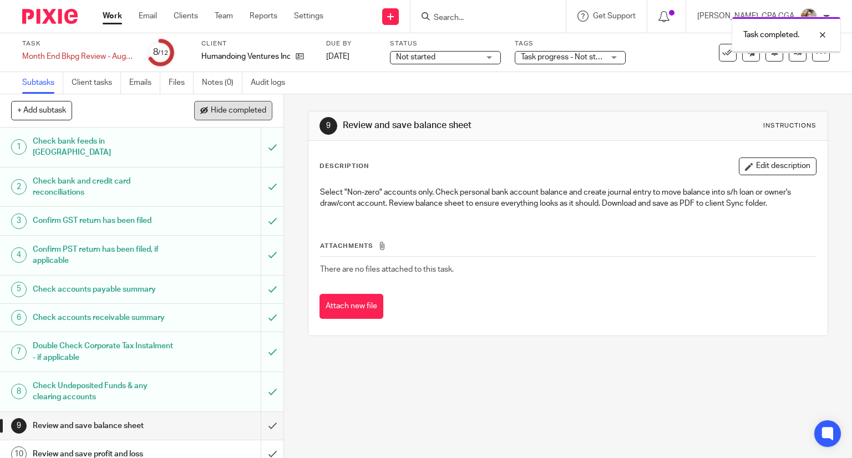
click at [225, 109] on span "Hide completed" at bounding box center [238, 111] width 55 height 9
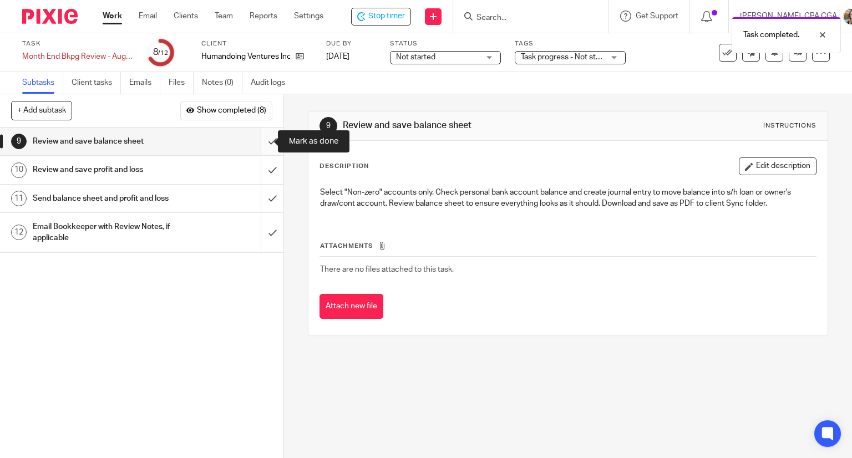
click at [261, 142] on input "submit" at bounding box center [142, 142] width 284 height 28
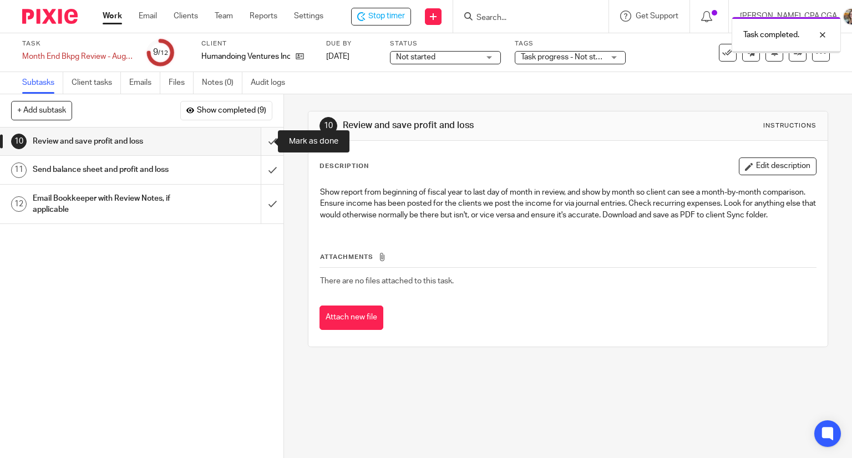
click at [261, 145] on input "submit" at bounding box center [142, 142] width 284 height 28
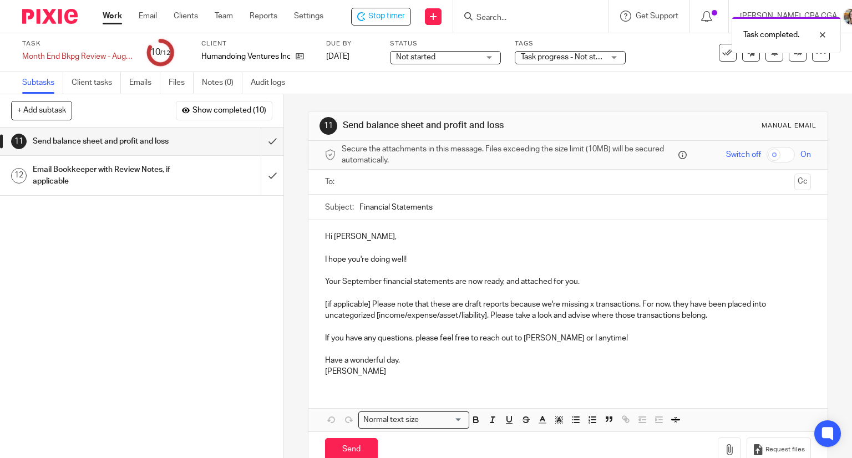
click at [352, 176] on input "text" at bounding box center [568, 182] width 445 height 13
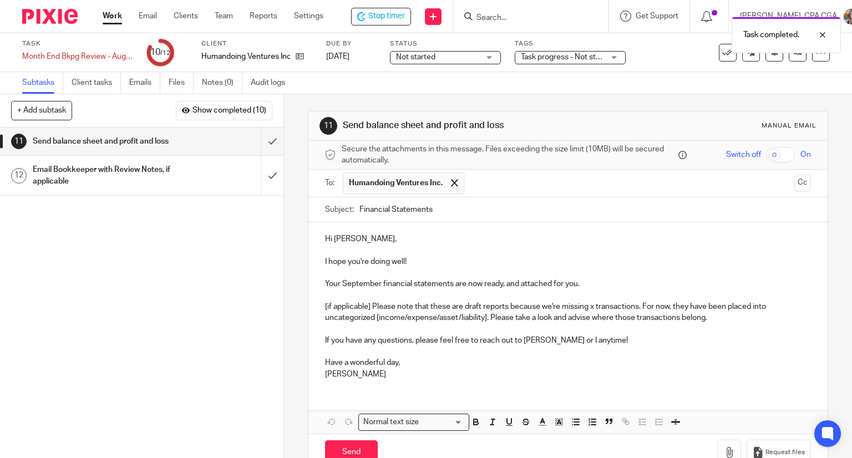
click at [461, 211] on input "Financial Statements" at bounding box center [586, 210] width 452 height 25
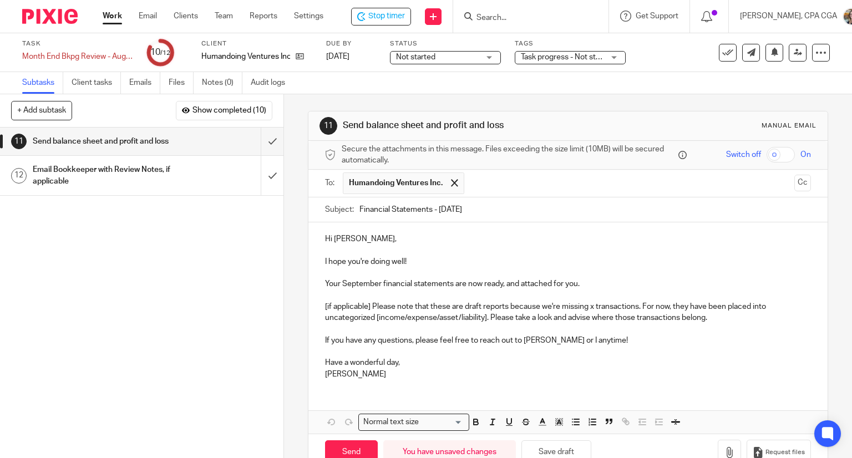
type input "Financial Statements - August 2025"
click at [422, 259] on p "I hope you're doing well!" at bounding box center [568, 261] width 487 height 11
click at [366, 289] on p "Your September financial statements are now ready, and attached for you." at bounding box center [568, 284] width 487 height 11
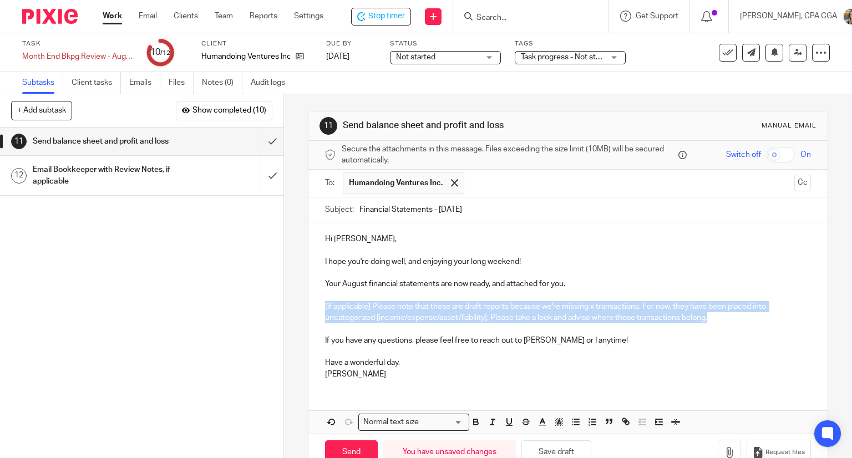
drag, startPoint x: 735, startPoint y: 320, endPoint x: 304, endPoint y: 310, distance: 430.8
click at [308, 310] on div "11 Send balance sheet and profit and loss Manual email Secure the attachments i…" at bounding box center [568, 291] width 521 height 360
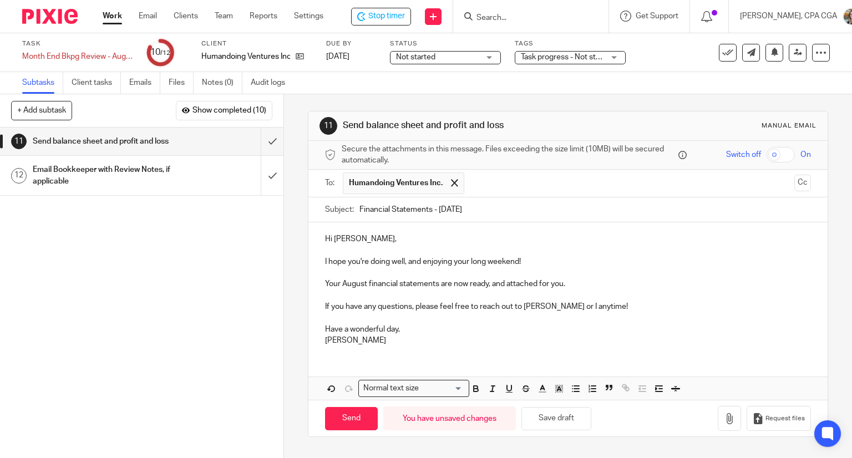
click at [563, 302] on p "If you have any questions, please feel free to reach out to Morgan Emmington or…" at bounding box center [568, 306] width 487 height 11
click at [721, 414] on button "button" at bounding box center [729, 418] width 23 height 25
click at [718, 425] on button "button" at bounding box center [729, 418] width 23 height 25
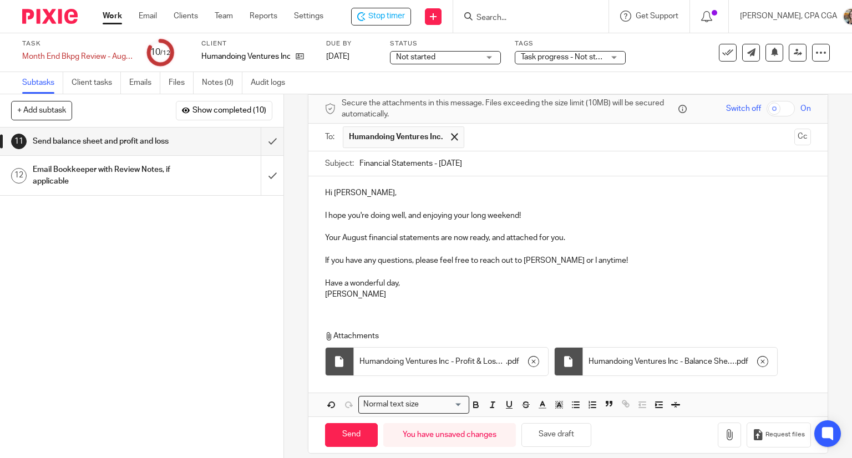
scroll to position [57, 0]
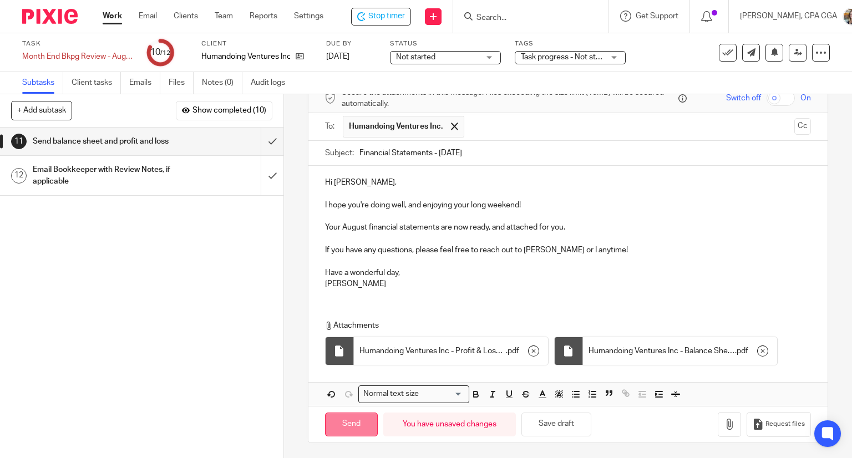
click at [359, 419] on input "Send" at bounding box center [351, 425] width 53 height 24
type input "Sent"
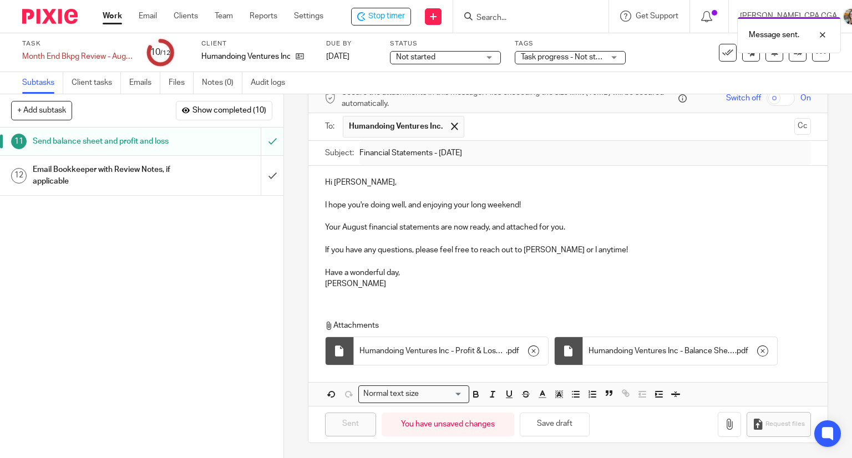
click at [123, 187] on h1 "Email Bookkeeper with Review Notes, if applicable" at bounding box center [105, 176] width 145 height 28
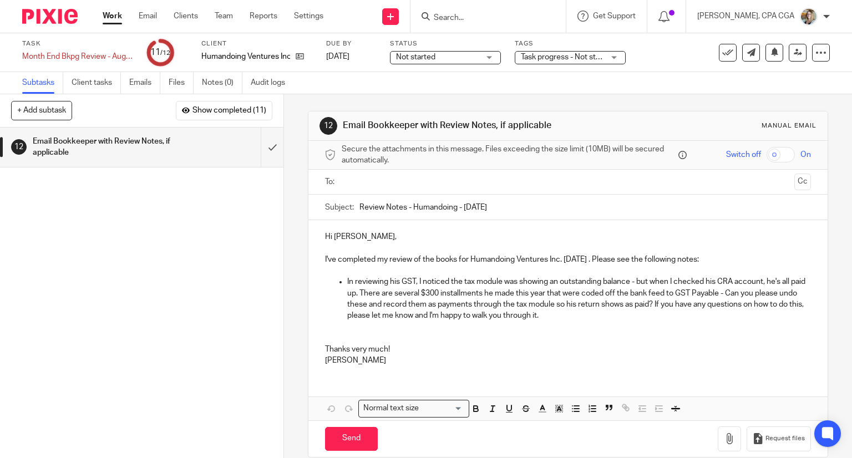
click at [377, 183] on input "text" at bounding box center [568, 182] width 445 height 13
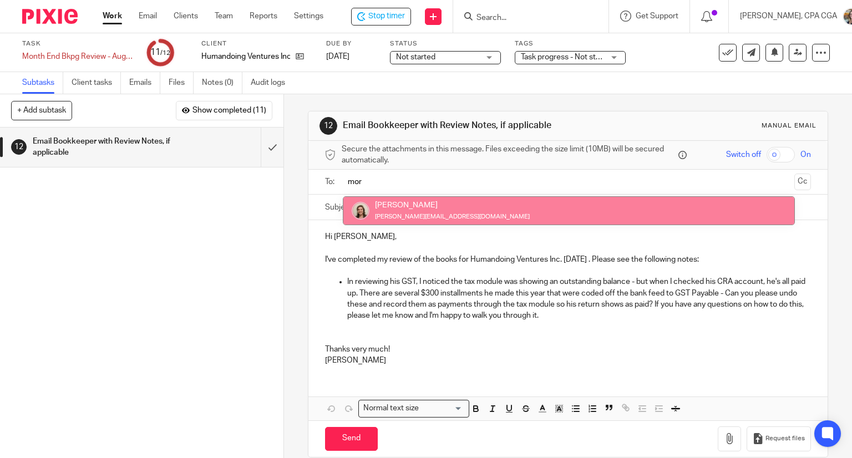
type input "mor"
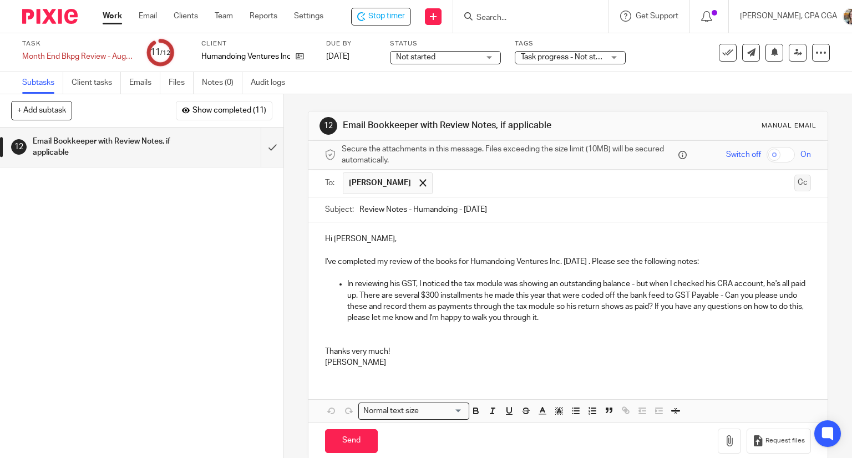
click at [795, 185] on button "Cc" at bounding box center [803, 183] width 17 height 17
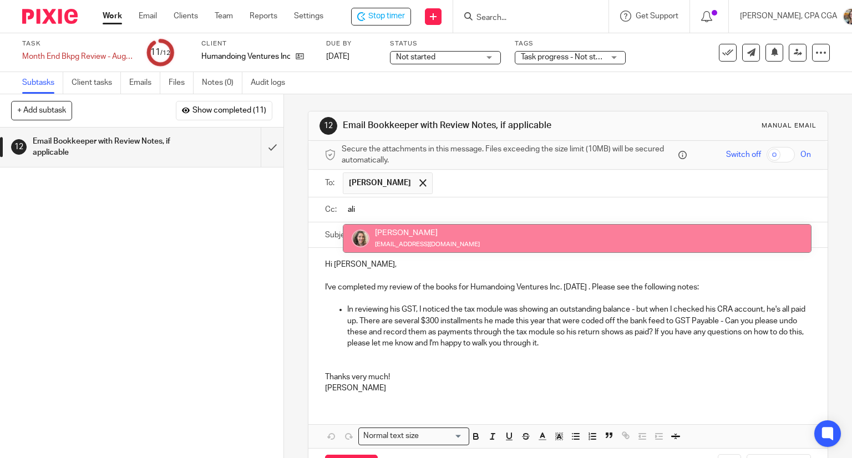
type input "ali"
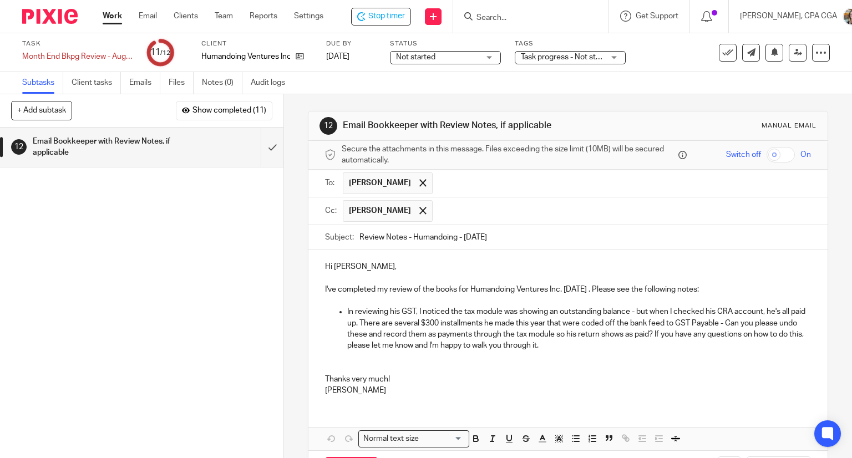
click at [631, 311] on p "In reviewing his GST, I noticed the tax module was showing an outstanding balan…" at bounding box center [579, 328] width 465 height 45
click at [738, 322] on p "In reviewing his GST, I noticed the tax module was showing an outstanding balan…" at bounding box center [579, 328] width 465 height 45
click at [388, 334] on p "In reviewing his GST, I noticed the tax module was showing an outstanding balan…" at bounding box center [579, 328] width 465 height 45
click at [393, 364] on p at bounding box center [568, 362] width 487 height 23
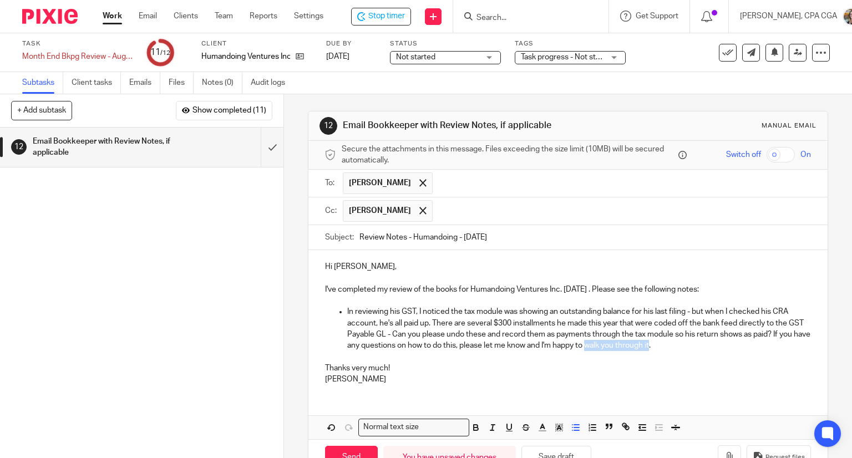
drag, startPoint x: 682, startPoint y: 347, endPoint x: 618, endPoint y: 347, distance: 63.8
click at [618, 347] on p "In reviewing his GST, I noticed the tax module was showing an outstanding balan…" at bounding box center [579, 328] width 465 height 45
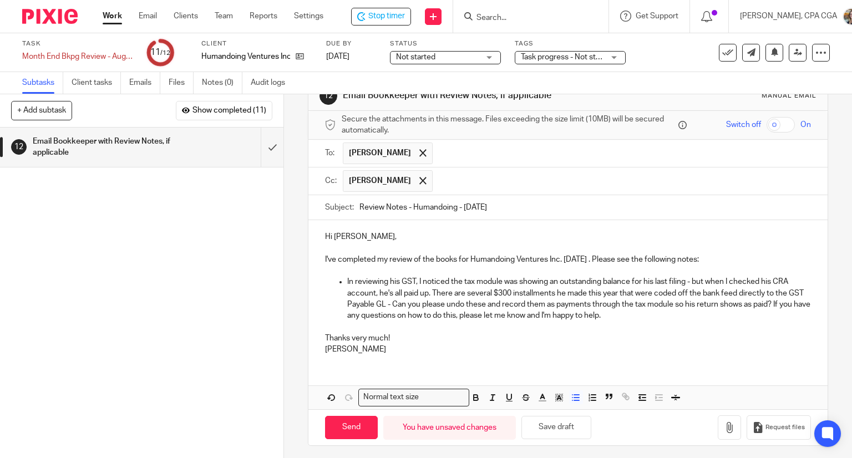
scroll to position [33, 0]
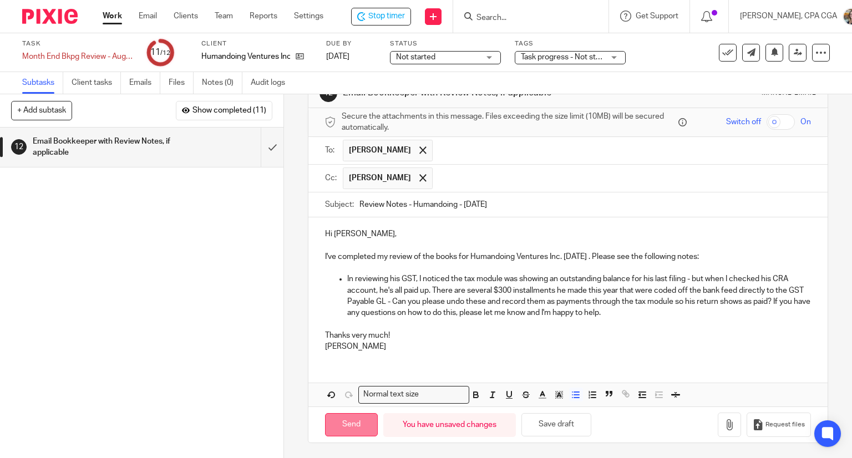
click at [349, 421] on input "Send" at bounding box center [351, 425] width 53 height 24
type input "Sent"
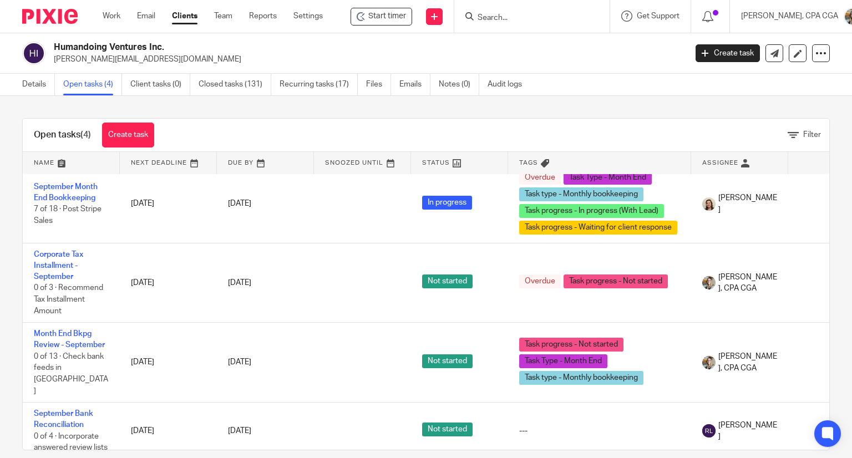
scroll to position [9, 82]
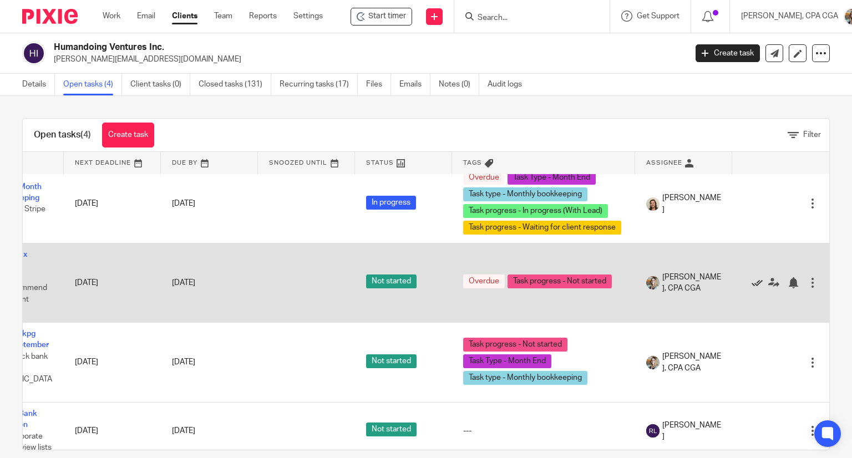
click at [752, 284] on icon at bounding box center [757, 282] width 11 height 11
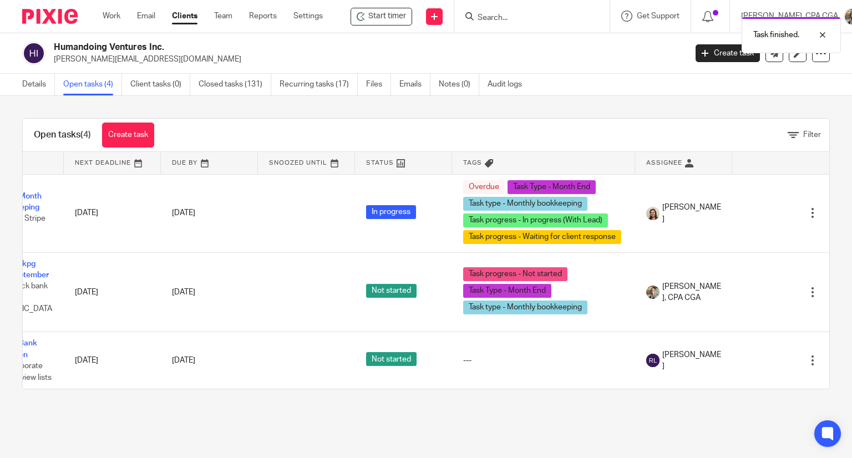
scroll to position [0, 0]
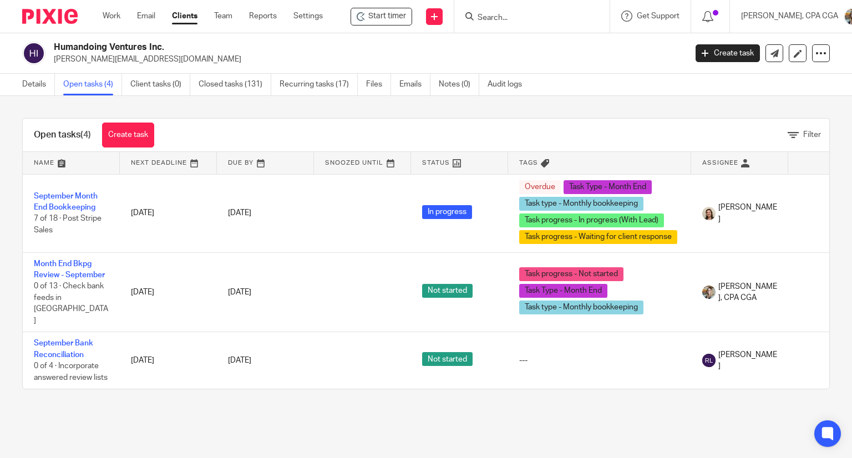
click at [507, 14] on input "Search" at bounding box center [527, 18] width 100 height 10
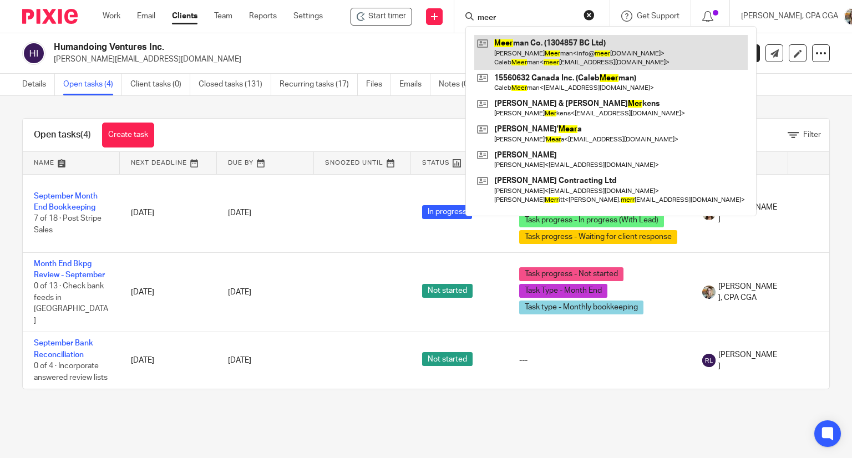
type input "meer"
click at [524, 49] on link at bounding box center [612, 52] width 274 height 34
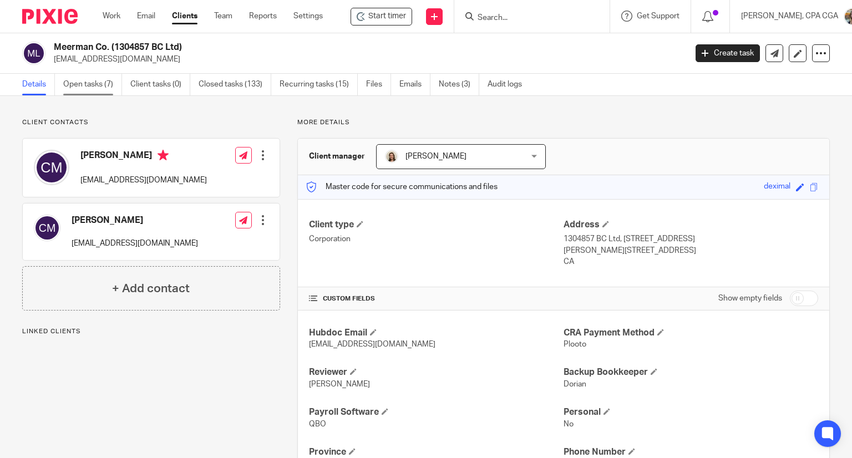
click at [97, 89] on link "Open tasks (7)" at bounding box center [92, 85] width 59 height 22
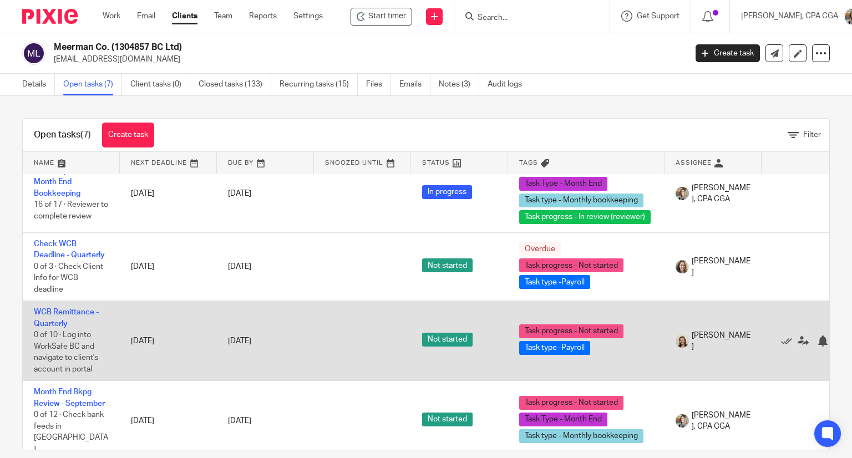
scroll to position [228, 0]
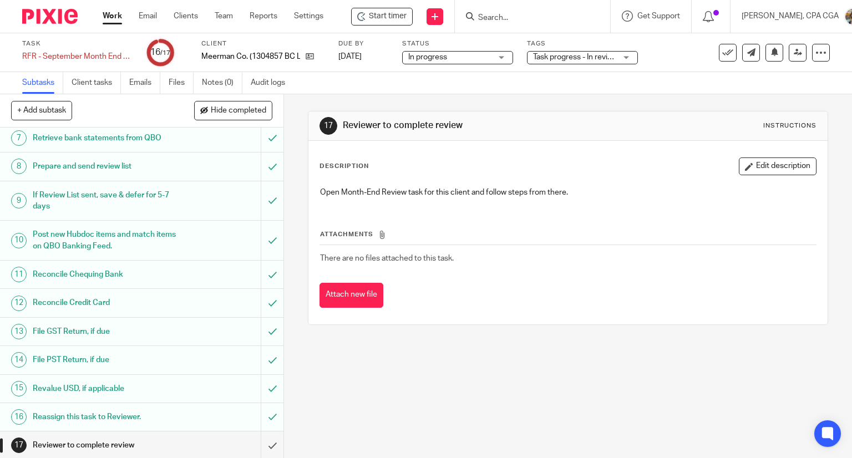
scroll to position [231, 0]
click at [230, 117] on button "Hide completed" at bounding box center [233, 110] width 78 height 19
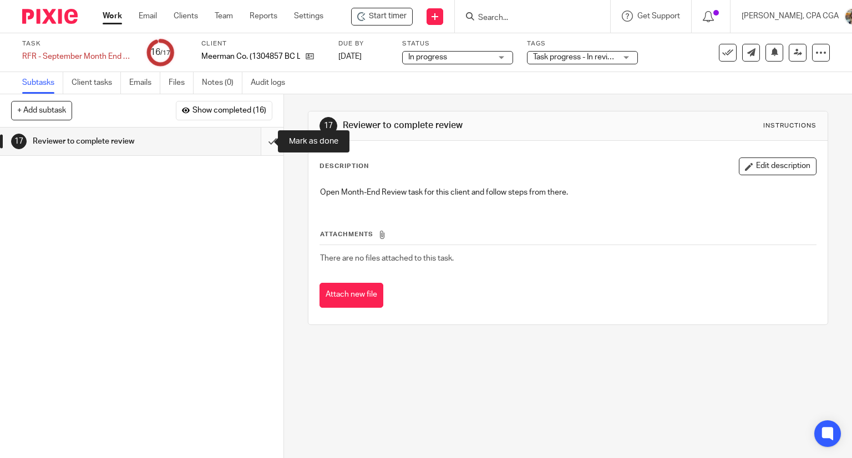
click at [260, 140] on input "submit" at bounding box center [142, 142] width 284 height 28
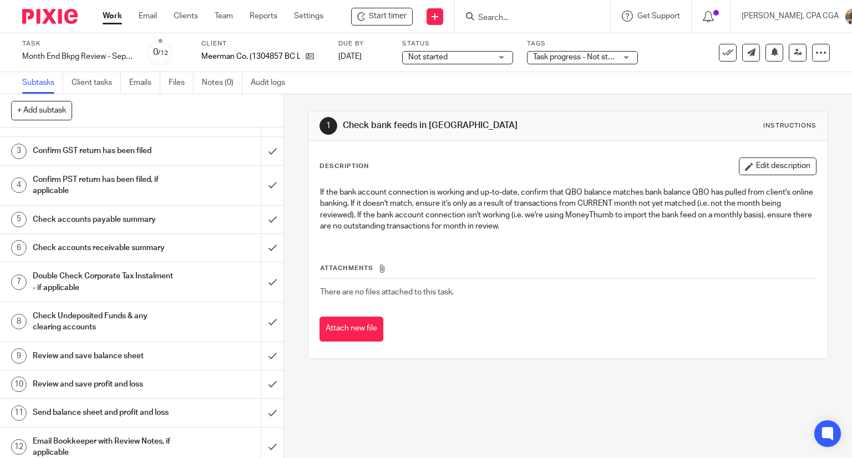
scroll to position [78, 0]
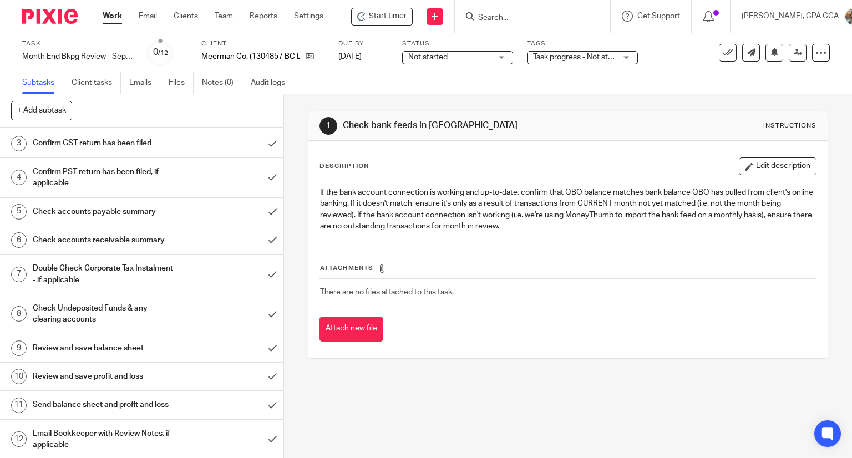
click at [104, 438] on h1 "Email Bookkeeper with Review Notes, if applicable" at bounding box center [105, 440] width 145 height 28
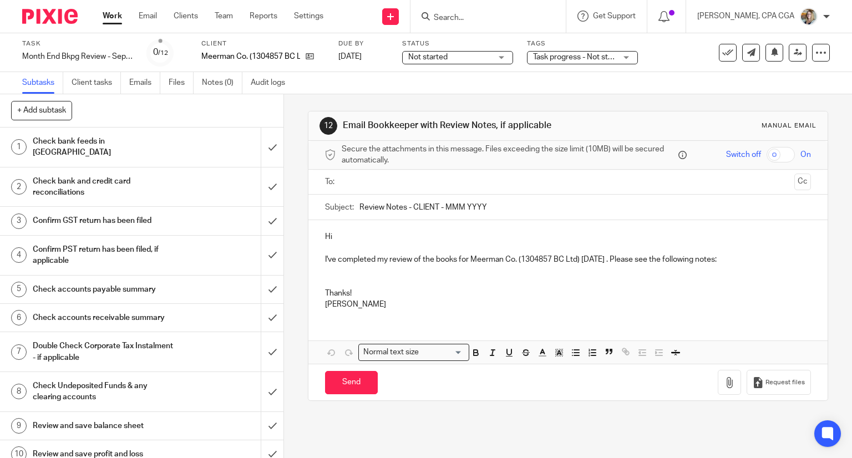
click at [360, 269] on p at bounding box center [568, 276] width 487 height 23
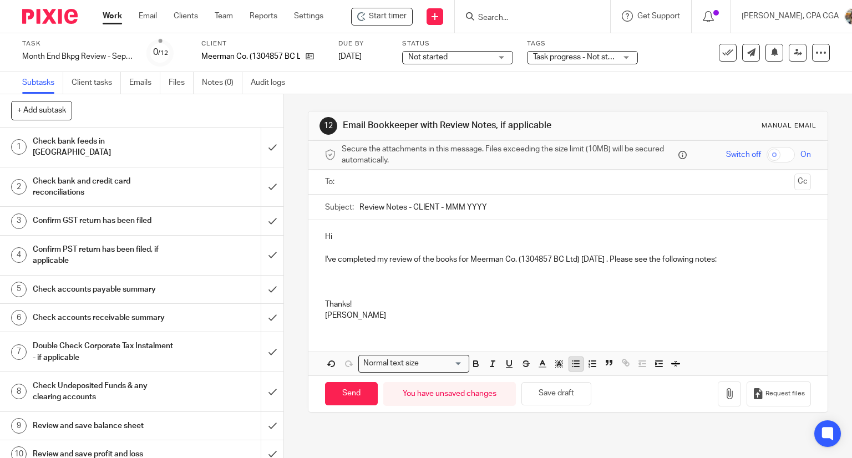
click at [574, 367] on line "button" at bounding box center [576, 367] width 5 height 0
click at [637, 281] on p "Friendly reminder that Meerman has a quarterly WCB report due by October 20th." at bounding box center [579, 287] width 465 height 23
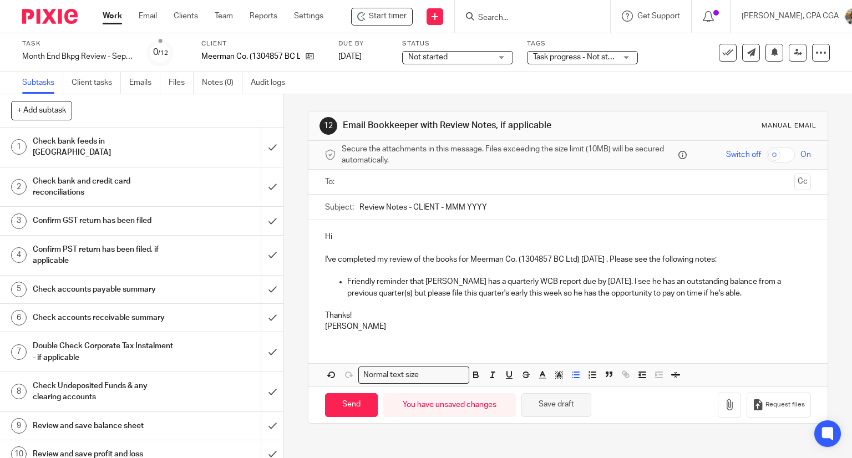
click at [559, 407] on button "Save draft" at bounding box center [557, 405] width 70 height 24
click at [424, 204] on input "Review Notes - CLIENT - MMM YYYY" at bounding box center [586, 207] width 452 height 25
drag, startPoint x: 450, startPoint y: 205, endPoint x: 594, endPoint y: 211, distance: 144.4
click at [594, 211] on input "Review Notes - Meerman - MMM YYYY" at bounding box center [586, 207] width 452 height 25
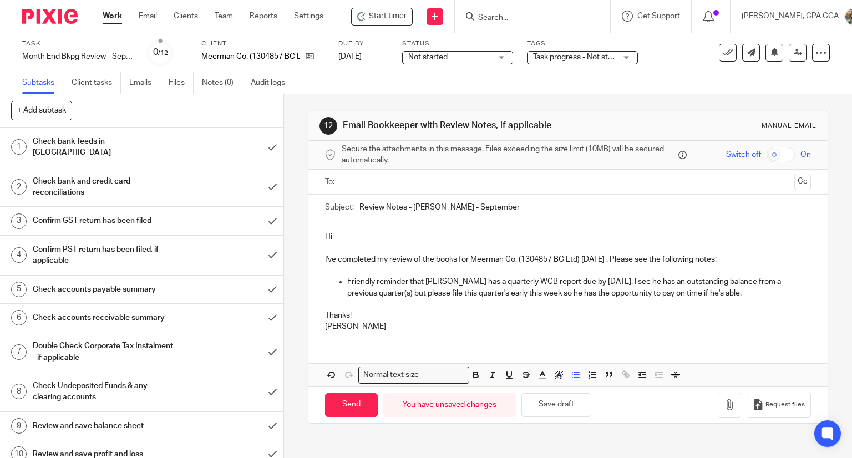
drag, startPoint x: 463, startPoint y: 207, endPoint x: 575, endPoint y: 208, distance: 111.6
click at [575, 208] on input "Review Notes - Meerman - September" at bounding box center [586, 207] width 452 height 25
type input "Review Notes - Meerman - Sep 2025"
click at [539, 407] on button "Save draft" at bounding box center [557, 405] width 70 height 24
click at [362, 233] on p "Hi" at bounding box center [568, 236] width 487 height 11
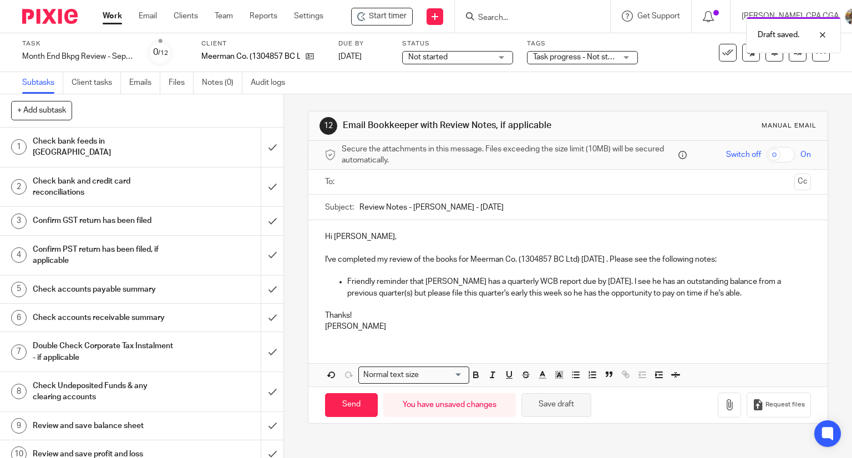
click at [551, 403] on button "Save draft" at bounding box center [557, 405] width 70 height 24
drag, startPoint x: 567, startPoint y: 407, endPoint x: 559, endPoint y: 402, distance: 8.5
click at [567, 407] on button "Save draft" at bounding box center [557, 405] width 70 height 24
click at [262, 141] on input "submit" at bounding box center [142, 147] width 284 height 39
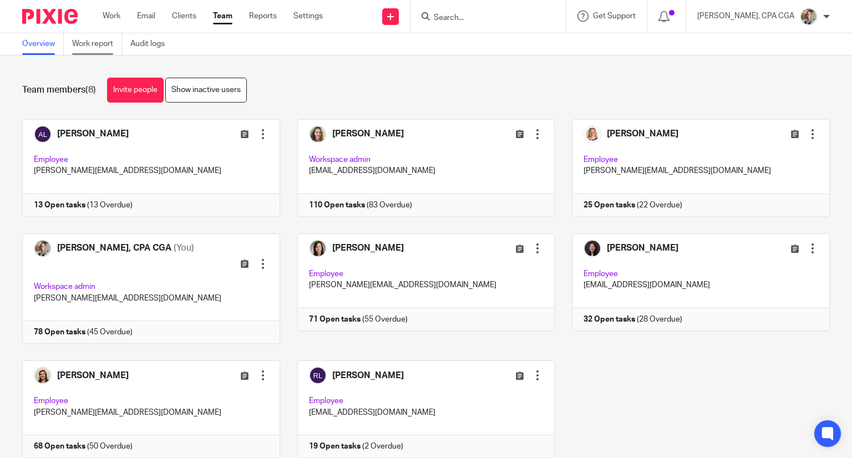
click at [98, 48] on link "Work report" at bounding box center [97, 44] width 50 height 22
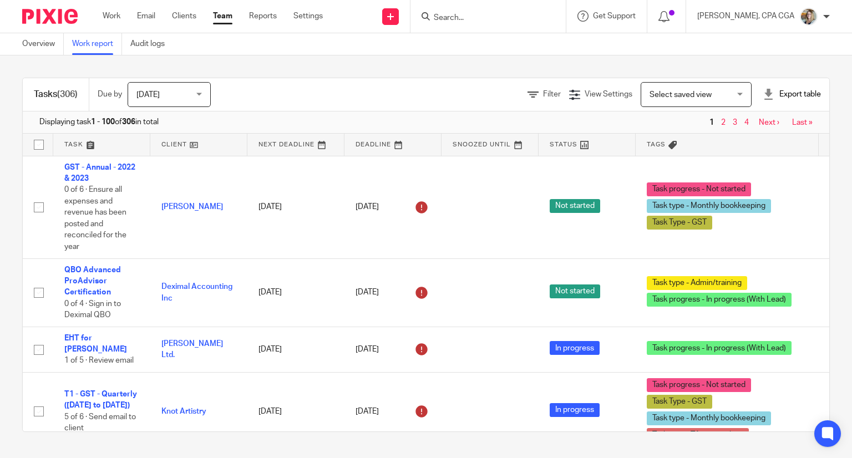
click at [173, 94] on span "[DATE]" at bounding box center [166, 94] width 59 height 23
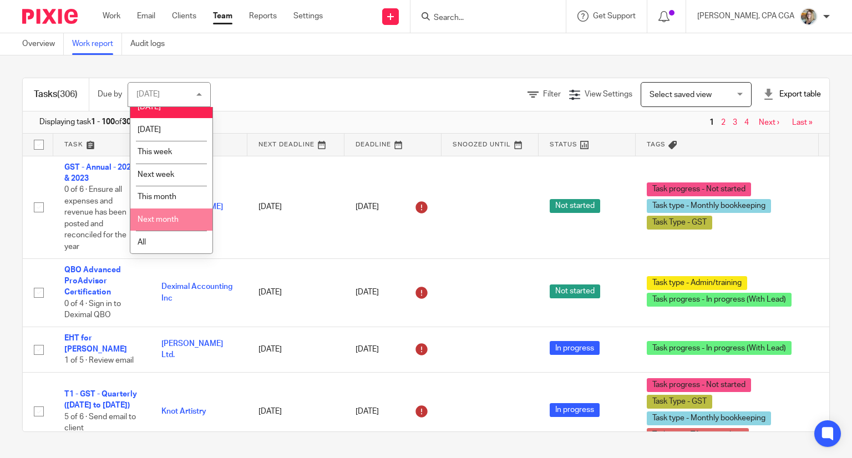
scroll to position [13, 0]
click at [157, 246] on li "All" at bounding box center [171, 242] width 82 height 23
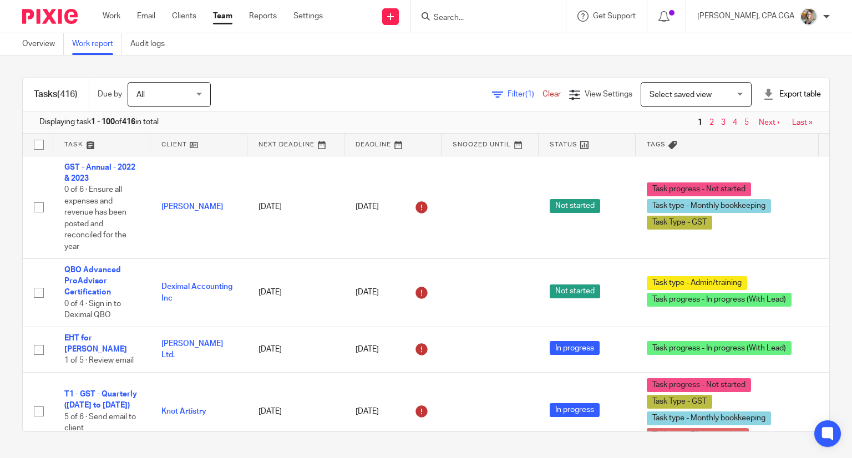
click at [543, 96] on link "Clear" at bounding box center [552, 94] width 18 height 8
click at [508, 96] on span "Filter (1)" at bounding box center [525, 94] width 35 height 8
click at [508, 94] on span "Filter (1)" at bounding box center [525, 94] width 35 height 8
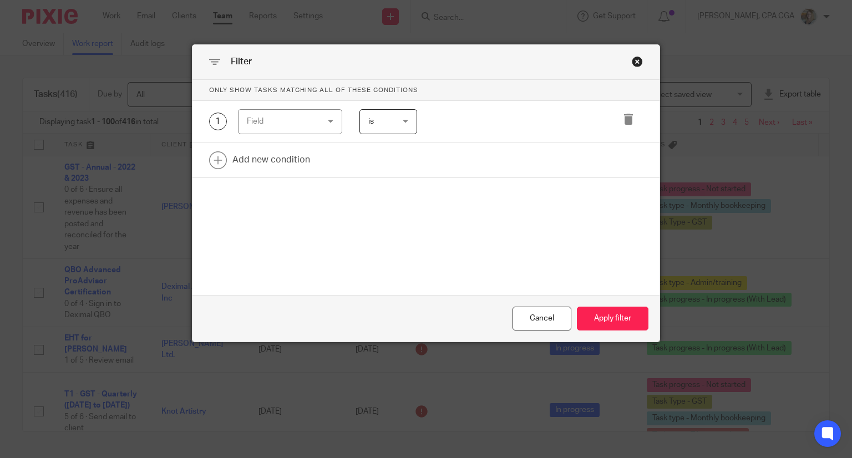
click at [321, 119] on div "Field" at bounding box center [290, 121] width 104 height 25
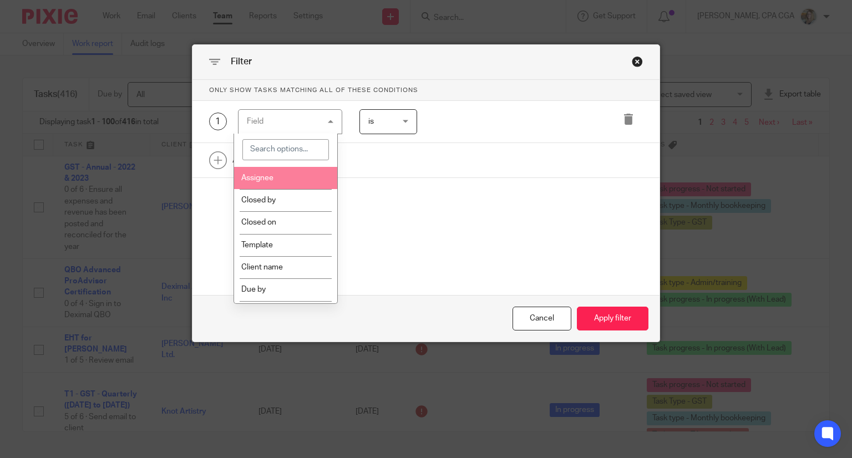
scroll to position [277, 0]
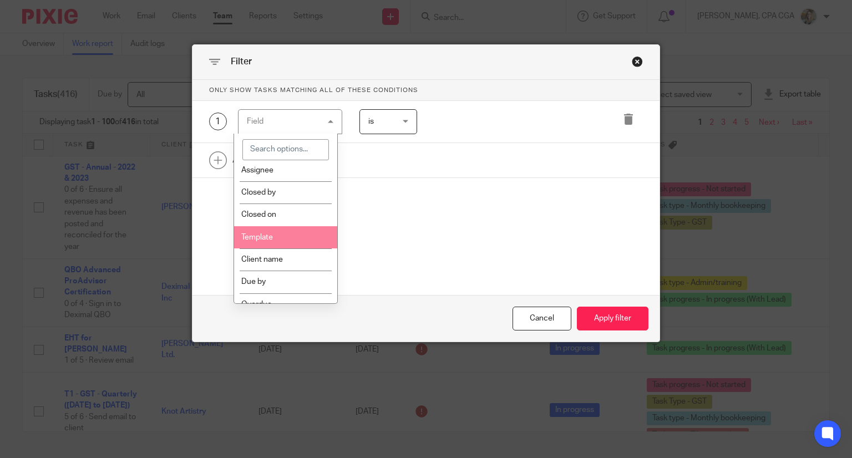
click at [280, 240] on li "Template" at bounding box center [285, 237] width 103 height 22
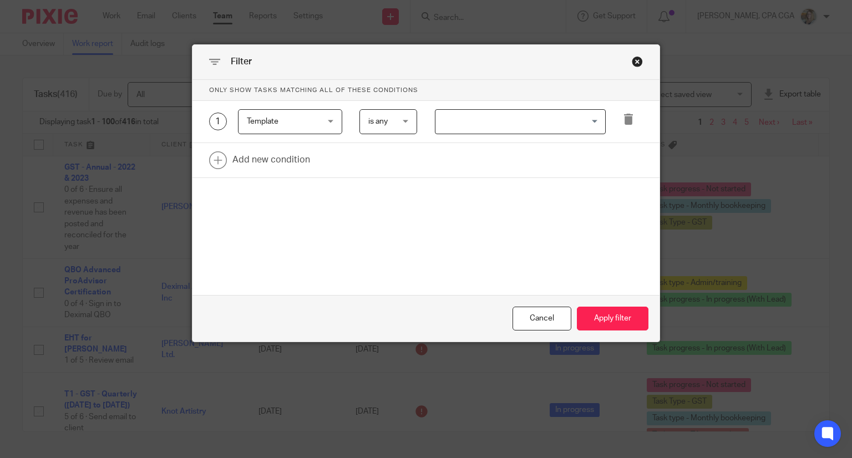
click at [467, 121] on input "Search for option" at bounding box center [518, 121] width 163 height 19
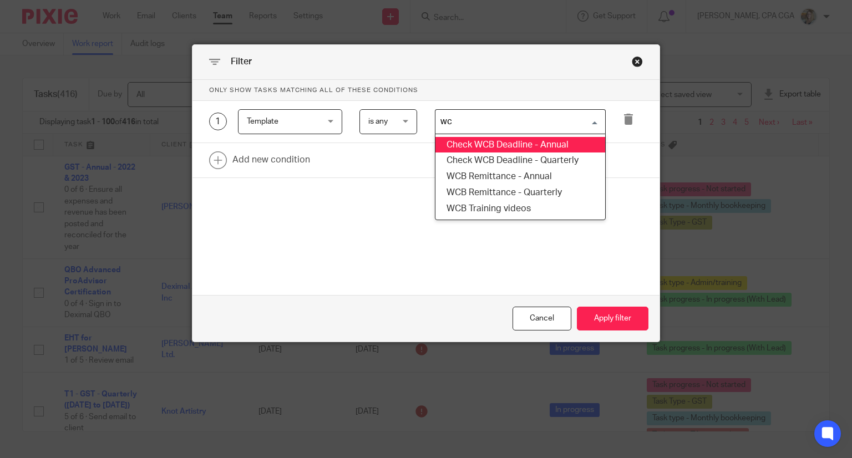
type input "wcb"
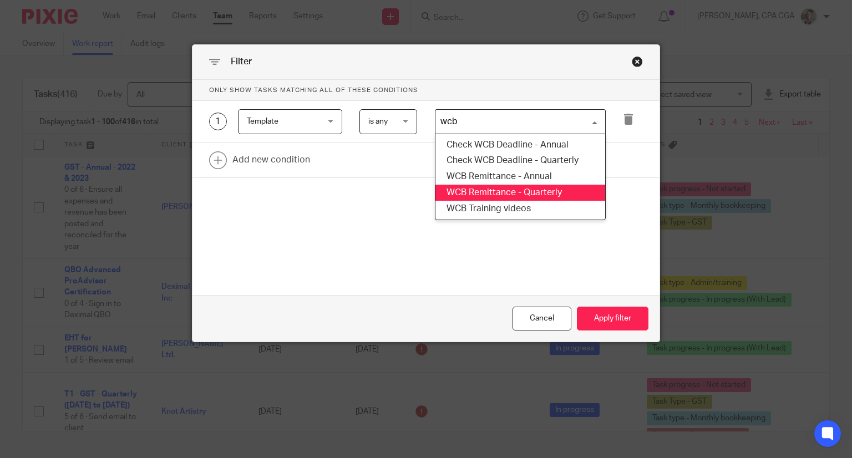
click at [541, 193] on li "WCB Remittance - Quarterly" at bounding box center [521, 193] width 170 height 16
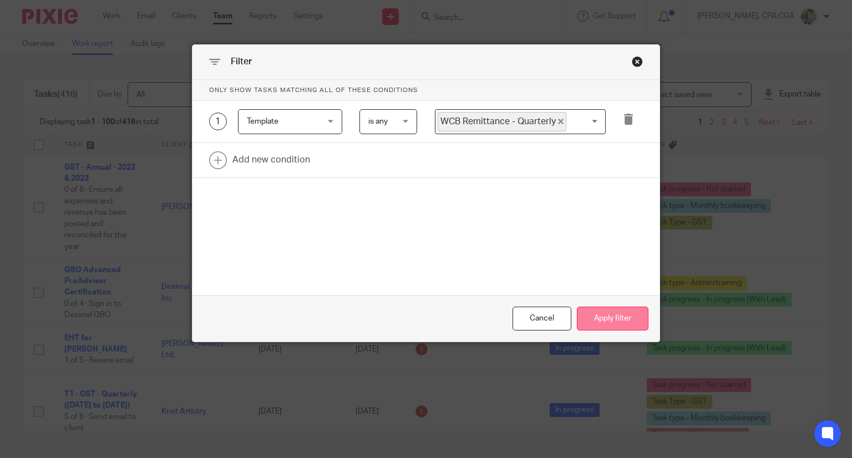
click at [622, 318] on button "Apply filter" at bounding box center [613, 319] width 72 height 24
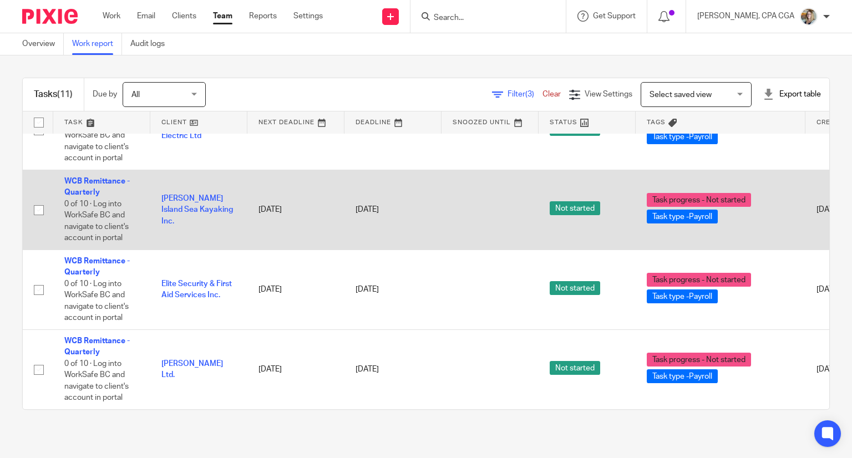
scroll to position [584, 0]
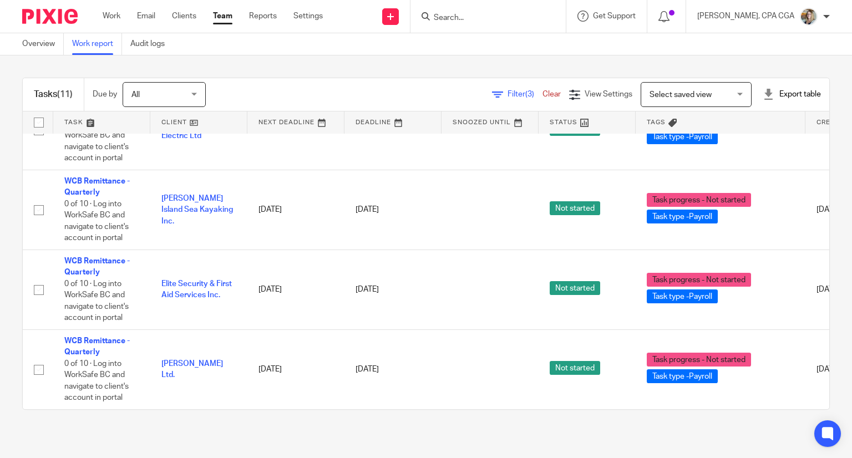
click at [472, 18] on input "Search" at bounding box center [483, 18] width 100 height 10
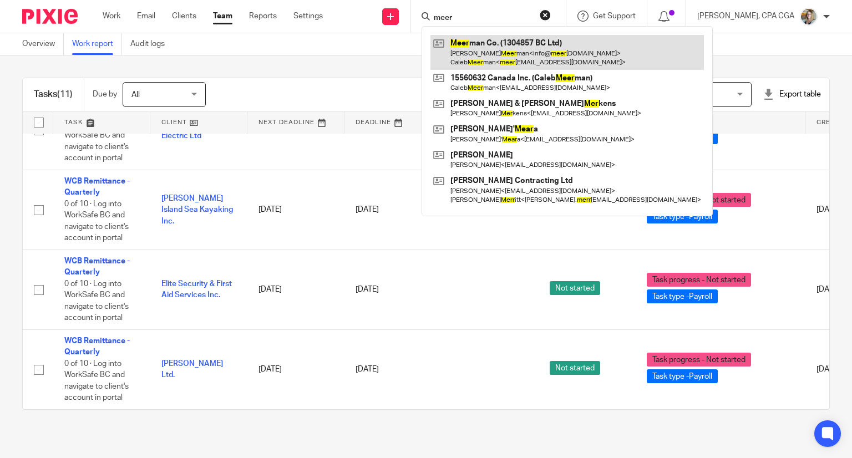
type input "meer"
click at [462, 51] on link at bounding box center [568, 52] width 274 height 34
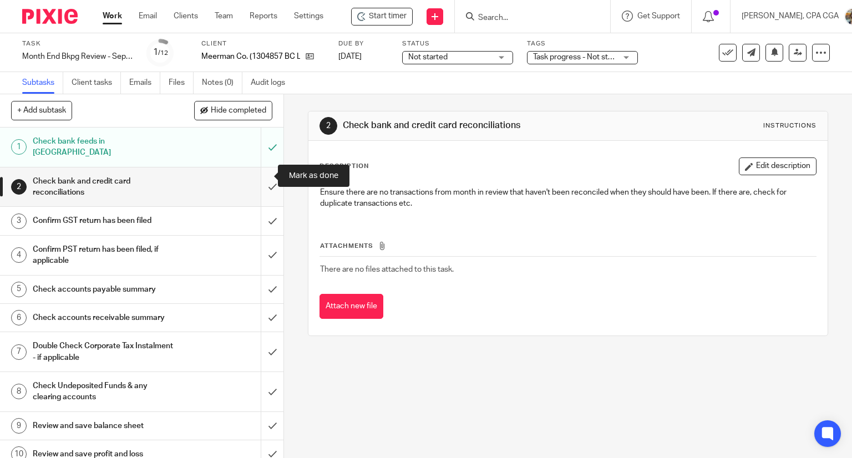
click at [260, 173] on input "submit" at bounding box center [142, 187] width 284 height 39
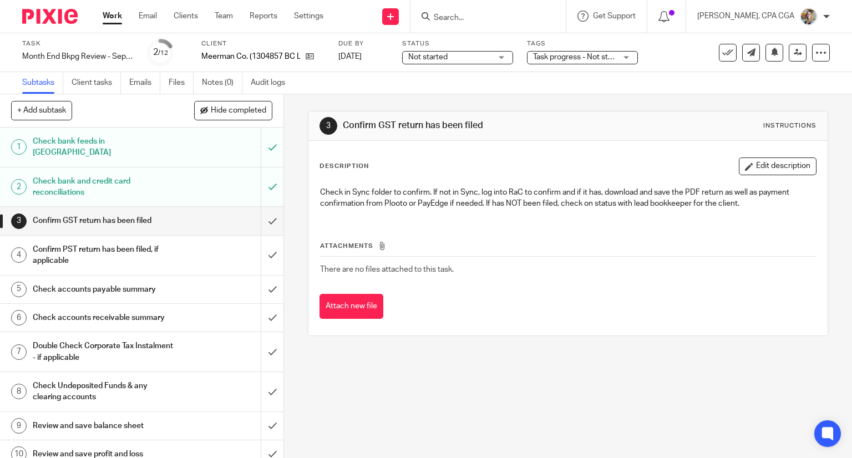
click at [226, 113] on span "Hide completed" at bounding box center [238, 111] width 55 height 9
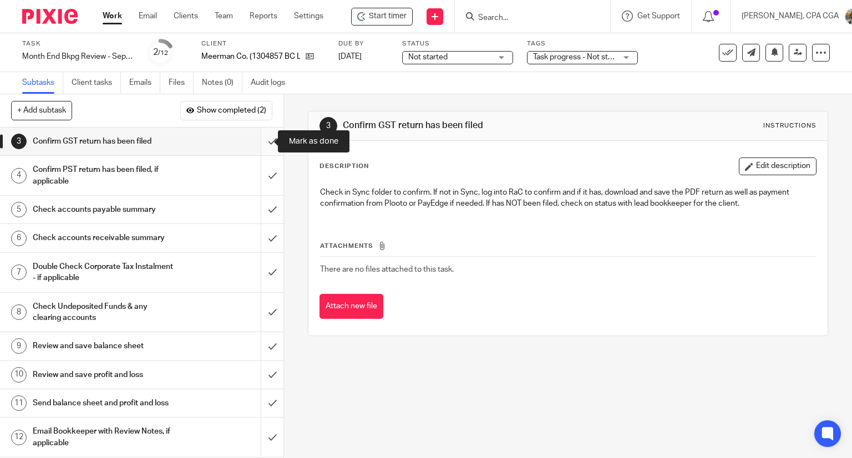
click at [259, 138] on input "submit" at bounding box center [142, 142] width 284 height 28
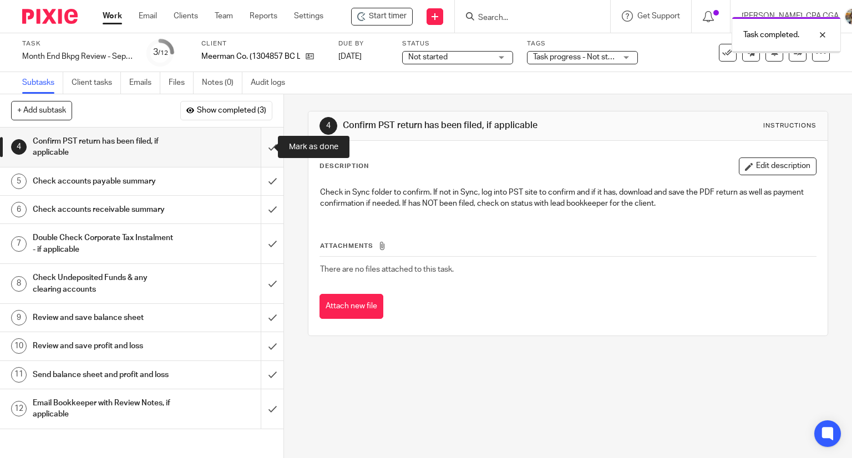
click at [261, 145] on input "submit" at bounding box center [142, 147] width 284 height 39
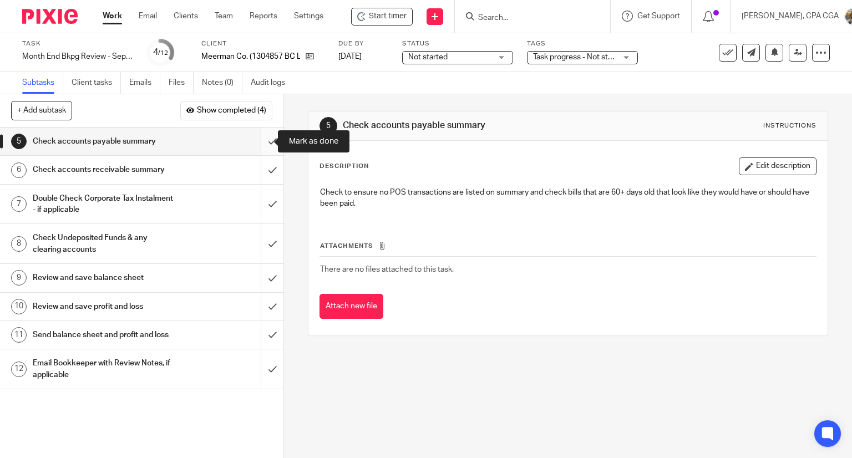
click at [262, 140] on input "submit" at bounding box center [142, 142] width 284 height 28
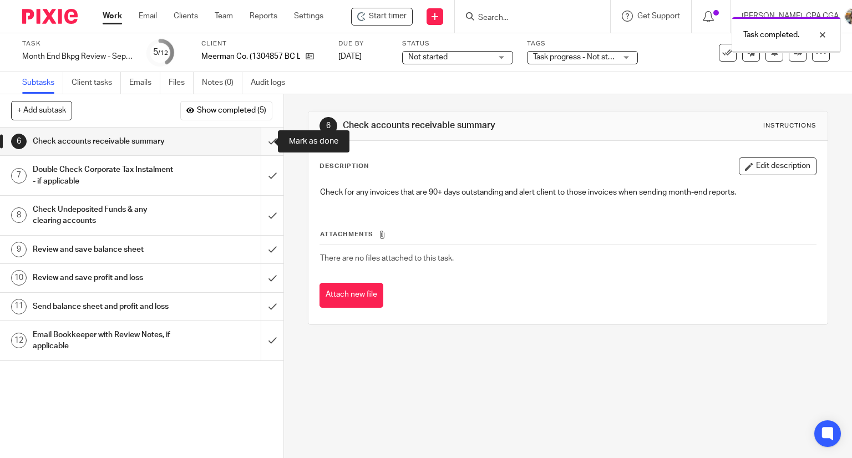
drag, startPoint x: 262, startPoint y: 142, endPoint x: 268, endPoint y: 142, distance: 5.6
click at [262, 142] on input "submit" at bounding box center [142, 142] width 284 height 28
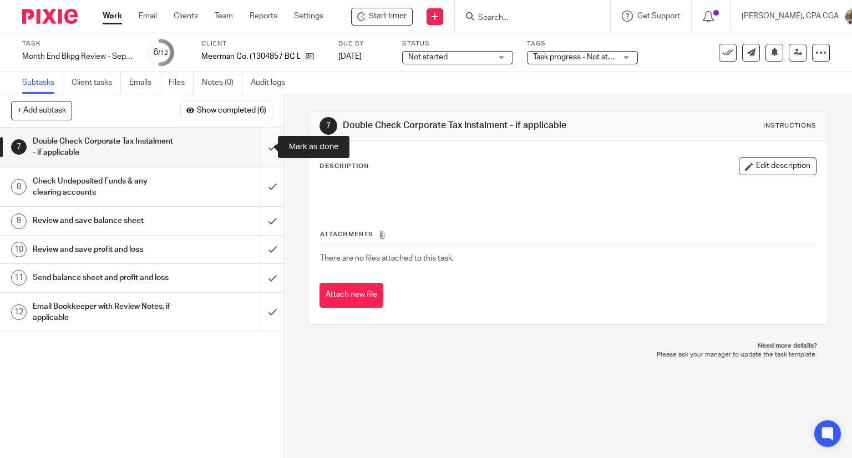
click at [262, 143] on input "submit" at bounding box center [142, 147] width 284 height 39
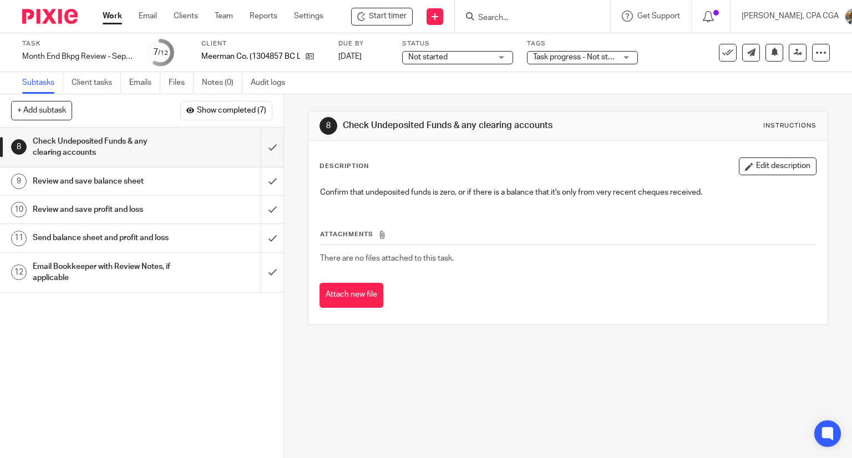
click at [77, 284] on h1 "Email Bookkeeper with Review Notes, if applicable" at bounding box center [105, 273] width 145 height 28
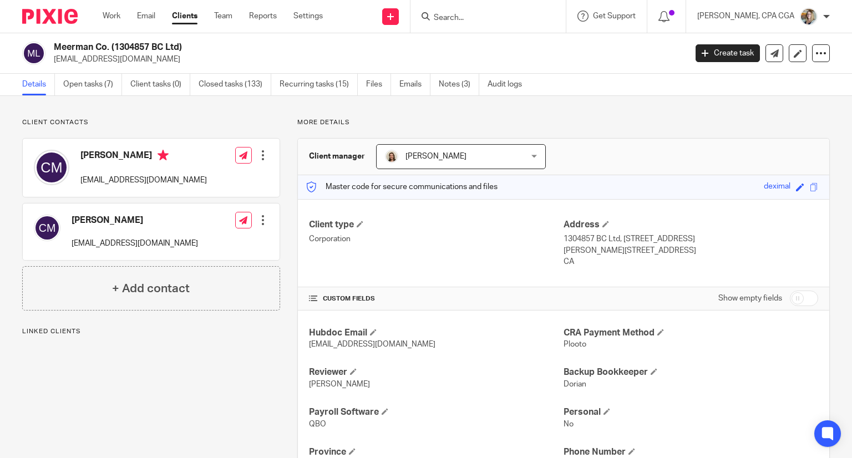
scroll to position [361, 0]
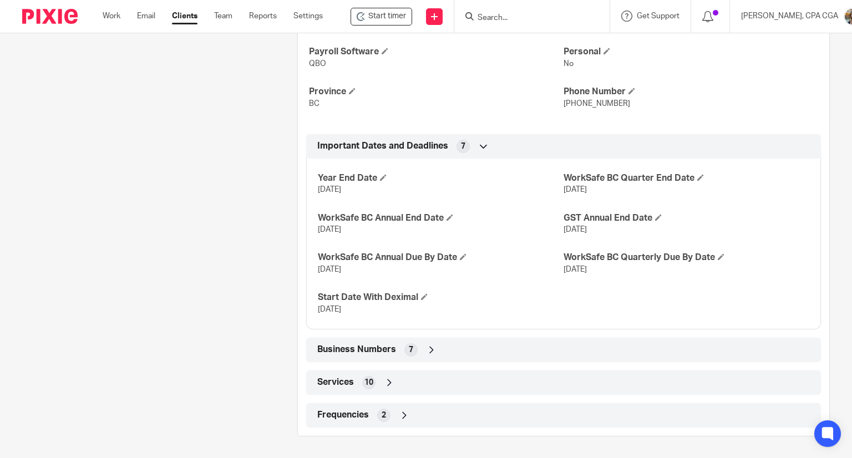
click at [431, 345] on icon at bounding box center [431, 350] width 11 height 11
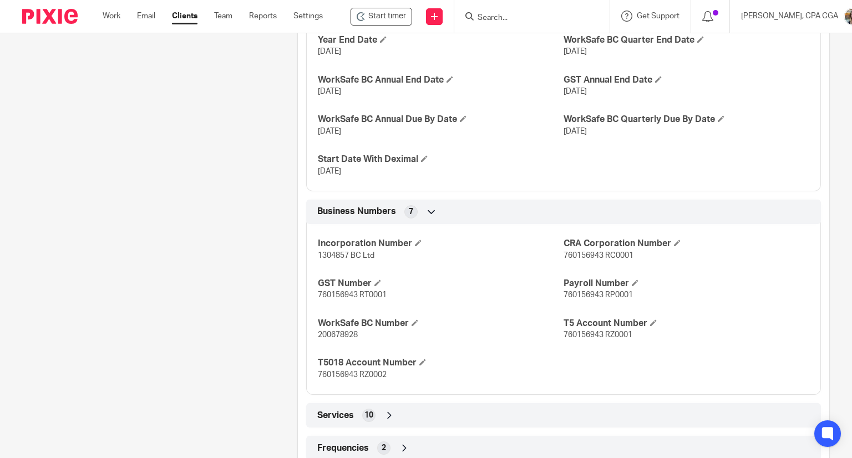
scroll to position [527, 0]
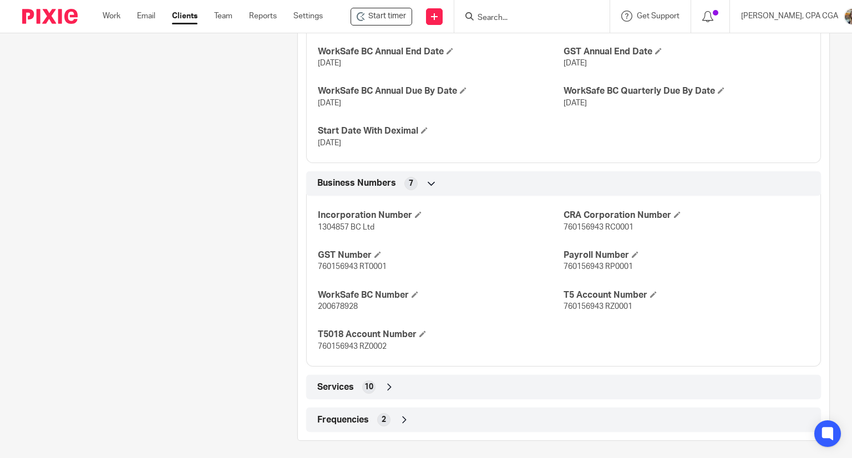
click at [344, 268] on span "760156943 RT0001" at bounding box center [352, 267] width 69 height 8
click at [344, 267] on span "760156943 RT0001" at bounding box center [352, 267] width 69 height 8
copy span "760156943"
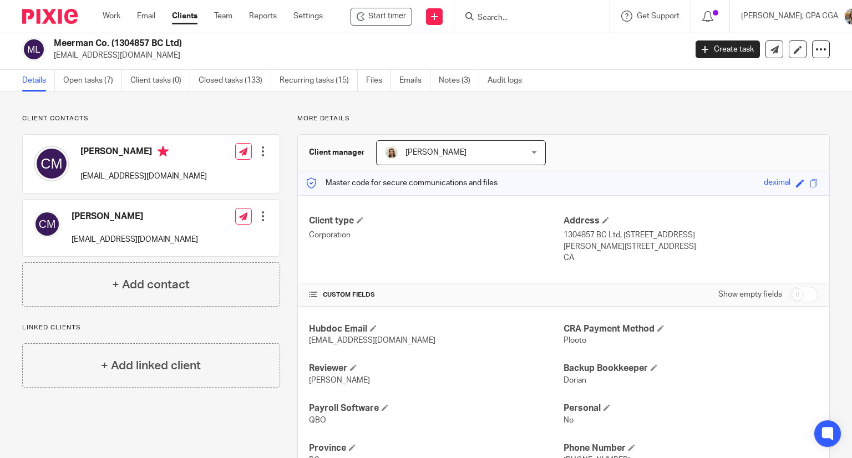
scroll to position [0, 0]
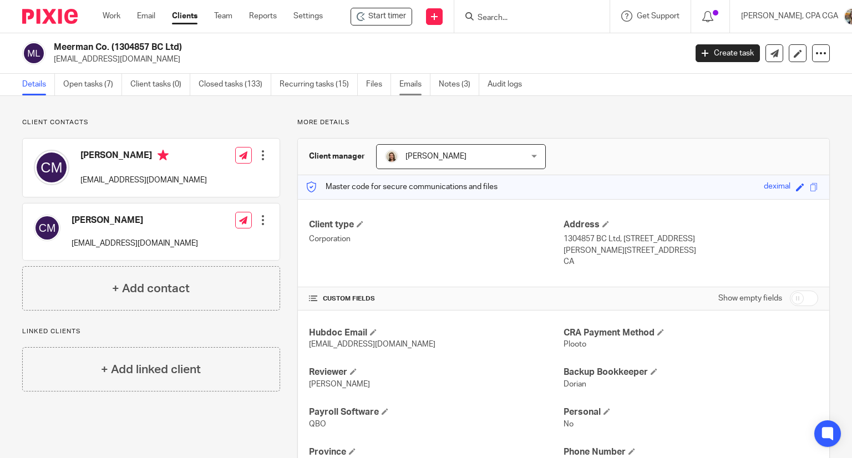
click at [411, 87] on link "Emails" at bounding box center [415, 85] width 31 height 22
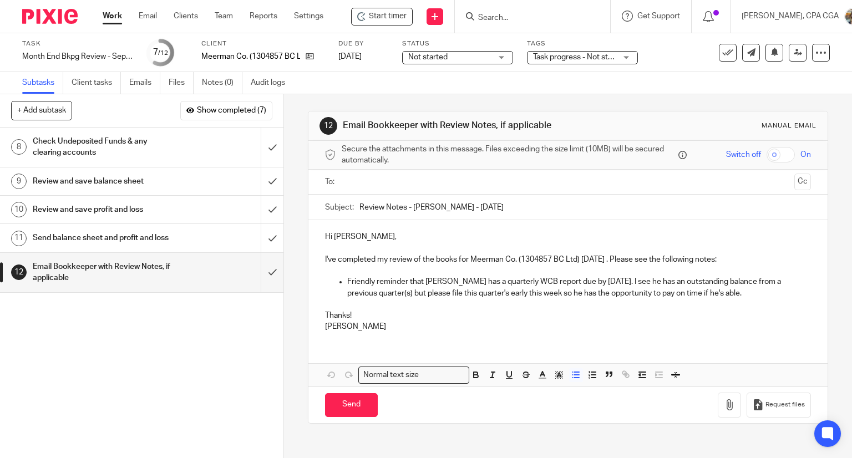
click at [760, 294] on p "Friendly reminder that Meerman has a quarterly WCB report due by October 20th. …" at bounding box center [579, 293] width 465 height 34
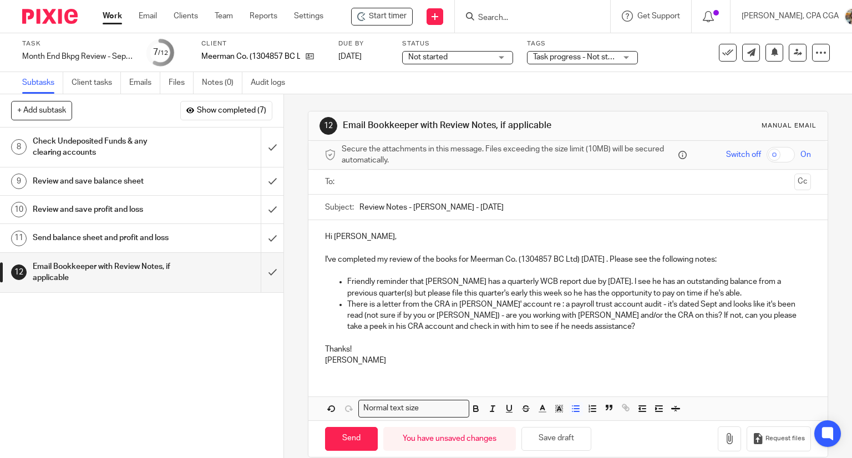
click at [755, 294] on p "Friendly reminder that Meerman has a quarterly WCB report due by October 20th. …" at bounding box center [579, 287] width 465 height 23
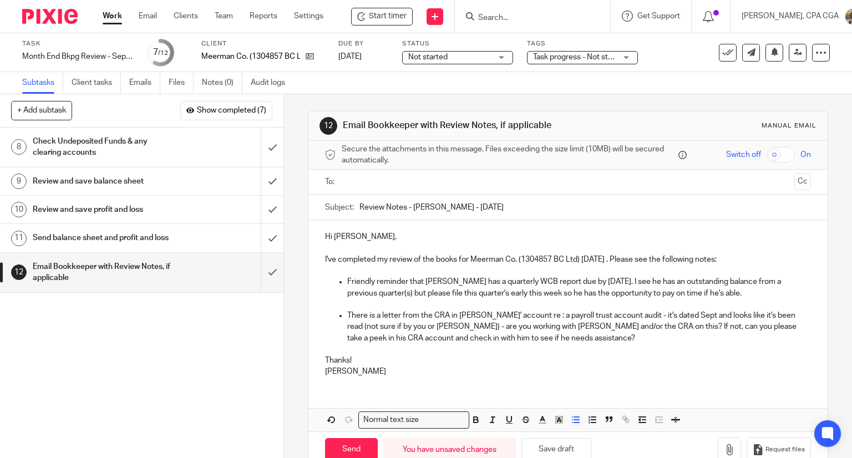
scroll to position [26, 0]
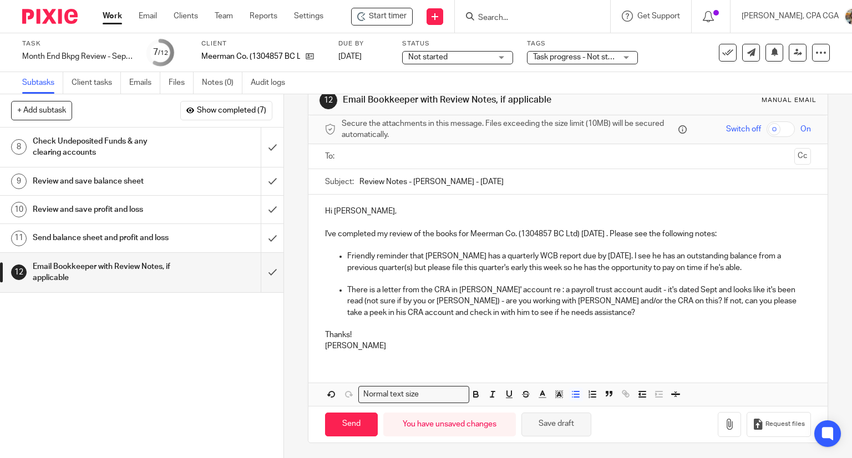
click at [566, 421] on button "Save draft" at bounding box center [557, 425] width 70 height 24
click at [657, 291] on p "There is a letter from the CRA in Chris' account re : a payroll trust account a…" at bounding box center [579, 307] width 465 height 45
click at [561, 422] on button "Save draft" at bounding box center [557, 425] width 70 height 24
click at [560, 287] on p "There is a letter from the CRA in Chris' account re : a payroll trust account a…" at bounding box center [579, 307] width 465 height 45
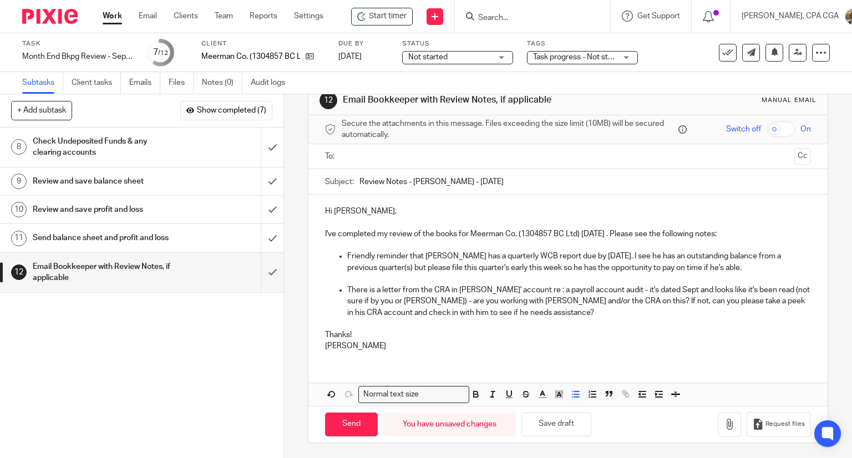
click at [561, 288] on p "There is a letter from the CRA in Chris' account re : a payroll account audit -…" at bounding box center [579, 307] width 465 height 45
click at [561, 425] on button "Save draft" at bounding box center [557, 425] width 70 height 24
click at [387, 163] on ul at bounding box center [569, 157] width 452 height 18
click at [392, 157] on input "text" at bounding box center [568, 156] width 445 height 13
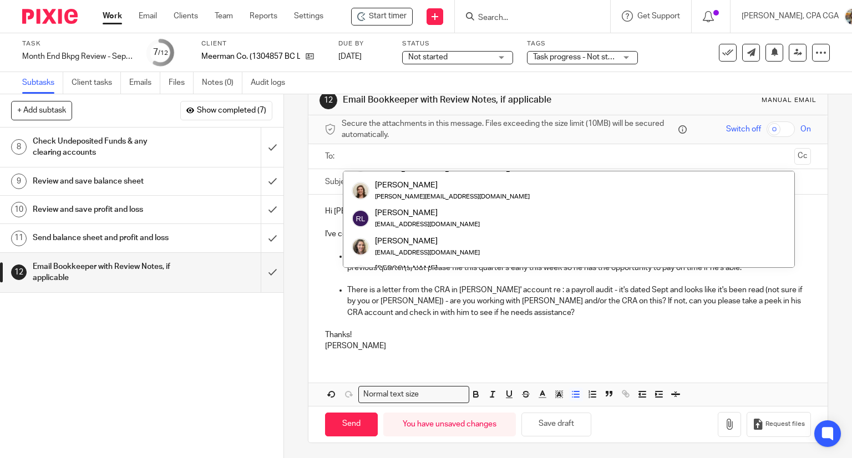
scroll to position [166, 0]
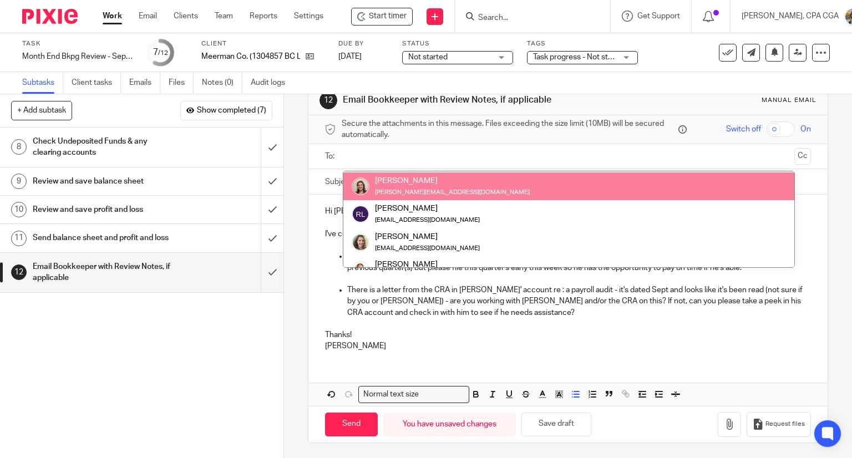
drag, startPoint x: 417, startPoint y: 194, endPoint x: 440, endPoint y: 192, distance: 23.4
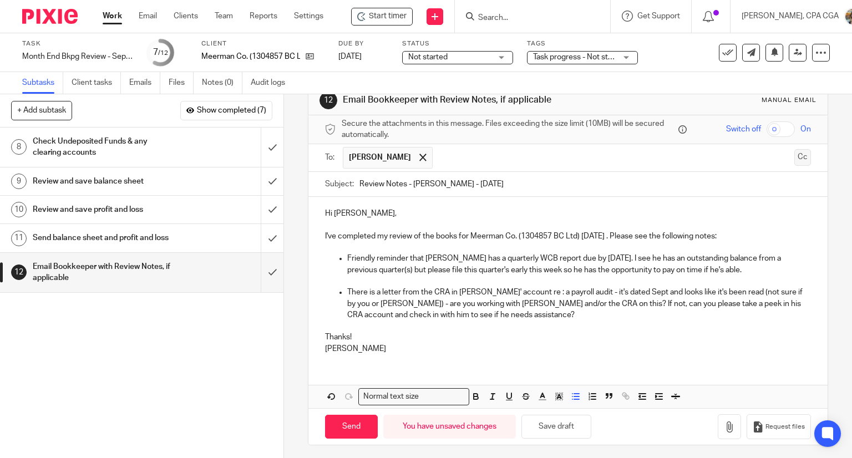
click at [795, 152] on button "Cc" at bounding box center [803, 157] width 17 height 17
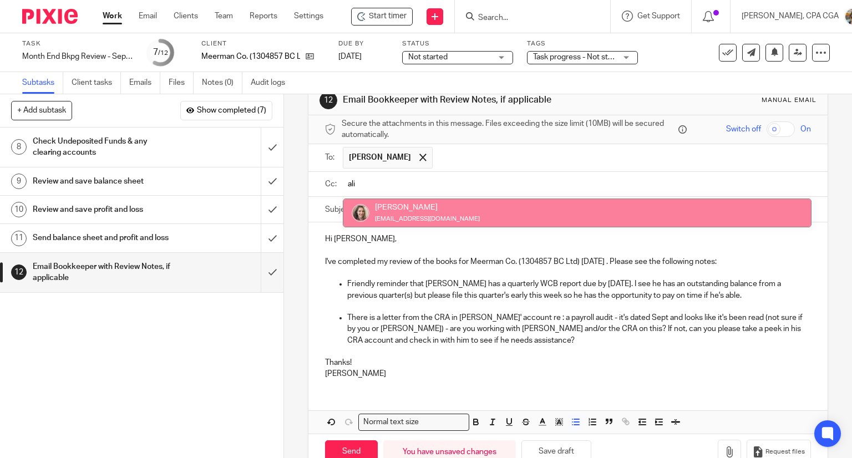
type input "ali"
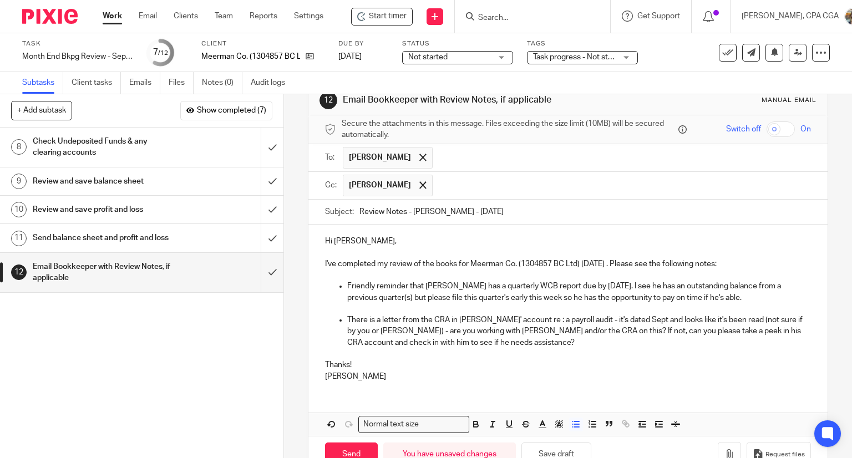
click at [474, 317] on p "There is a letter from the CRA in Chris' account re : a payroll audit - it's da…" at bounding box center [579, 337] width 465 height 45
click at [468, 321] on p "There is a letter from the CRA in Chris' account re : a payroll audit - it's da…" at bounding box center [579, 337] width 465 height 45
drag, startPoint x: 468, startPoint y: 321, endPoint x: 481, endPoint y: 318, distance: 13.2
click at [468, 322] on p "There is a letter from the CRA in Chris' account re : a payroll audit - it's da…" at bounding box center [579, 337] width 465 height 45
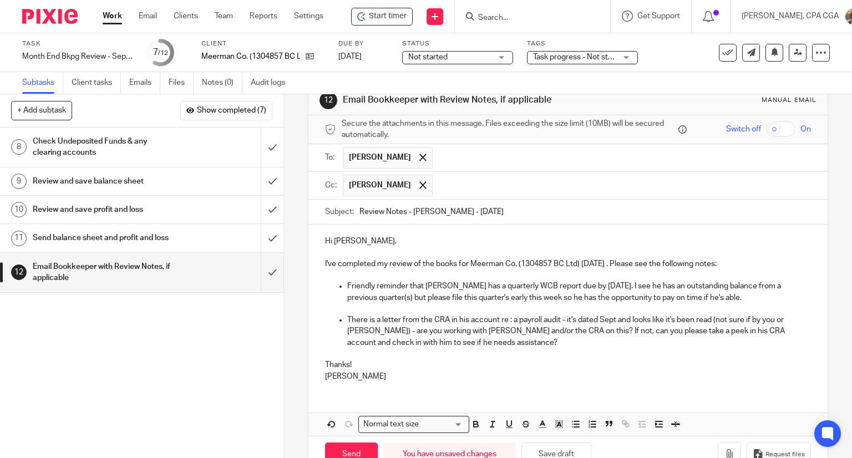
click at [346, 365] on p "Thanks!" at bounding box center [568, 365] width 487 height 11
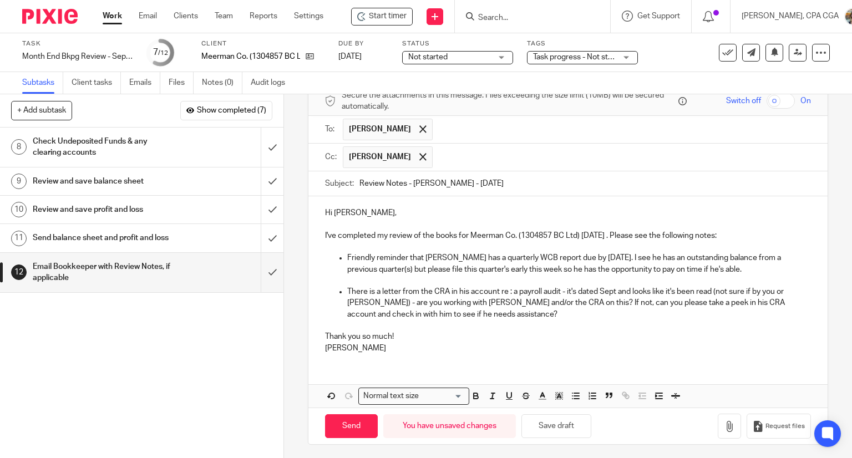
scroll to position [55, 0]
click at [514, 431] on div "Send You have unsaved changes Save draft" at bounding box center [458, 425] width 266 height 24
click at [538, 427] on button "Save draft" at bounding box center [557, 425] width 70 height 24
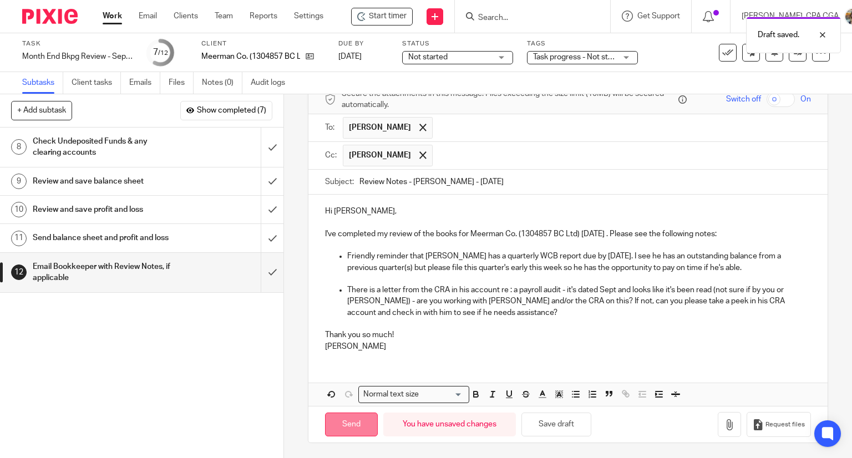
click at [358, 425] on input "Send" at bounding box center [351, 425] width 53 height 24
type input "Sent"
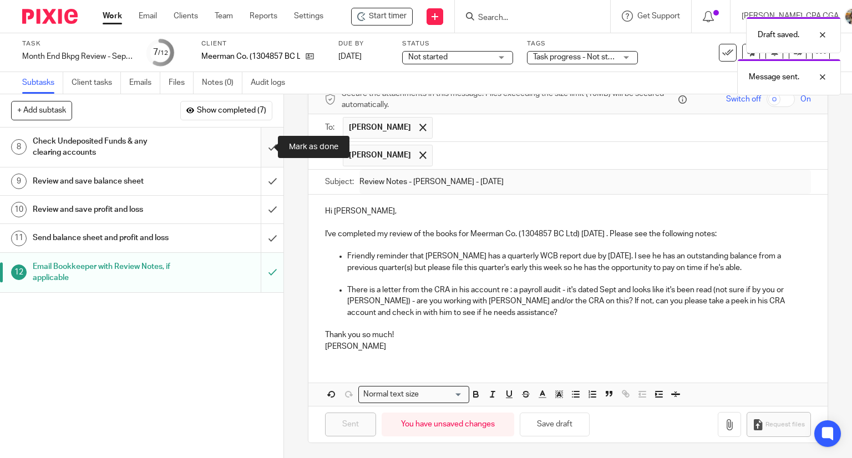
click at [263, 149] on input "submit" at bounding box center [142, 147] width 284 height 39
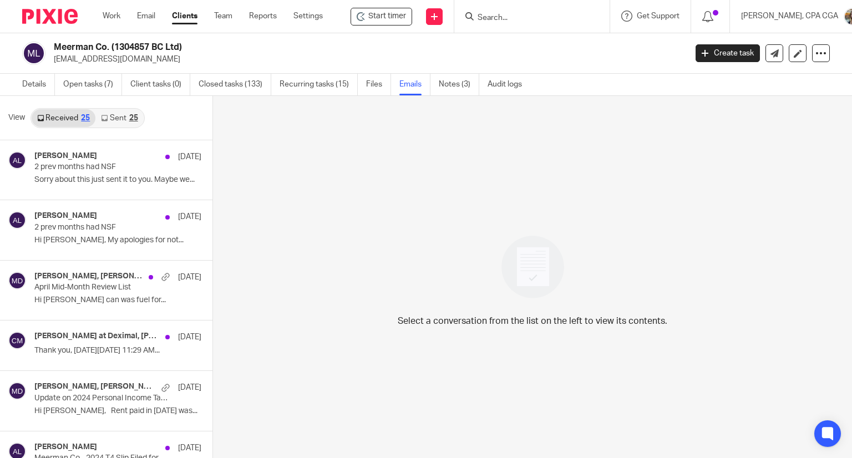
click at [117, 118] on link "Sent 25" at bounding box center [119, 118] width 48 height 18
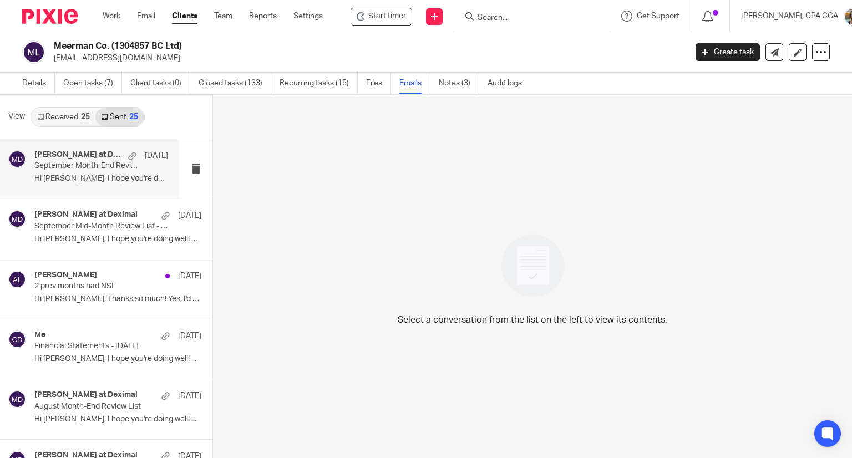
click at [89, 164] on p "September Month-End Review List - All Clear!" at bounding box center [87, 166] width 107 height 9
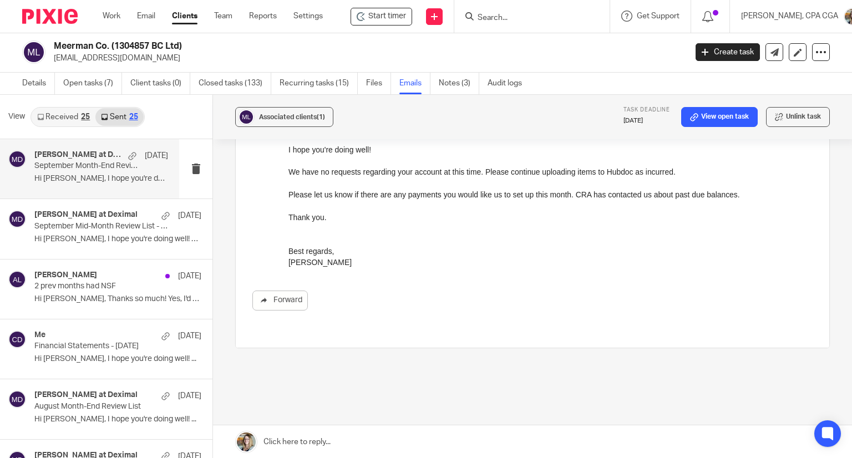
scroll to position [149, 0]
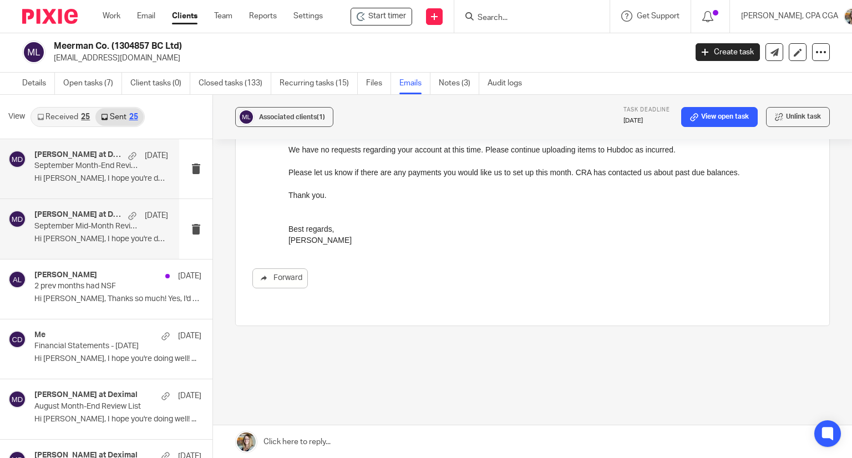
click at [65, 229] on p "September Mid-Month Review List - All Clear!" at bounding box center [87, 226] width 107 height 9
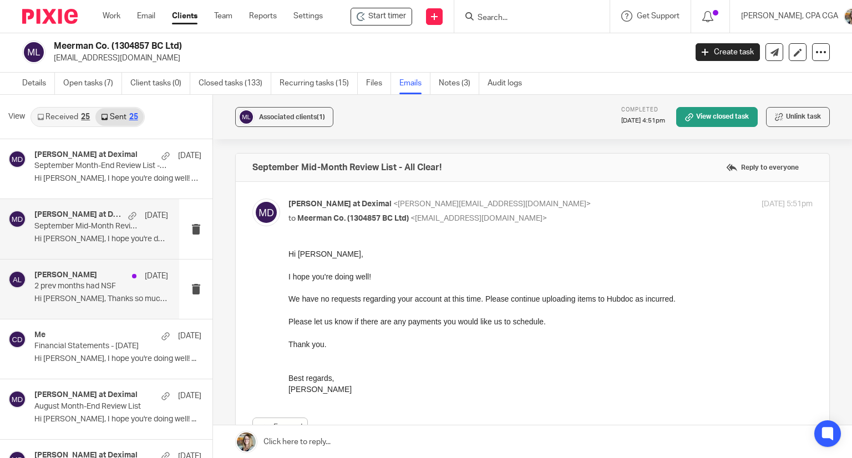
scroll to position [0, 0]
click at [82, 286] on p "2 prev months had NSF" at bounding box center [87, 286] width 107 height 9
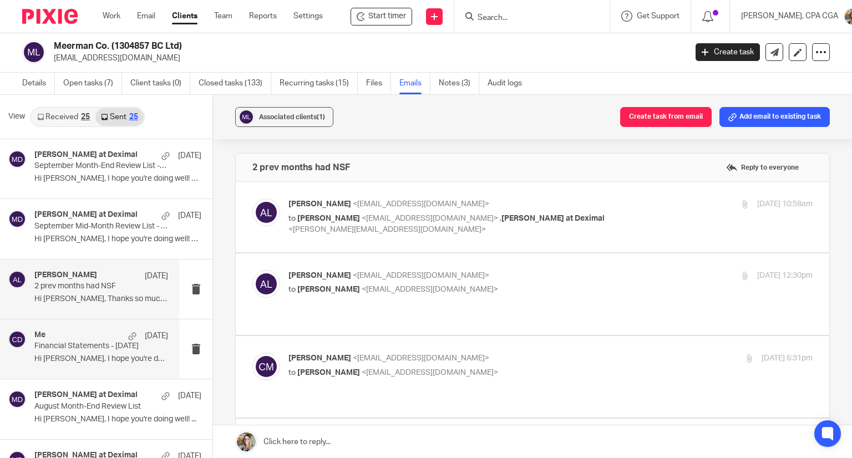
click at [83, 339] on div "Me Sep 9" at bounding box center [101, 336] width 134 height 11
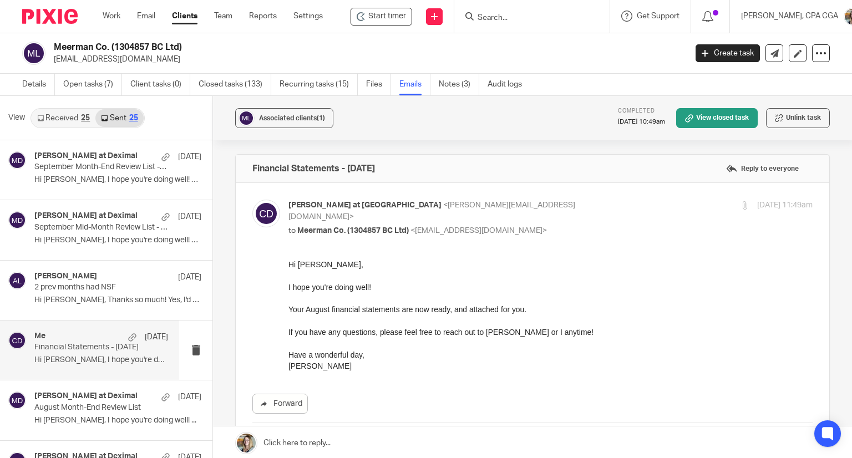
drag, startPoint x: 114, startPoint y: 45, endPoint x: 163, endPoint y: 49, distance: 49.0
click at [163, 49] on h2 "Meerman Co. (1304857 BC Ltd)" at bounding box center [304, 48] width 501 height 12
copy h2 "1304857 BC"
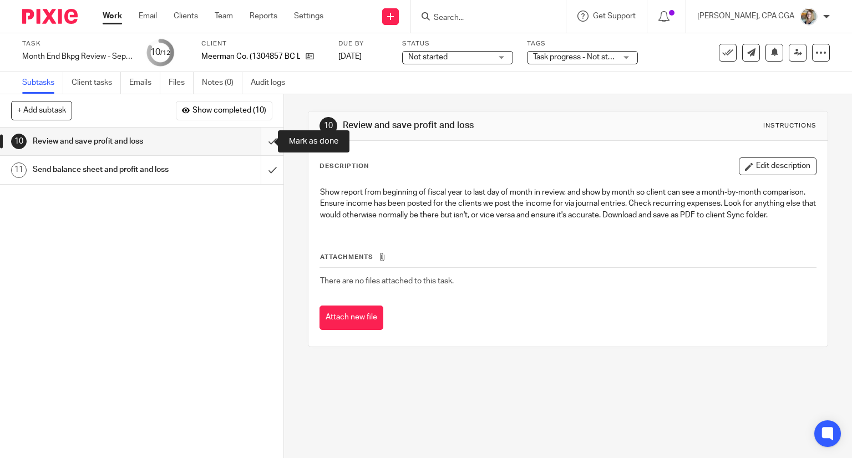
drag, startPoint x: 0, startPoint y: 0, endPoint x: 263, endPoint y: 141, distance: 298.0
click at [263, 141] on input "submit" at bounding box center [142, 142] width 284 height 28
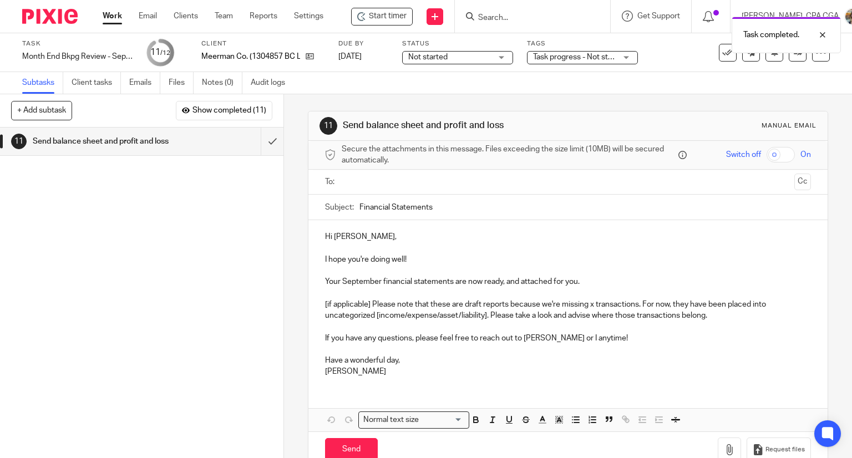
click at [380, 185] on input "text" at bounding box center [568, 182] width 445 height 13
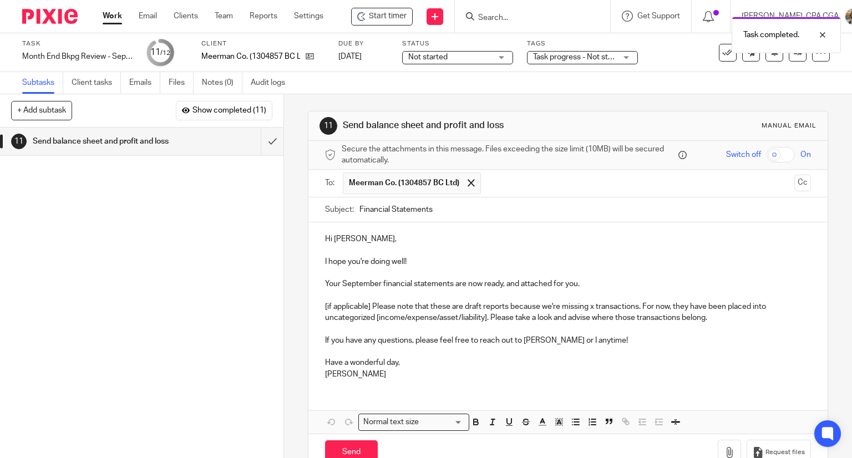
click at [467, 209] on input "Financial Statements" at bounding box center [586, 210] width 452 height 25
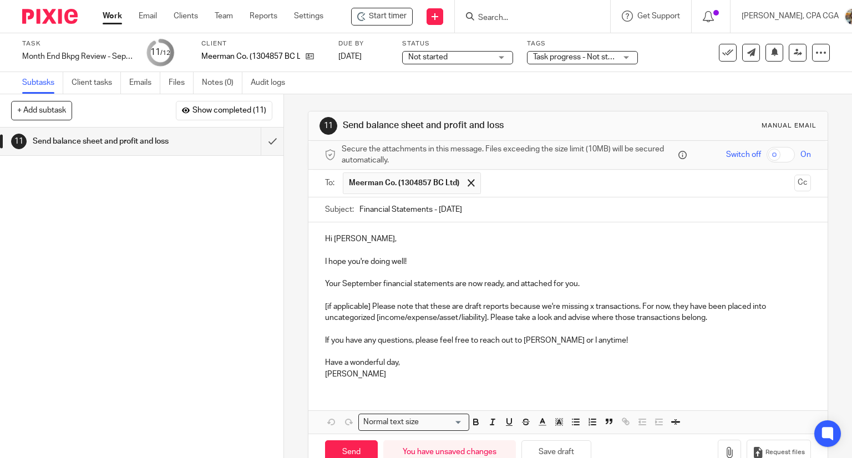
type input "Financial Statements - [DATE]"
click at [413, 259] on p "I hope you're doing well!" at bounding box center [568, 261] width 487 height 11
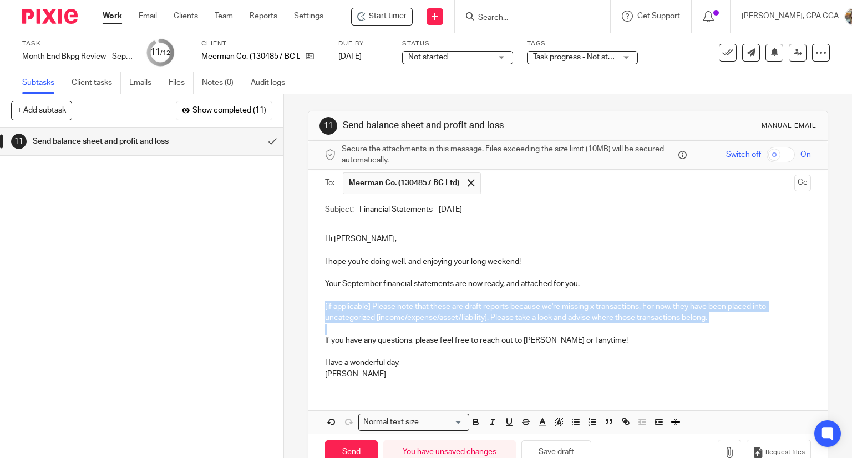
drag, startPoint x: 320, startPoint y: 302, endPoint x: 756, endPoint y: 324, distance: 437.3
click at [756, 324] on div "Hi [PERSON_NAME], I hope you're doing well, and enjoying your long weekend! You…" at bounding box center [569, 305] width 520 height 165
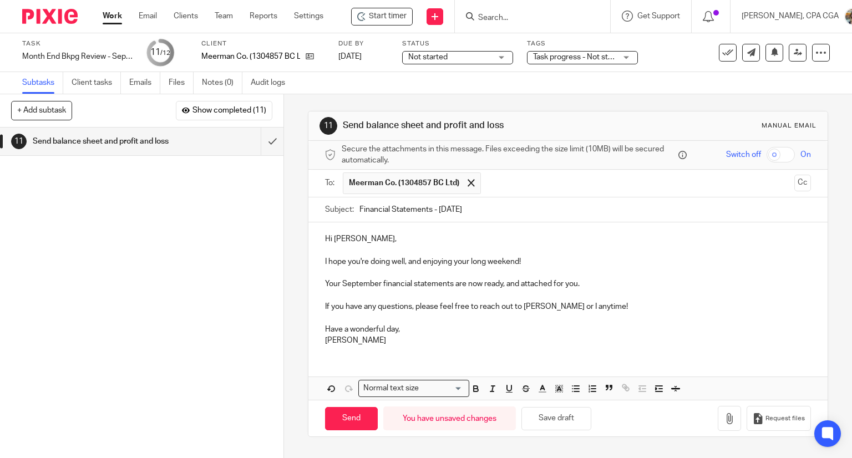
click at [571, 307] on p "If you have any questions, please feel free to reach out to [PERSON_NAME] or I …" at bounding box center [568, 306] width 487 height 11
click at [724, 416] on icon "button" at bounding box center [729, 418] width 11 height 11
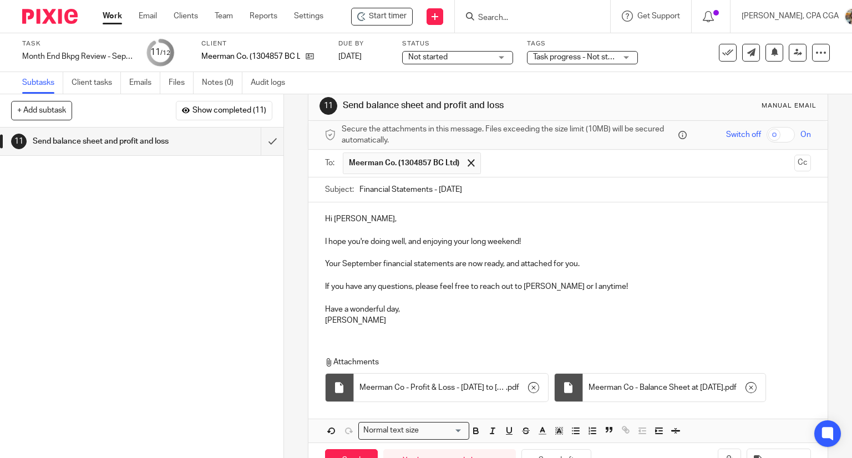
scroll to position [57, 0]
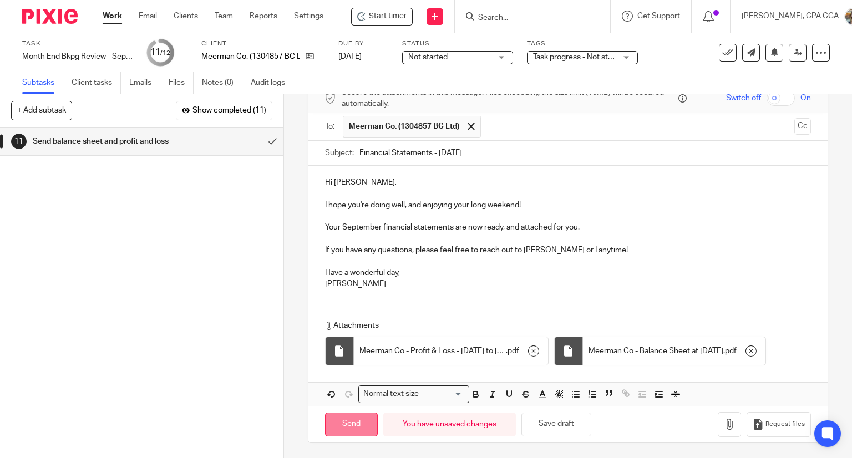
click at [346, 428] on input "Send" at bounding box center [351, 425] width 53 height 24
type input "Sent"
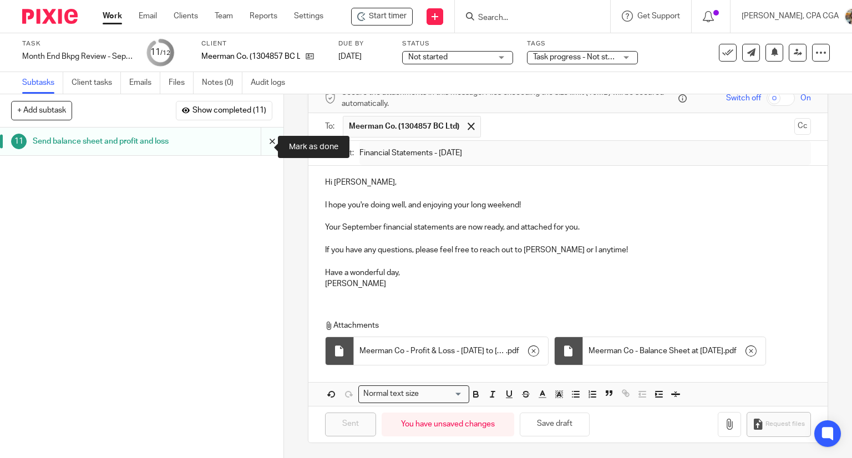
click at [262, 145] on input "submit" at bounding box center [142, 142] width 284 height 28
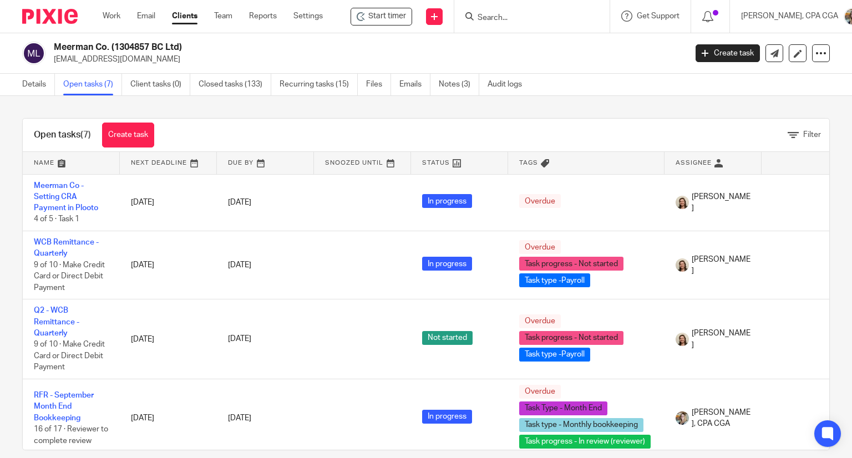
scroll to position [228, 0]
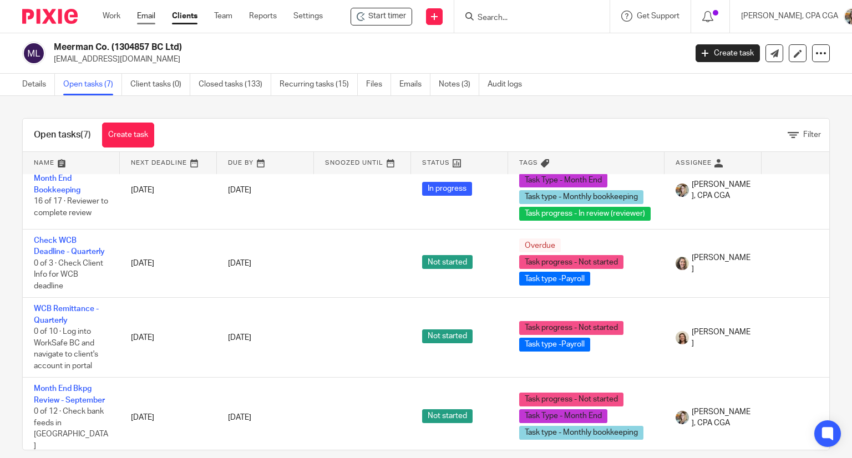
click at [139, 16] on link "Email" at bounding box center [146, 16] width 18 height 11
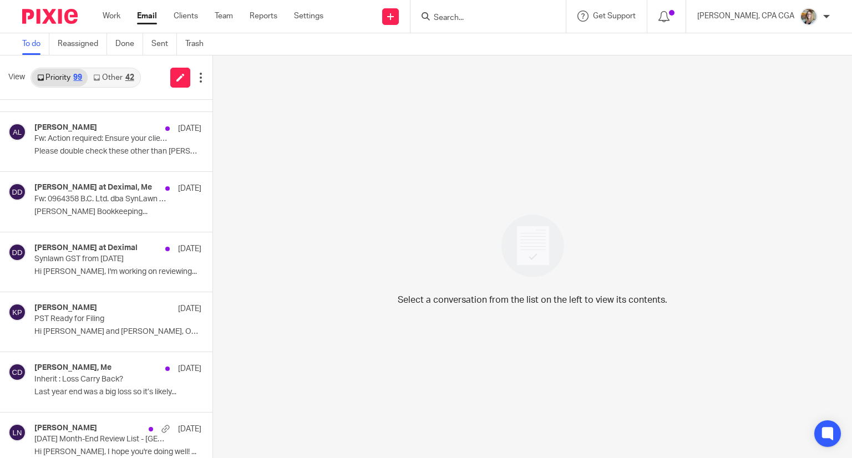
scroll to position [333, 0]
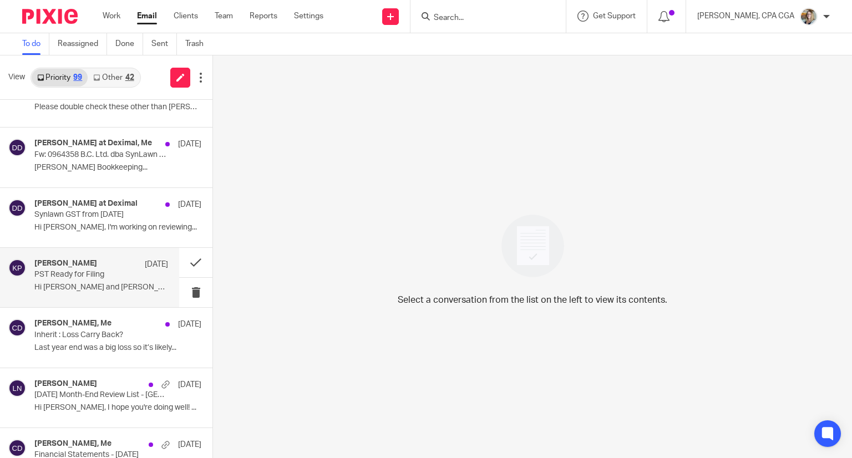
click at [88, 271] on p "PST Ready for Filing" at bounding box center [87, 274] width 107 height 9
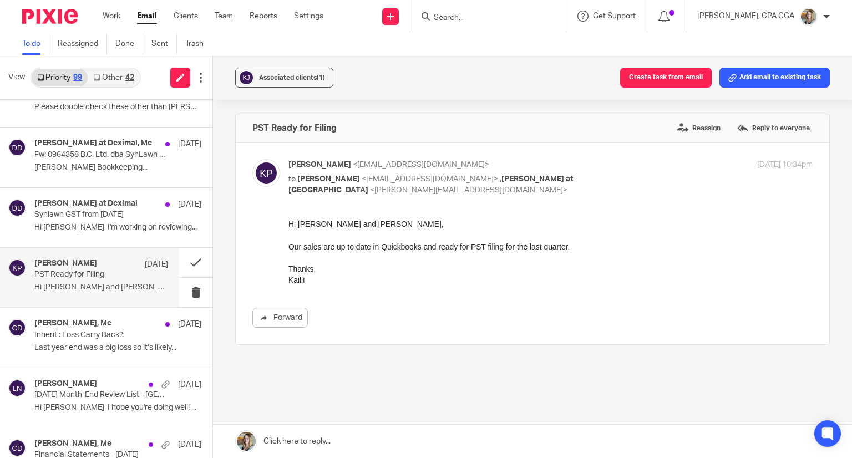
scroll to position [0, 0]
click at [464, 15] on input "Search" at bounding box center [483, 18] width 100 height 10
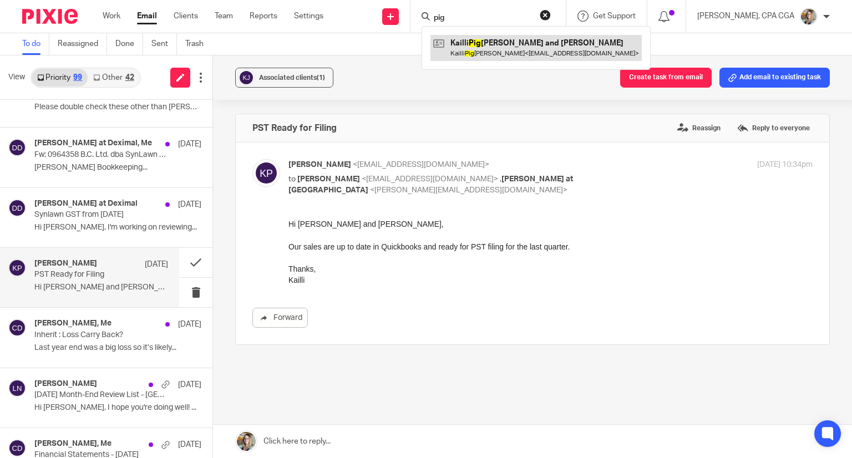
type input "pig"
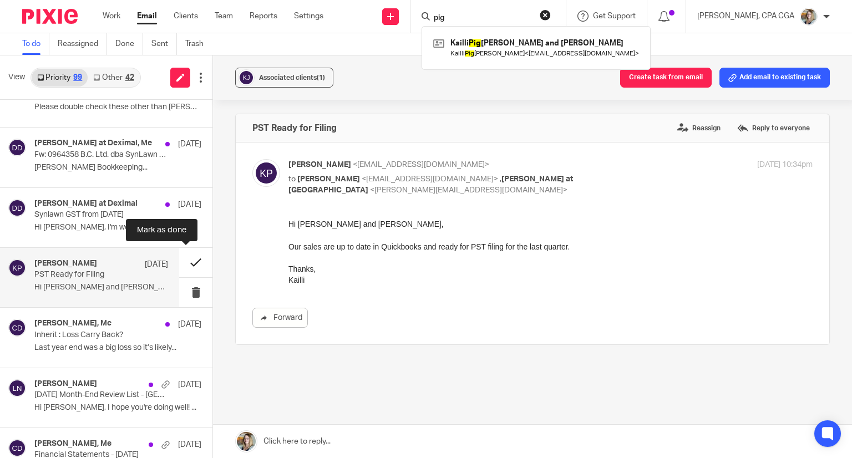
click at [189, 259] on button at bounding box center [195, 262] width 33 height 29
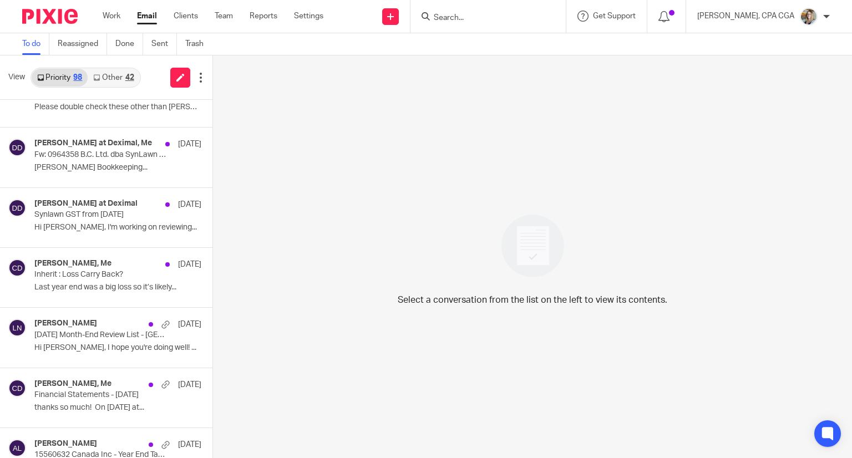
click at [465, 21] on input "Search" at bounding box center [483, 18] width 100 height 10
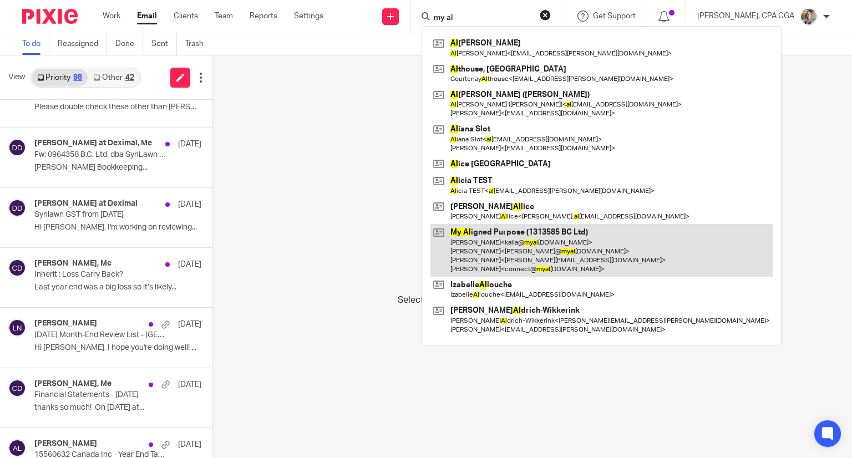
type input "my al"
click at [502, 254] on link at bounding box center [602, 250] width 342 height 53
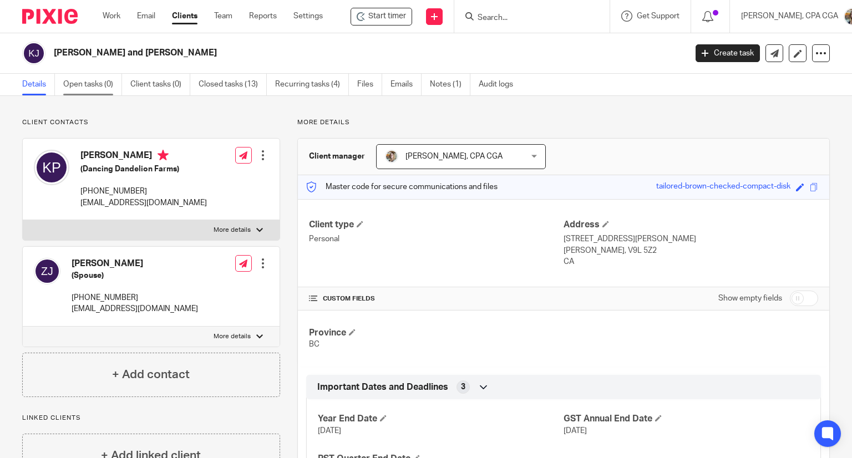
click at [98, 85] on link "Open tasks (0)" at bounding box center [92, 85] width 59 height 22
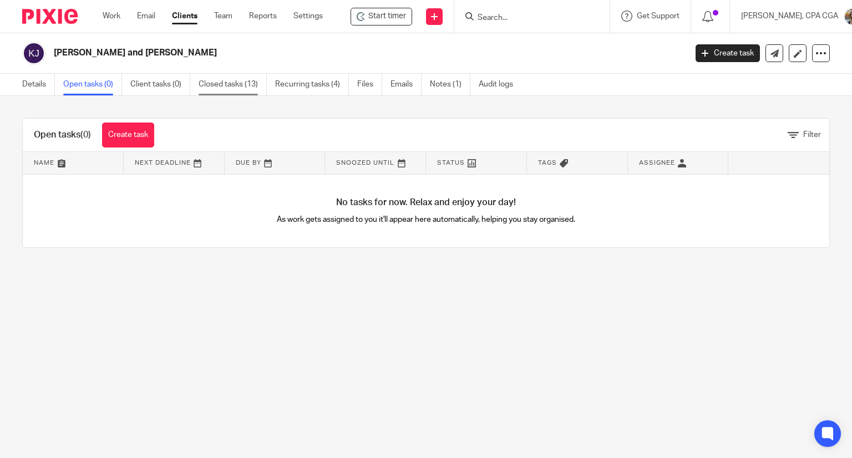
click at [231, 78] on link "Closed tasks (13)" at bounding box center [233, 85] width 68 height 22
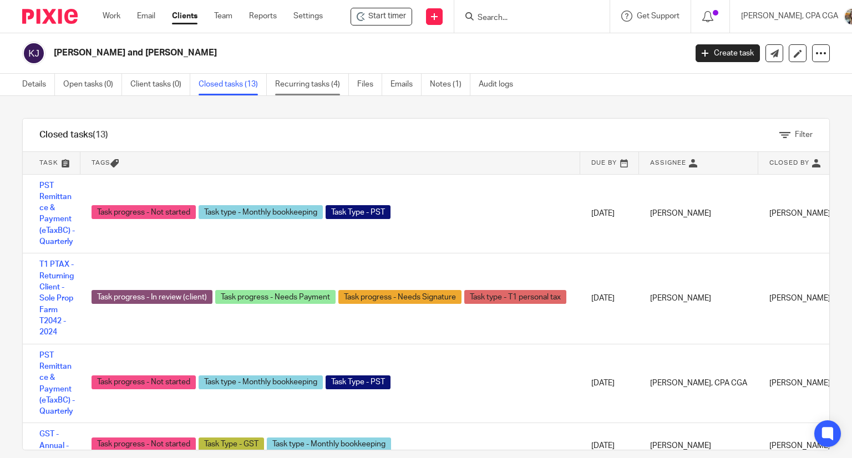
click at [329, 83] on link "Recurring tasks (4)" at bounding box center [312, 85] width 74 height 22
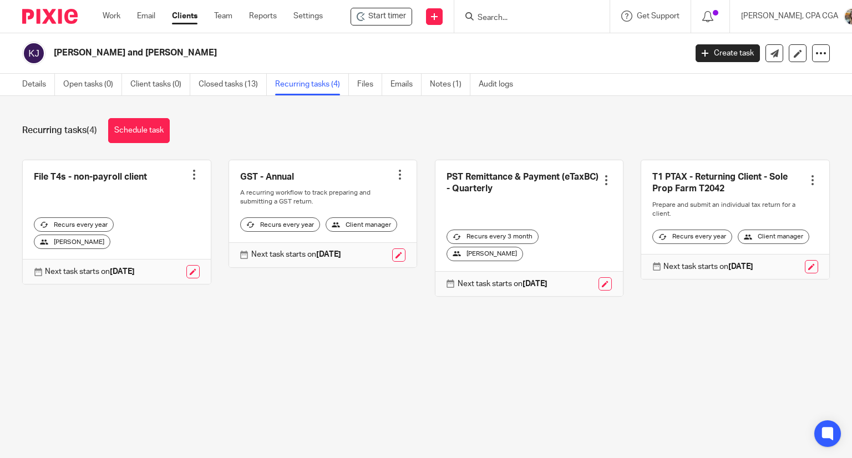
click at [601, 185] on div at bounding box center [606, 180] width 11 height 11
click at [547, 206] on link "Create task" at bounding box center [553, 205] width 89 height 16
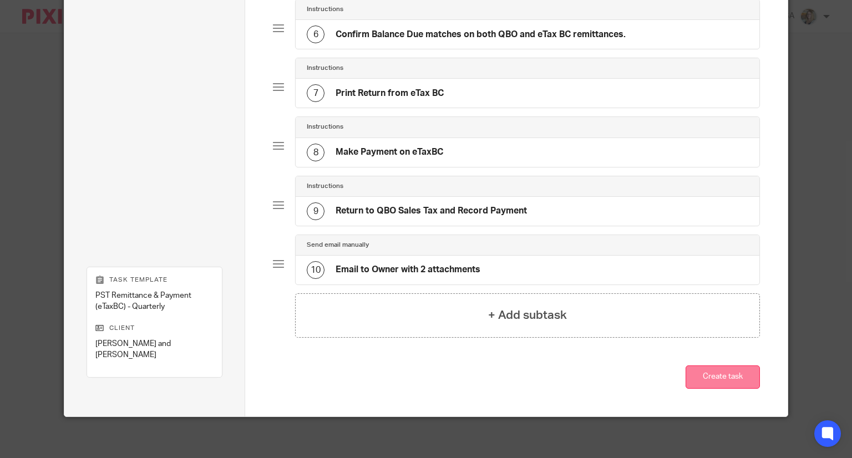
click at [721, 375] on button "Create task" at bounding box center [723, 378] width 74 height 24
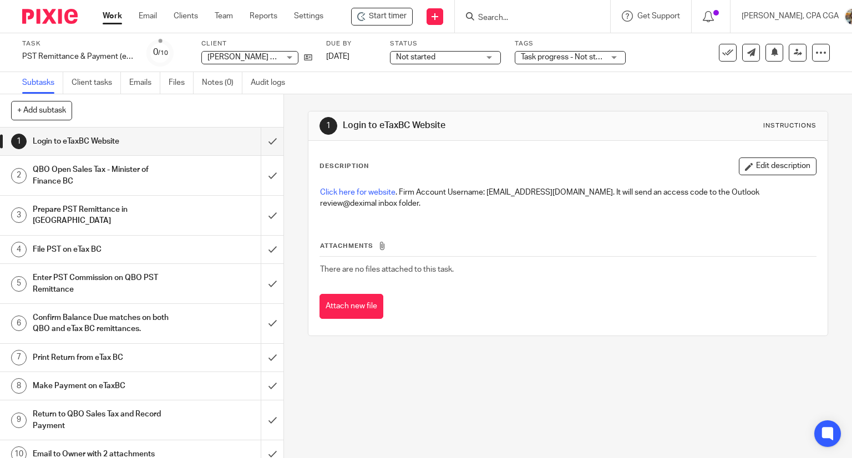
click at [386, 24] on div "Start timer" at bounding box center [382, 17] width 62 height 18
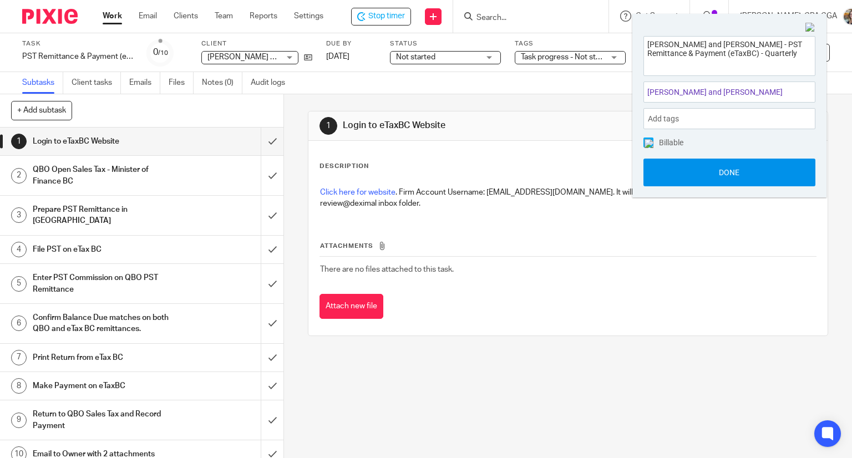
click at [779, 176] on button "Done" at bounding box center [730, 173] width 172 height 28
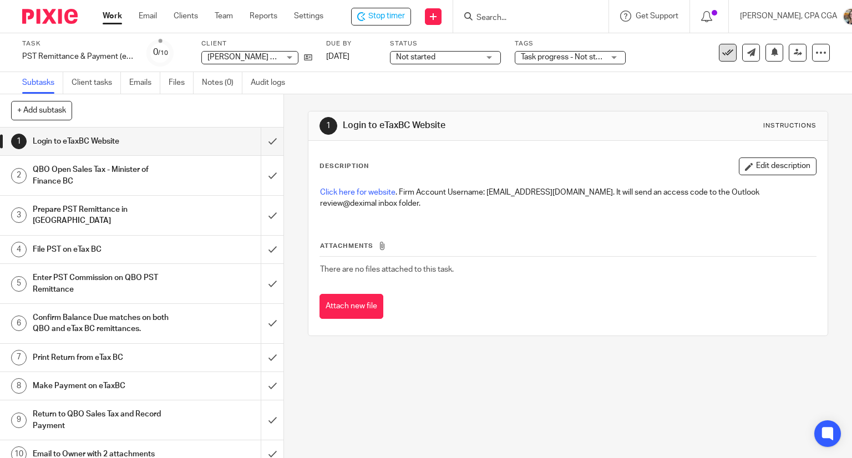
click at [723, 51] on icon at bounding box center [728, 52] width 11 height 11
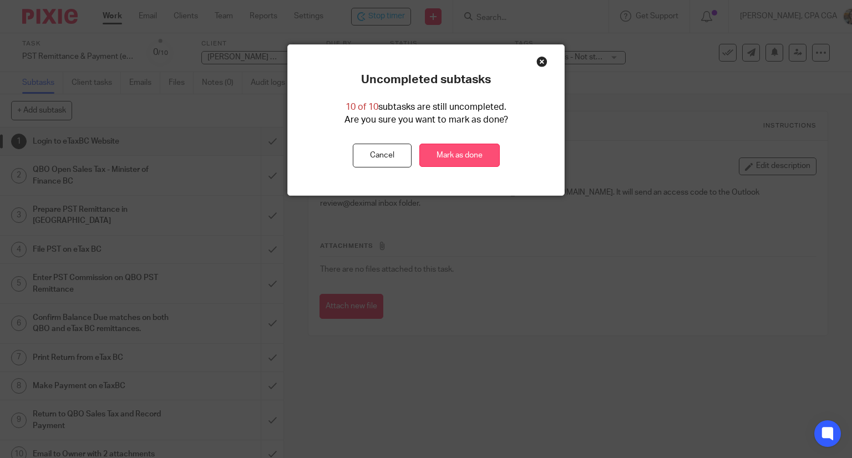
click at [481, 149] on link "Mark as done" at bounding box center [460, 156] width 80 height 24
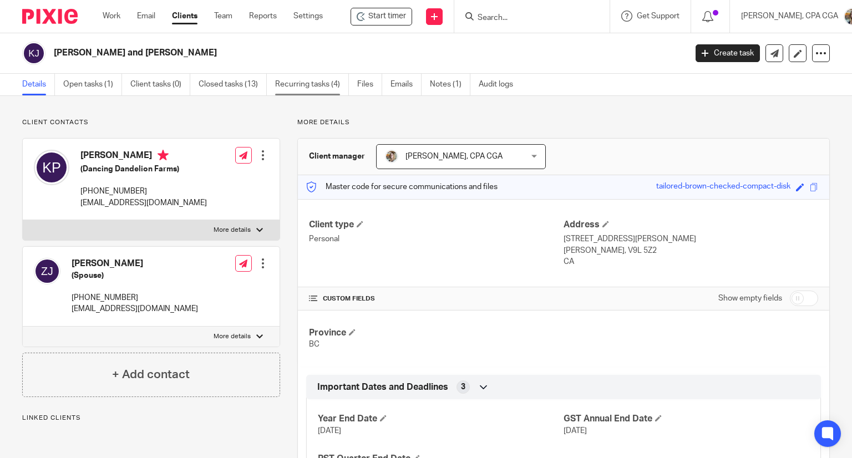
click at [302, 88] on link "Recurring tasks (4)" at bounding box center [312, 85] width 74 height 22
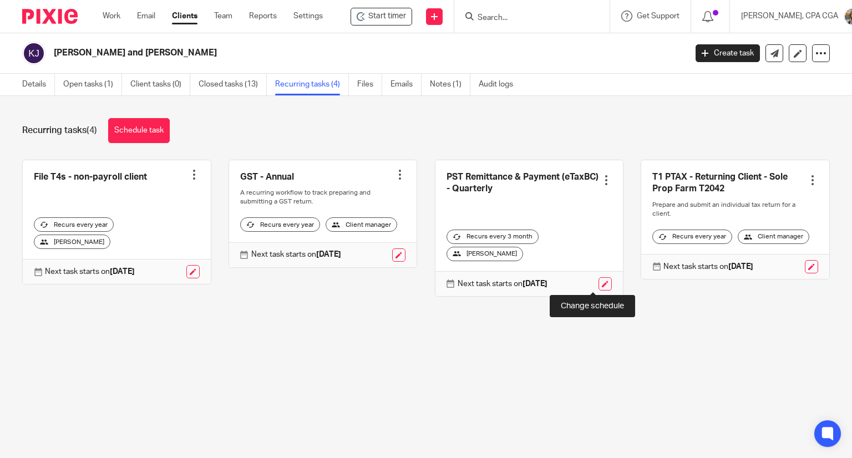
click at [599, 286] on link at bounding box center [605, 283] width 13 height 13
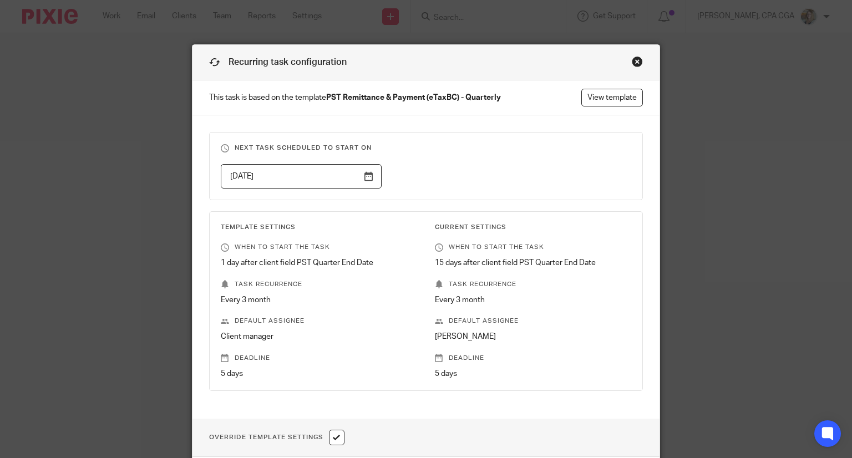
click at [364, 181] on input "[DATE]" at bounding box center [301, 176] width 161 height 25
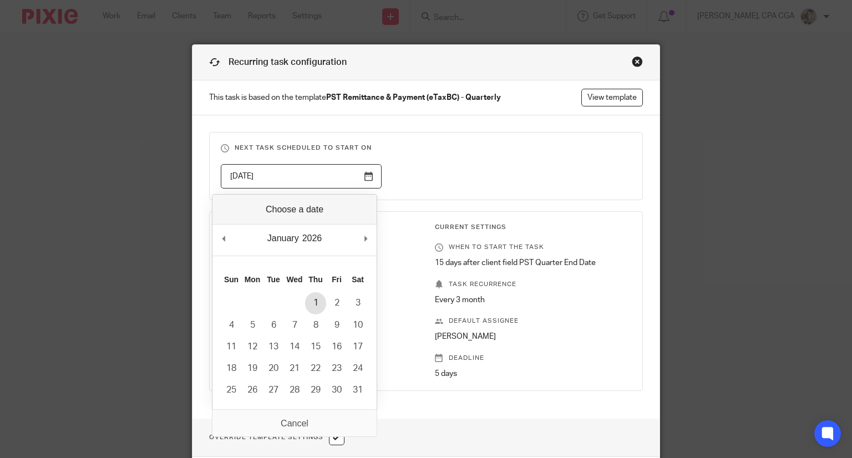
type input "[DATE]"
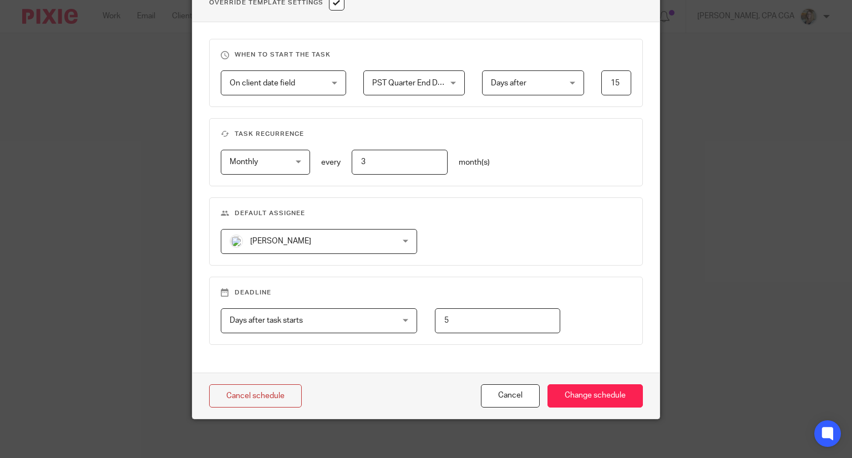
scroll to position [439, 0]
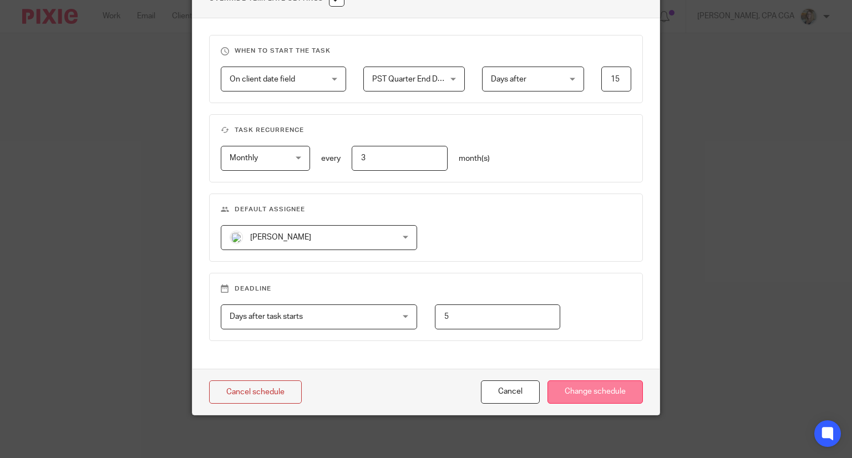
click at [586, 392] on input "Change schedule" at bounding box center [595, 393] width 95 height 24
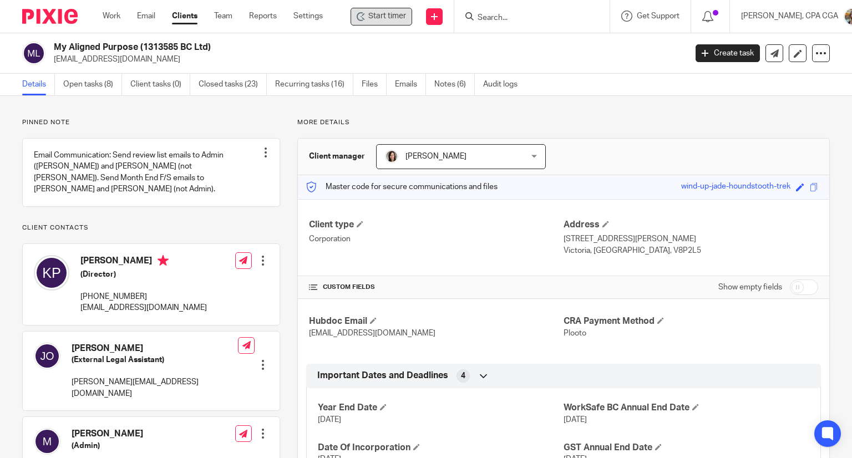
click at [382, 14] on span "Start timer" at bounding box center [388, 17] width 38 height 12
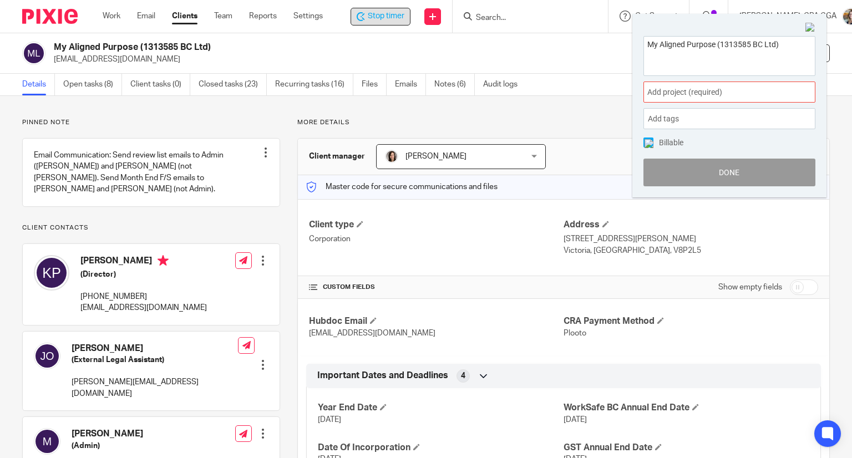
click at [678, 93] on span "Add project (required) :" at bounding box center [718, 93] width 140 height 12
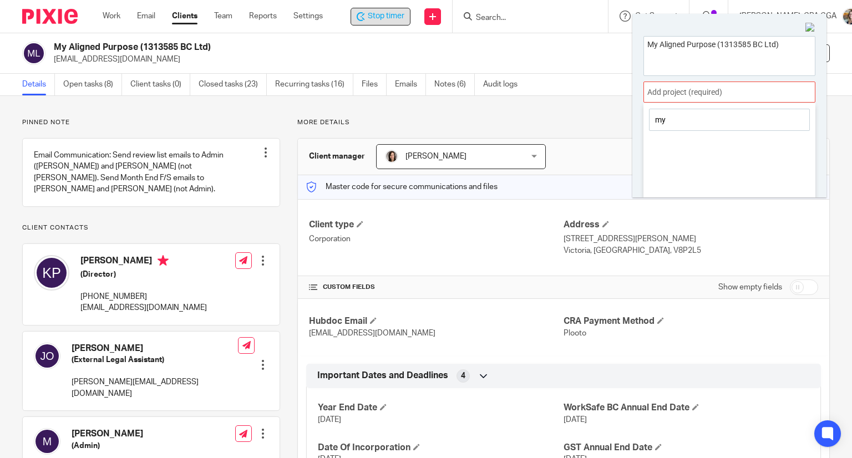
type input "m"
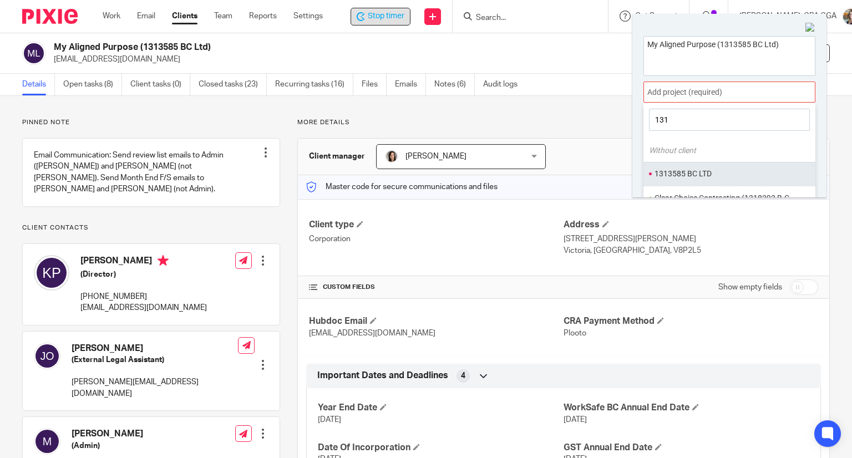
type input "131"
click at [693, 174] on li "1313585 BC LTD" at bounding box center [727, 174] width 145 height 12
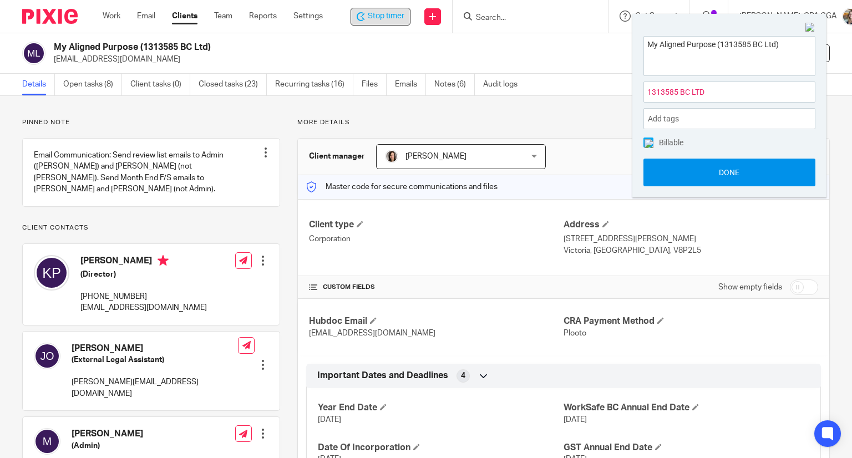
click at [697, 170] on button "Done" at bounding box center [730, 173] width 172 height 28
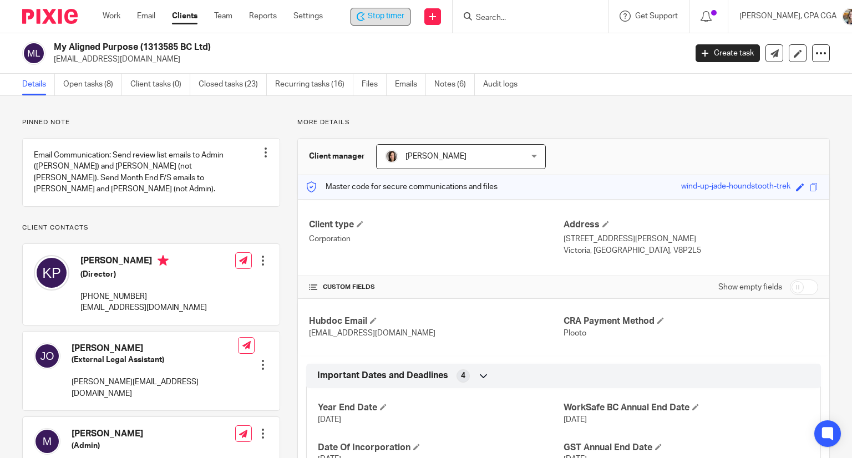
click at [508, 16] on input "Search" at bounding box center [525, 18] width 100 height 10
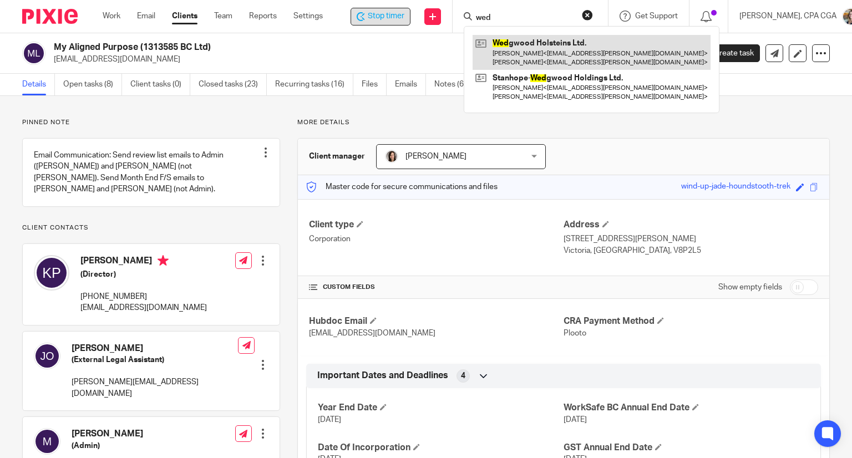
type input "wed"
click at [522, 51] on link at bounding box center [592, 52] width 238 height 34
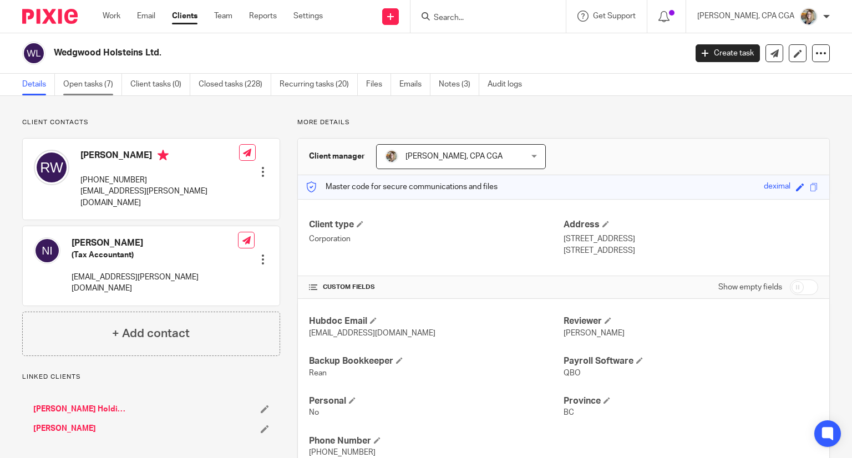
click at [103, 84] on link "Open tasks (7)" at bounding box center [92, 85] width 59 height 22
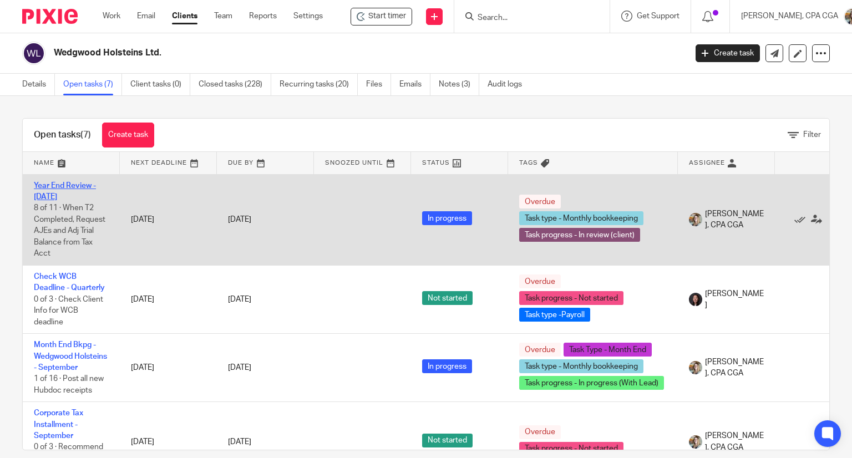
click at [67, 189] on link "Year End Review - [DATE]" at bounding box center [65, 191] width 62 height 19
click at [69, 185] on link "Year End Review - [DATE]" at bounding box center [65, 191] width 62 height 19
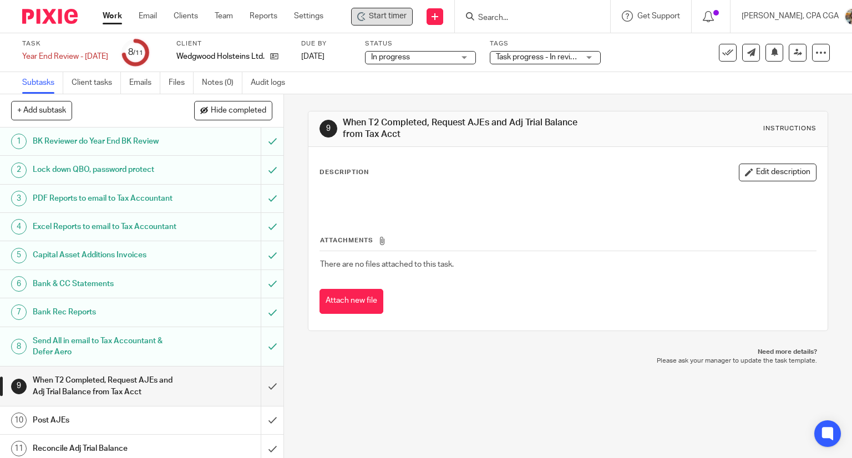
click at [403, 19] on span "Start timer" at bounding box center [388, 17] width 38 height 12
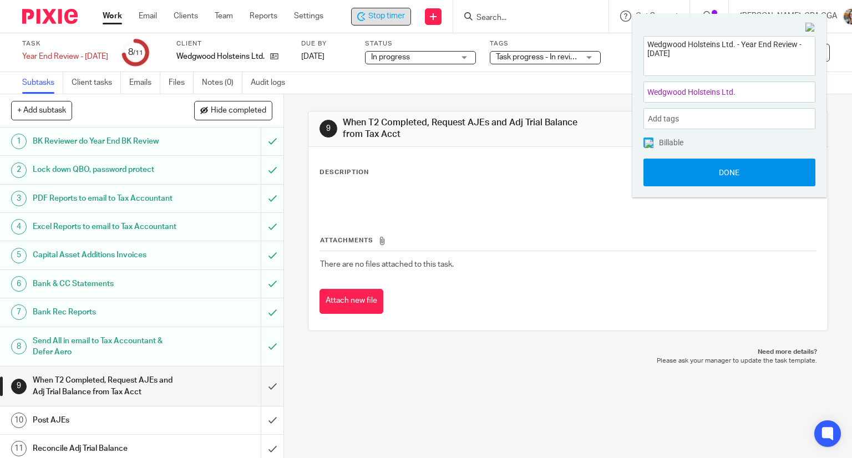
click at [731, 165] on button "Done" at bounding box center [730, 173] width 172 height 28
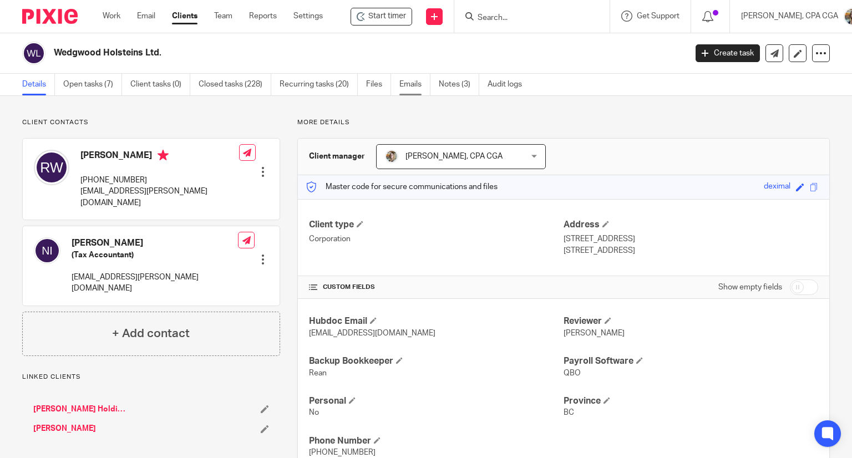
click at [408, 84] on link "Emails" at bounding box center [415, 85] width 31 height 22
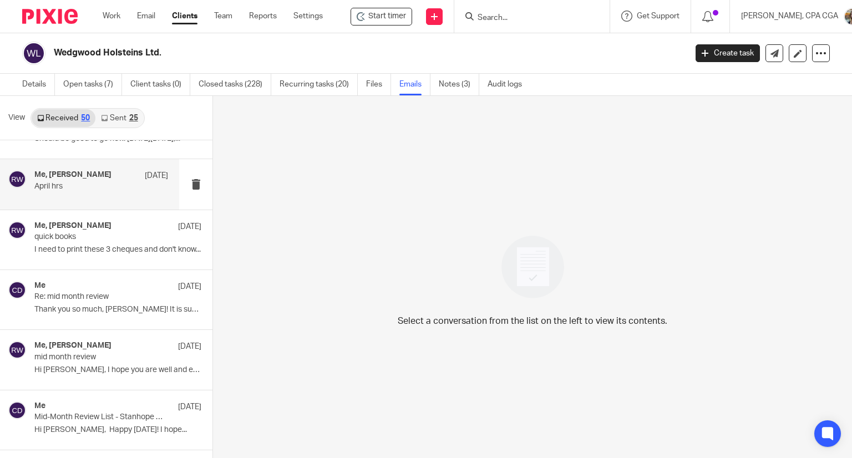
scroll to position [1531, 0]
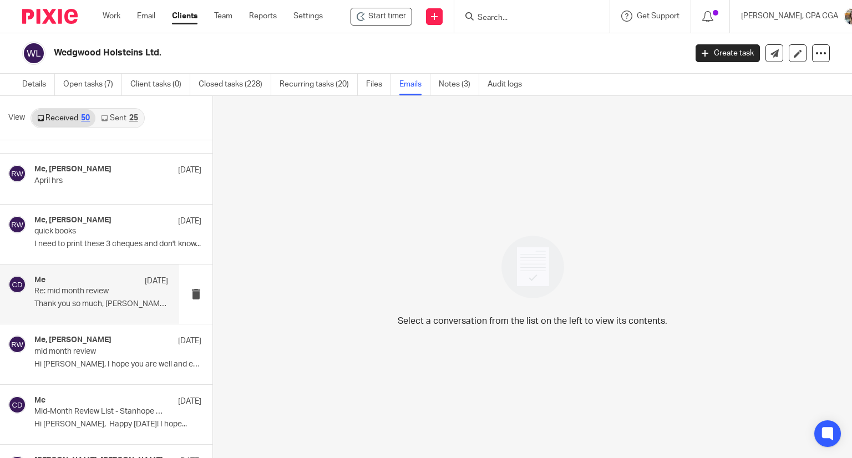
click at [89, 294] on div "Me [DATE] Re: mid month review Thank you so much, [PERSON_NAME]! It is sunny he…" at bounding box center [101, 294] width 134 height 37
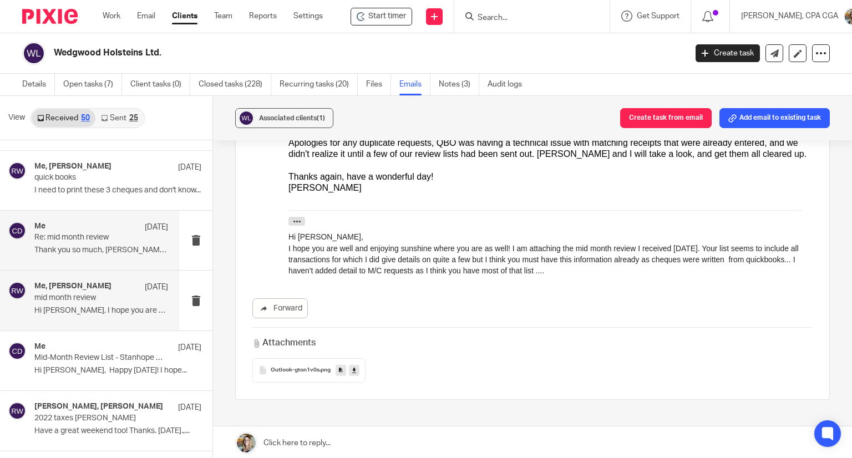
scroll to position [1587, 0]
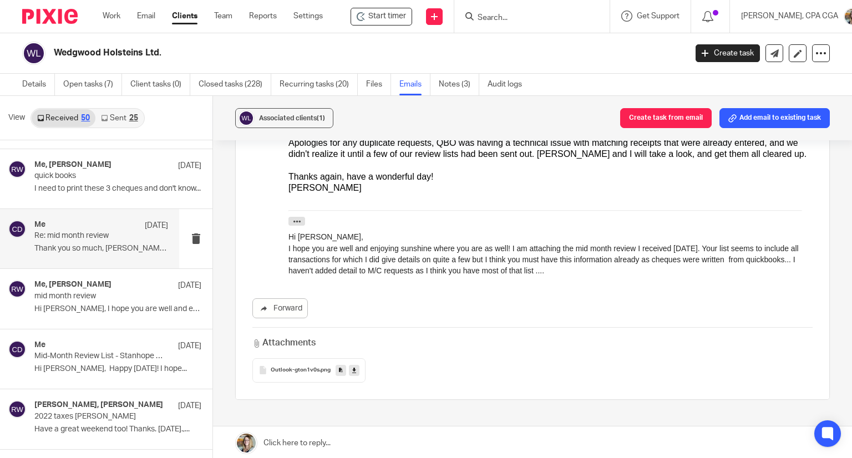
click at [320, 367] on span ".png" at bounding box center [325, 370] width 11 height 7
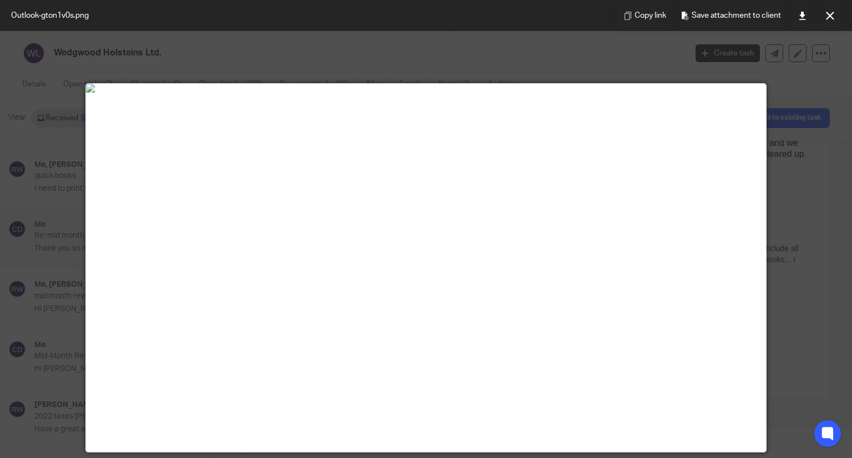
click at [790, 253] on div at bounding box center [426, 229] width 852 height 458
click at [834, 14] on icon at bounding box center [830, 16] width 8 height 8
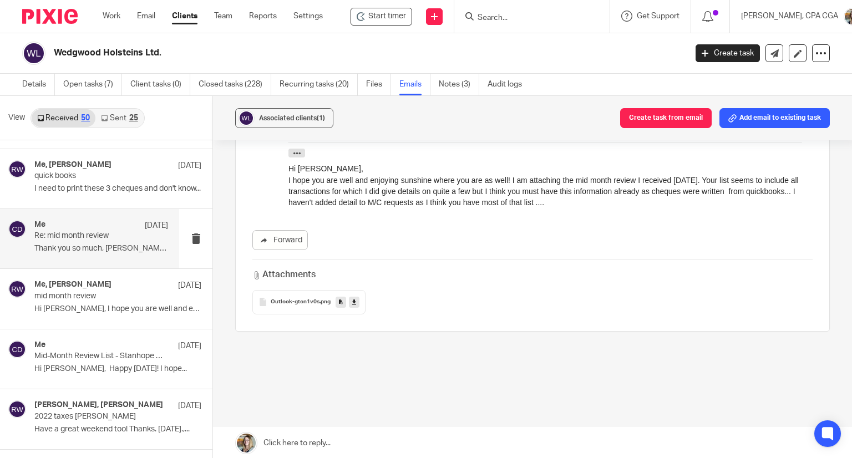
scroll to position [239, 0]
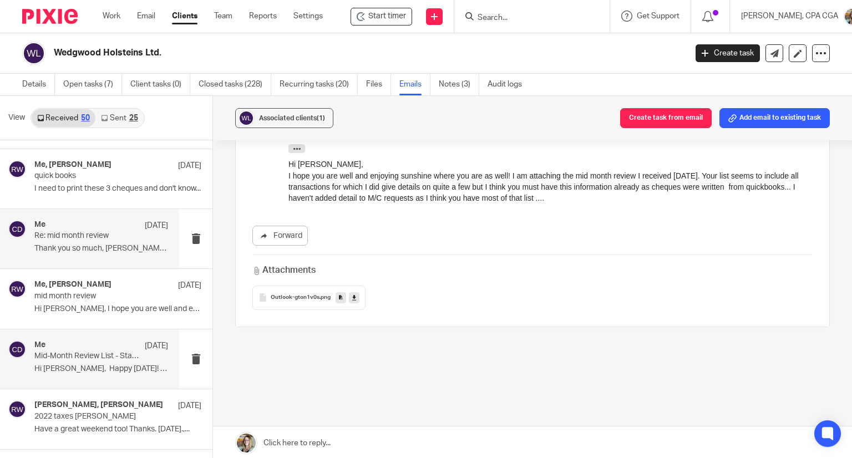
click at [97, 360] on div "Me [DATE] Mid-Month Review List - Stanhope Wedgwood Hi [PERSON_NAME], Happy [DA…" at bounding box center [101, 359] width 134 height 37
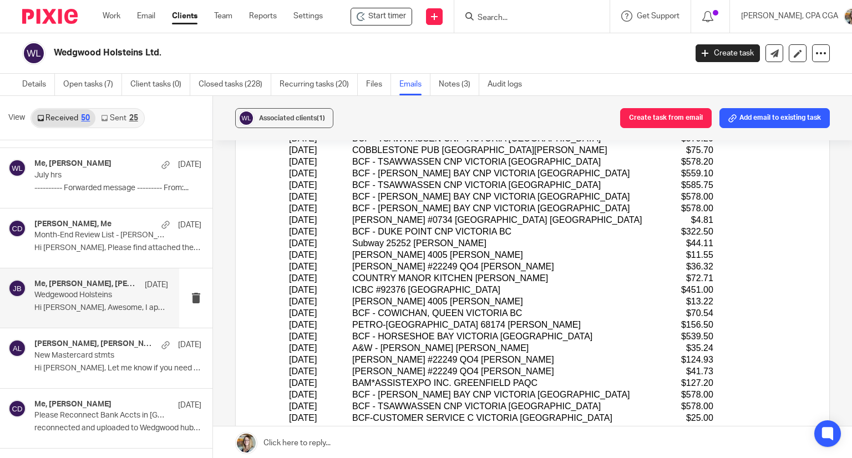
scroll to position [699, 0]
